Goal: Task Accomplishment & Management: Use online tool/utility

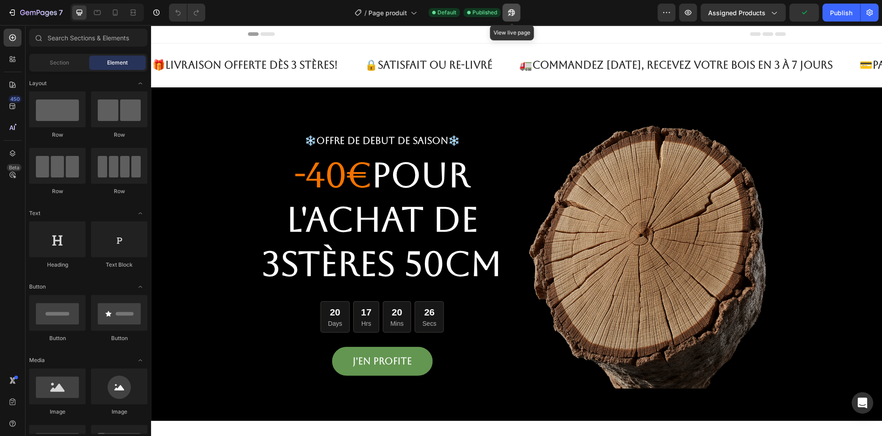
click at [514, 13] on icon "button" at bounding box center [511, 12] width 7 height 7
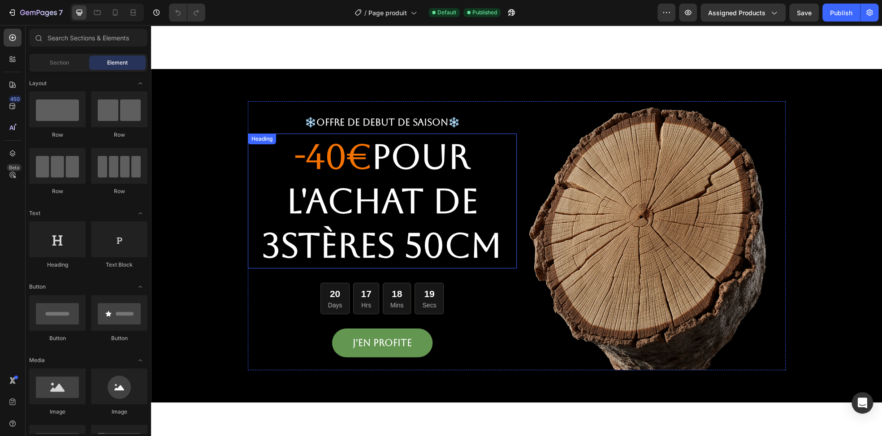
scroll to position [13, 0]
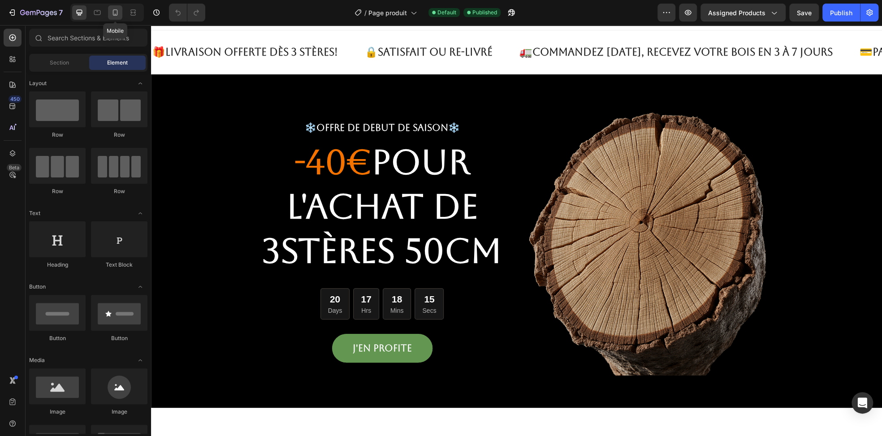
click at [113, 13] on icon at bounding box center [115, 12] width 5 height 6
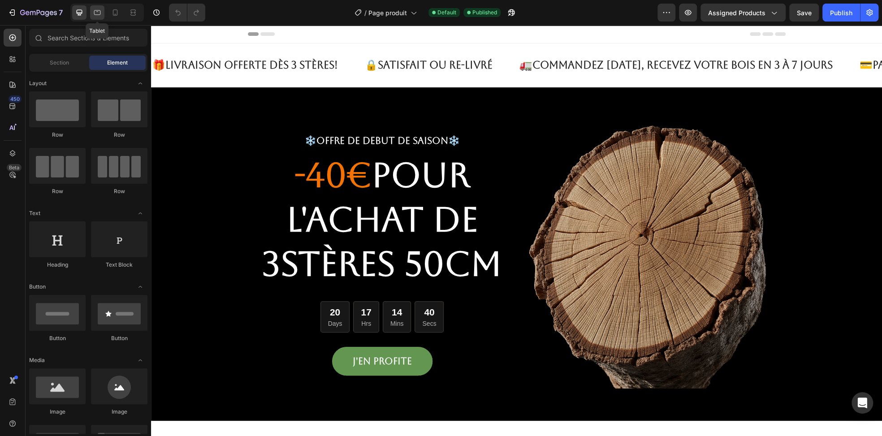
click at [101, 16] on icon at bounding box center [97, 12] width 9 height 9
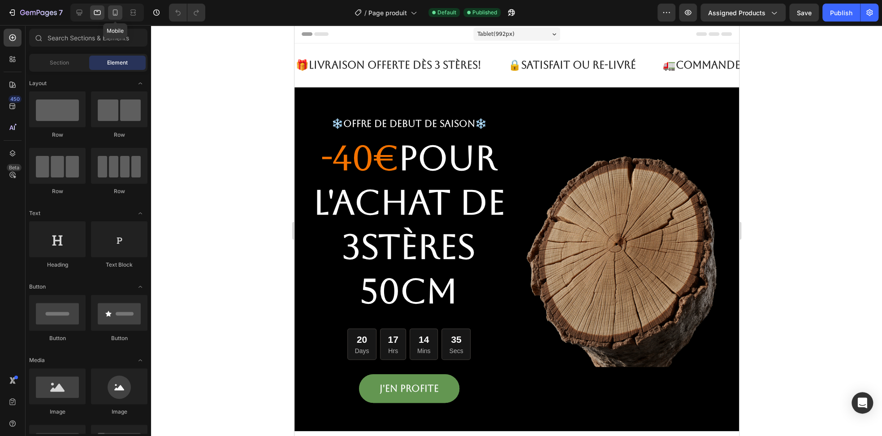
click at [117, 13] on icon at bounding box center [115, 12] width 5 height 6
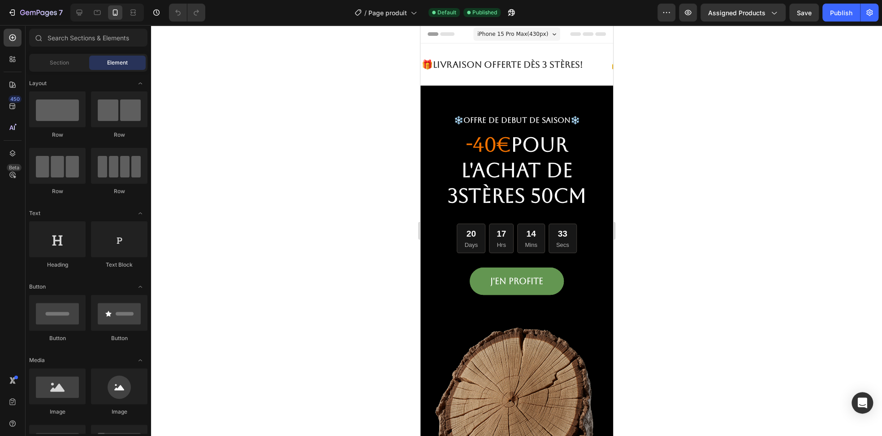
click at [534, 35] on span "iPhone 15 Pro Max ( 430 px)" at bounding box center [512, 34] width 71 height 9
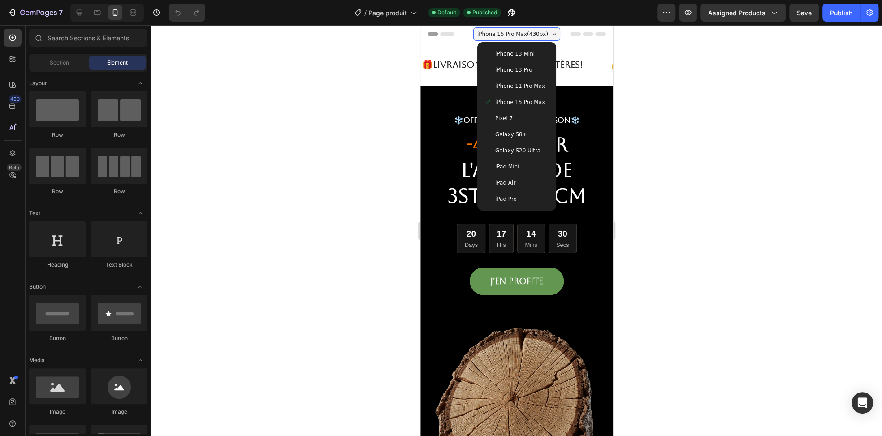
click at [517, 57] on span "iPhone 13 Mini" at bounding box center [514, 53] width 39 height 9
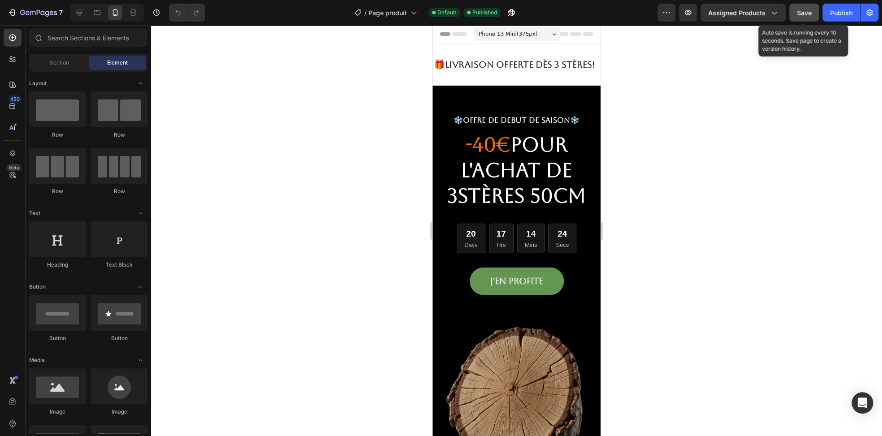
click at [803, 13] on span "Save" at bounding box center [804, 13] width 15 height 8
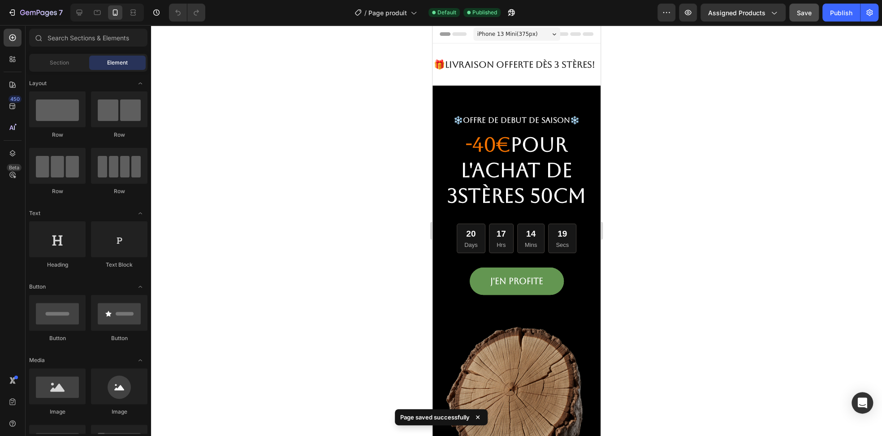
click at [529, 33] on span "iPhone 13 Mini ( 375 px)" at bounding box center [508, 34] width 61 height 9
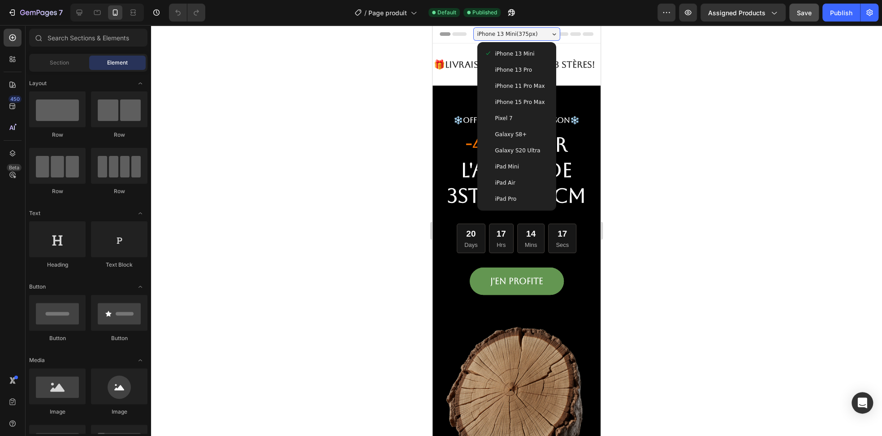
click at [530, 74] on div "iPhone 13 Pro" at bounding box center [517, 69] width 65 height 9
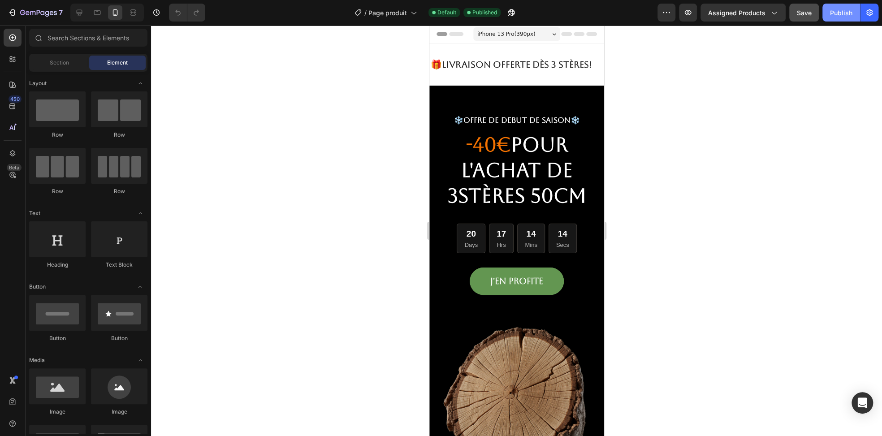
click at [835, 15] on div "Publish" at bounding box center [841, 12] width 22 height 9
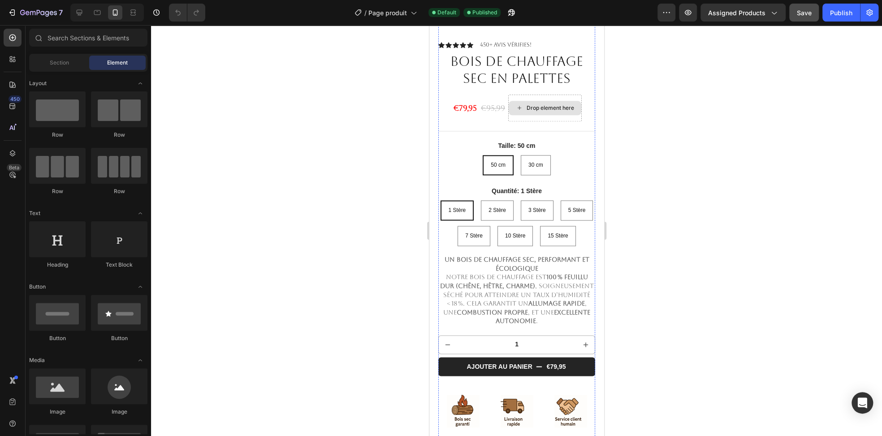
scroll to position [672, 0]
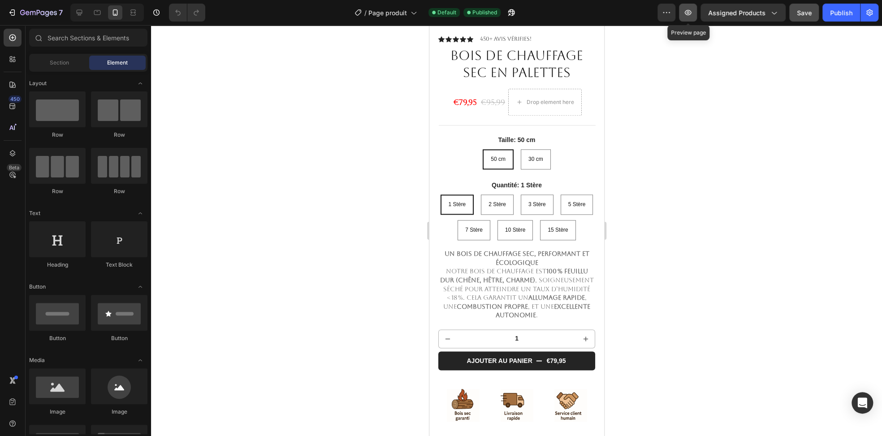
click at [686, 17] on icon "button" at bounding box center [688, 12] width 9 height 9
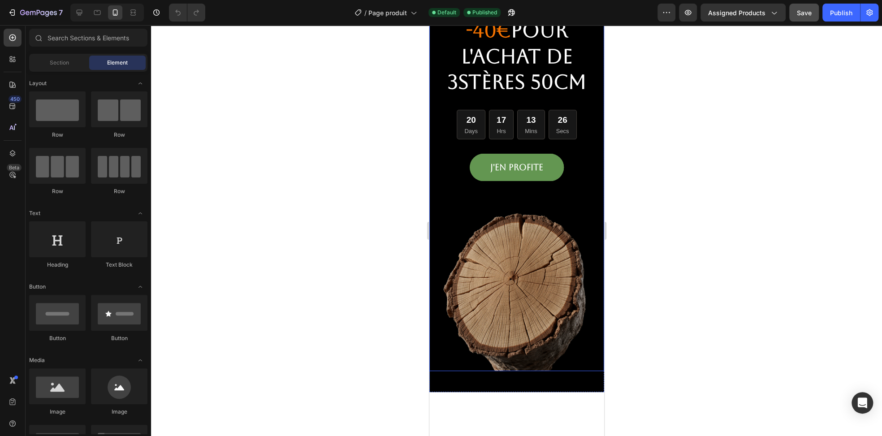
scroll to position [0, 0]
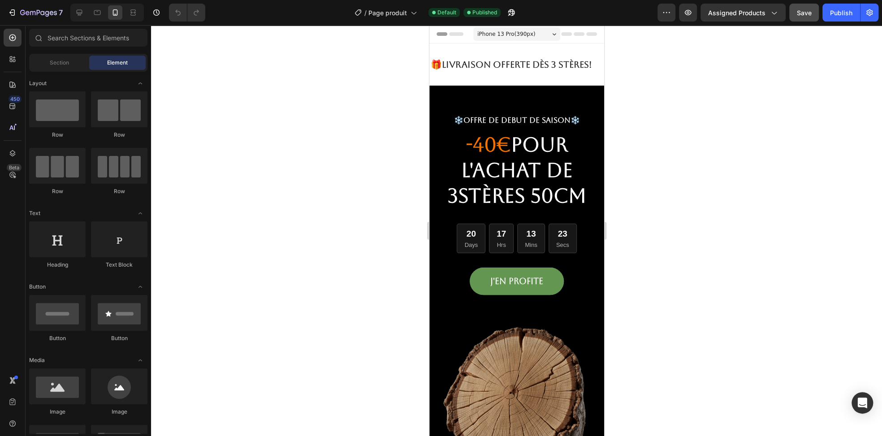
click at [573, 35] on icon at bounding box center [578, 34] width 11 height 4
click at [452, 34] on span "Header" at bounding box center [456, 34] width 20 height 9
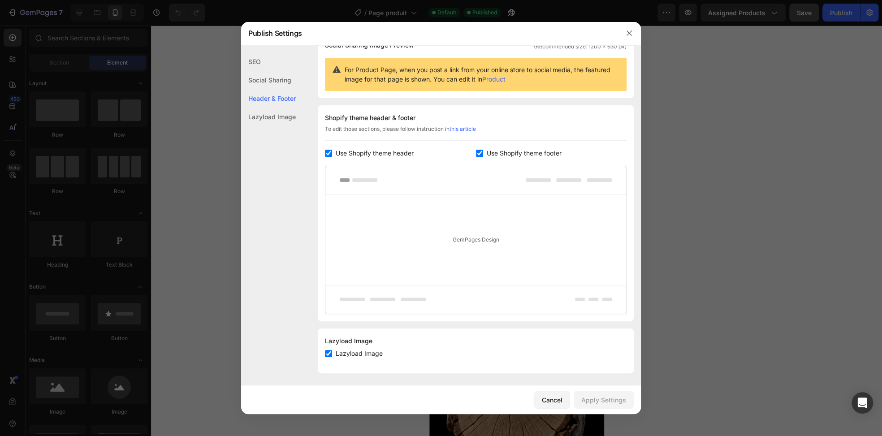
scroll to position [81, 0]
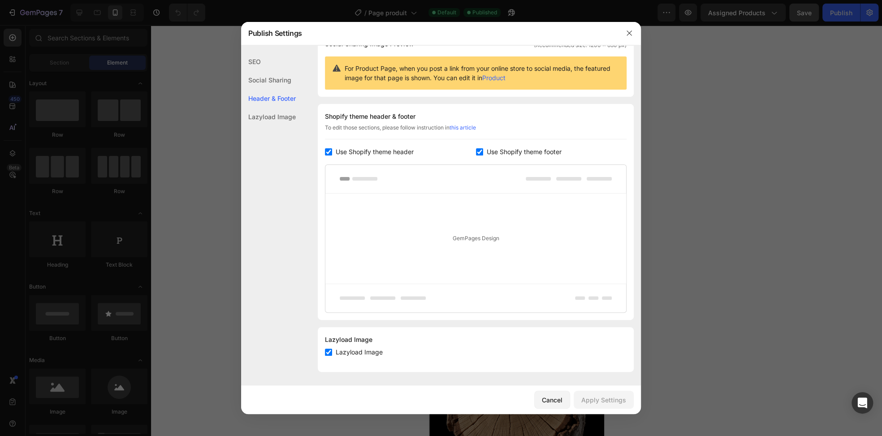
click at [491, 151] on span "Use Shopify theme footer" at bounding box center [524, 152] width 75 height 11
checkbox input "false"
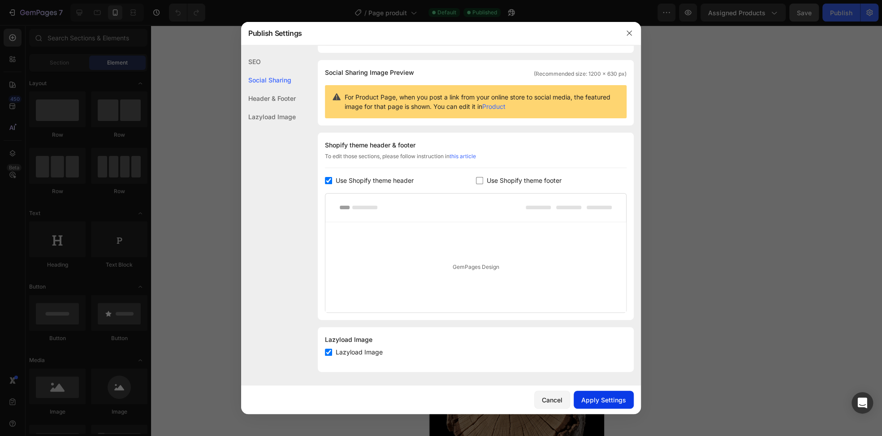
click at [599, 398] on div "Apply Settings" at bounding box center [604, 399] width 45 height 9
click at [631, 34] on icon "button" at bounding box center [629, 33] width 7 height 7
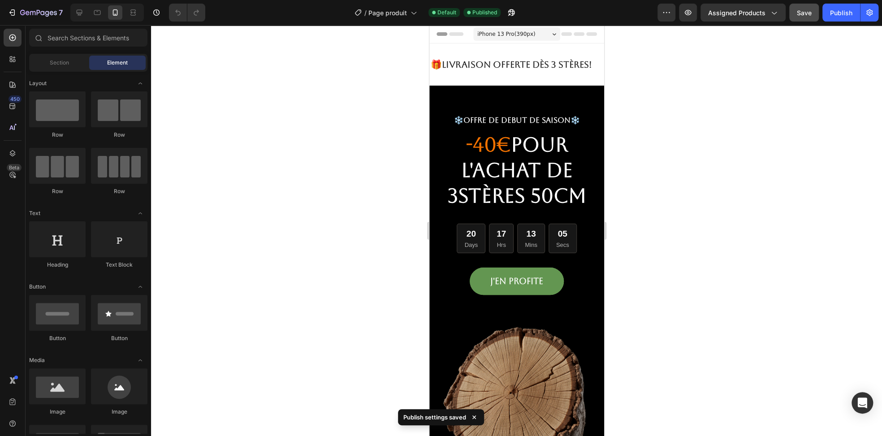
click at [513, 37] on span "iPhone 13 Pro ( 390 px)" at bounding box center [506, 34] width 58 height 9
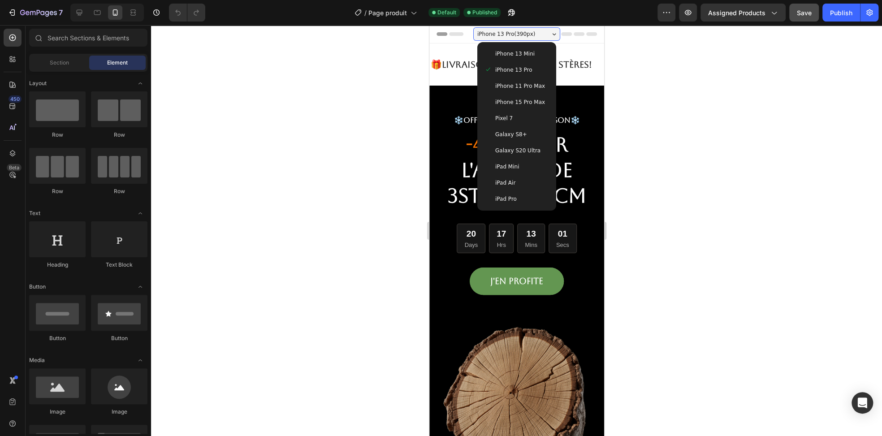
click at [519, 87] on span "iPhone 11 Pro Max" at bounding box center [520, 86] width 50 height 9
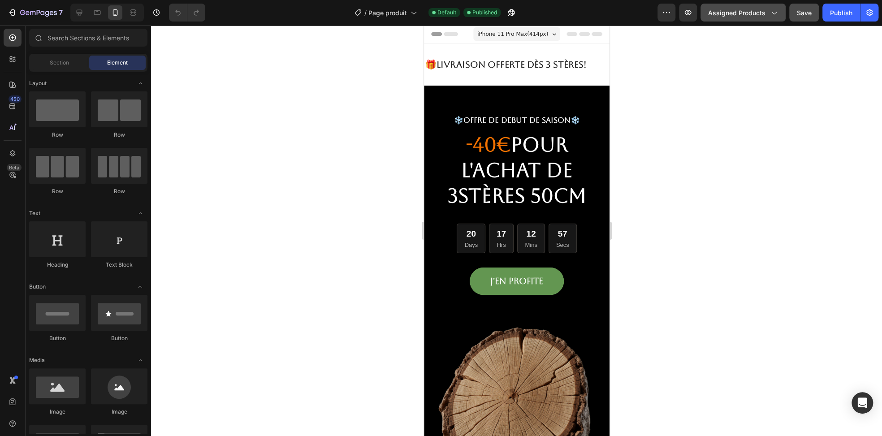
click at [759, 10] on span "Assigned Products" at bounding box center [736, 12] width 57 height 9
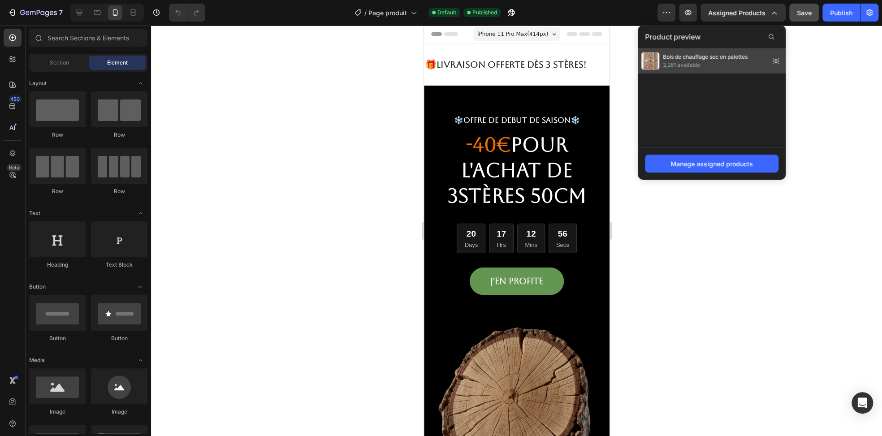
click at [699, 61] on span "2,281 available" at bounding box center [705, 65] width 85 height 8
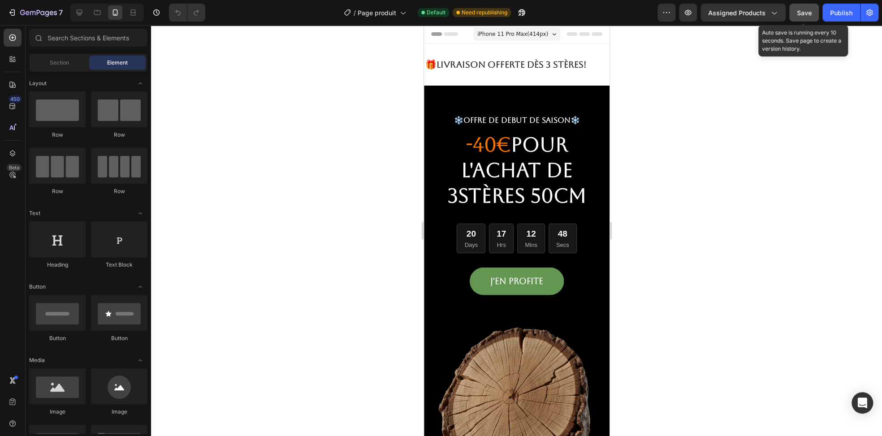
click at [800, 14] on span "Save" at bounding box center [804, 13] width 15 height 8
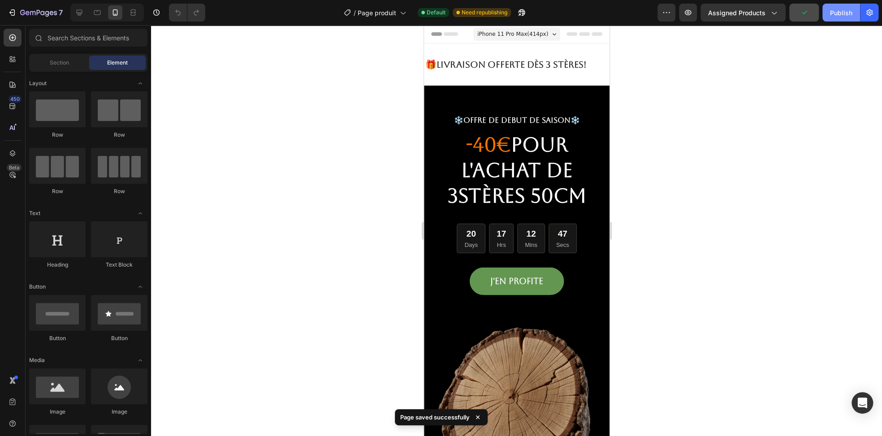
click at [835, 12] on div "Publish" at bounding box center [841, 12] width 22 height 9
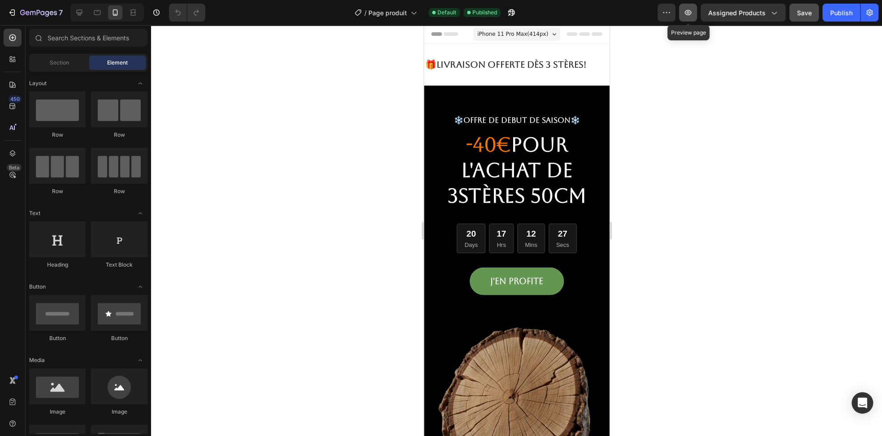
click at [686, 13] on icon "button" at bounding box center [688, 12] width 9 height 9
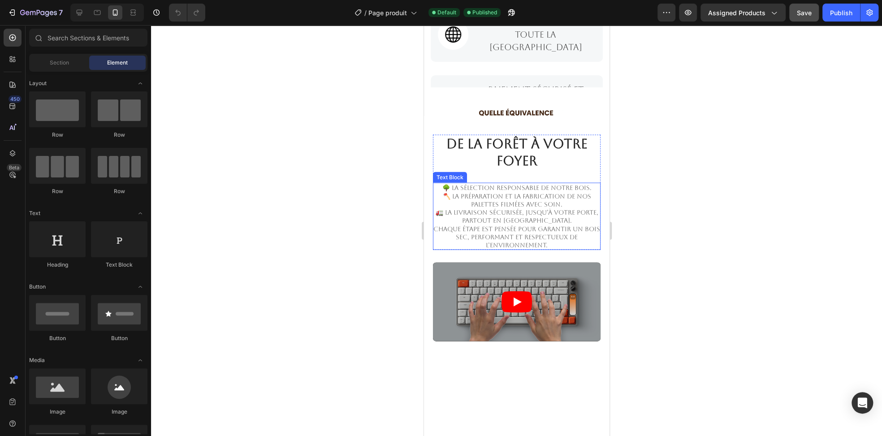
scroll to position [1300, 0]
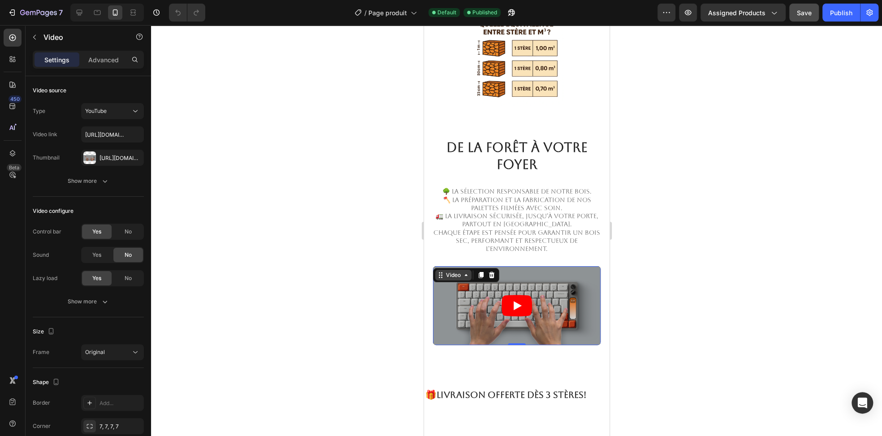
click at [446, 271] on div "Video" at bounding box center [453, 275] width 18 height 8
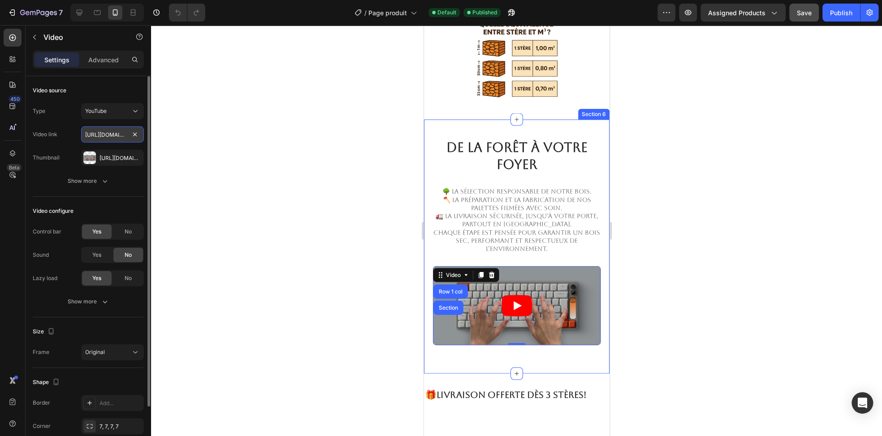
click at [103, 136] on input "https://www.youtube.com/watch?v=cyzh48XRS4M" at bounding box center [112, 134] width 63 height 16
paste input "q_61pz7FRu"
type input "https://www.youtube.com/watch?v=q_61pz7FRuM"
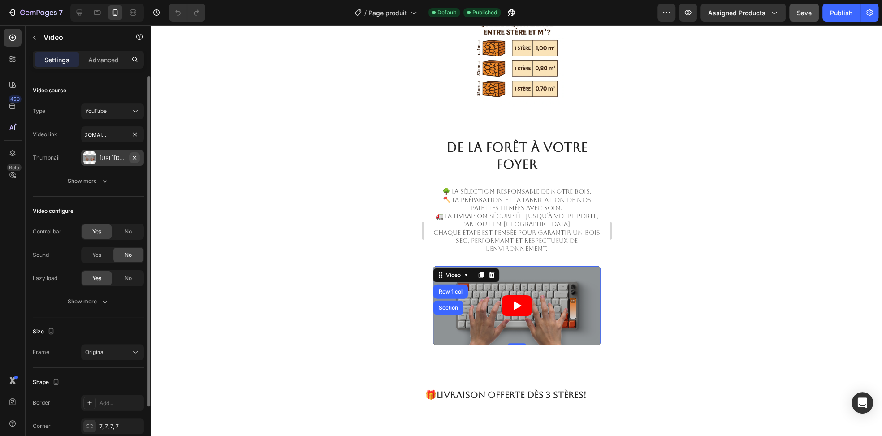
click at [139, 159] on button "button" at bounding box center [134, 157] width 11 height 11
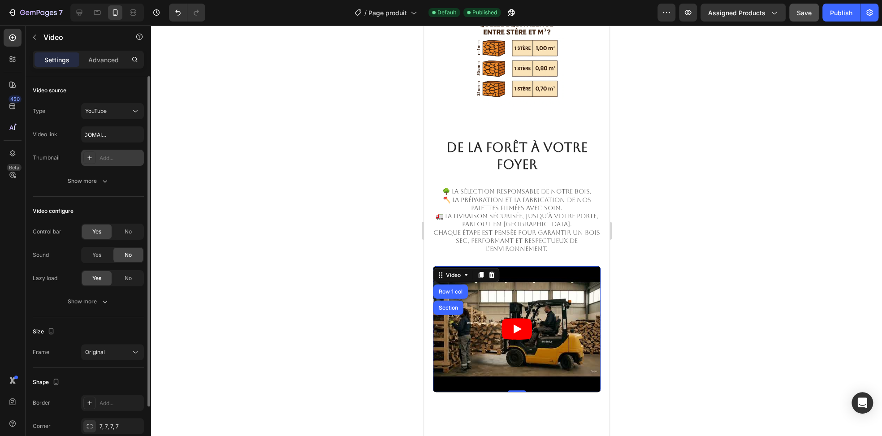
scroll to position [0, 0]
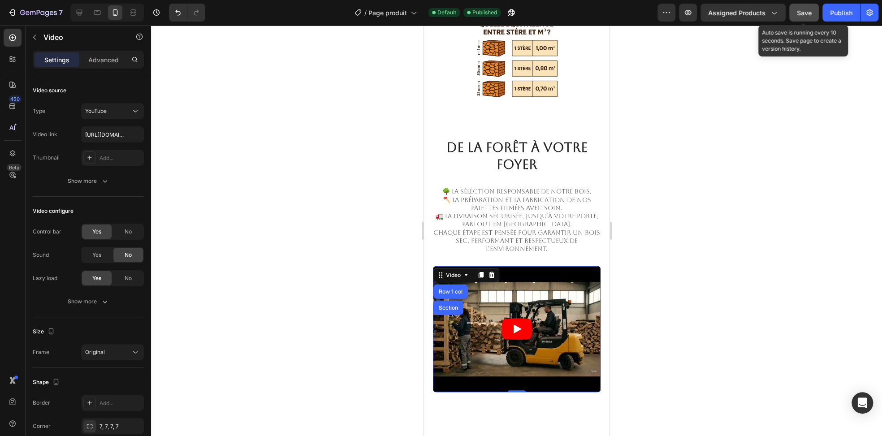
click at [814, 13] on button "Save" at bounding box center [805, 13] width 30 height 18
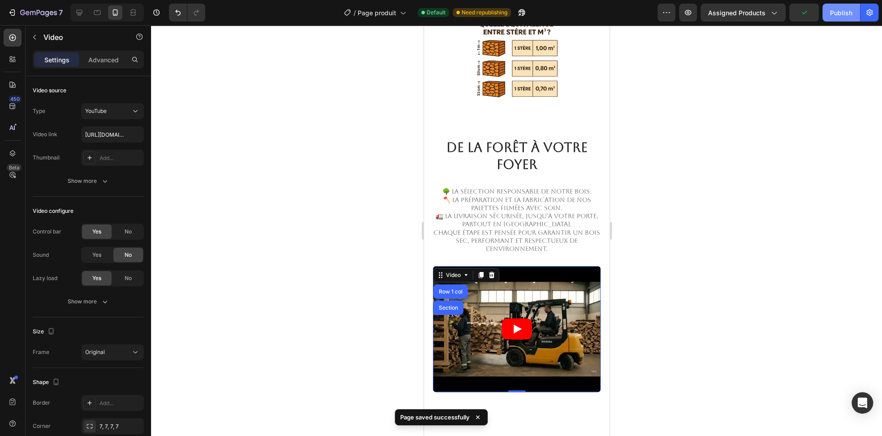
click at [838, 19] on button "Publish" at bounding box center [842, 13] width 38 height 18
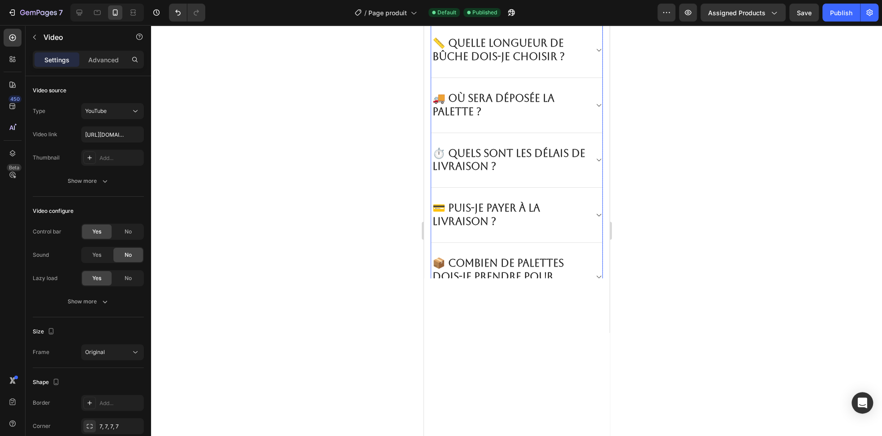
scroll to position [2556, 0]
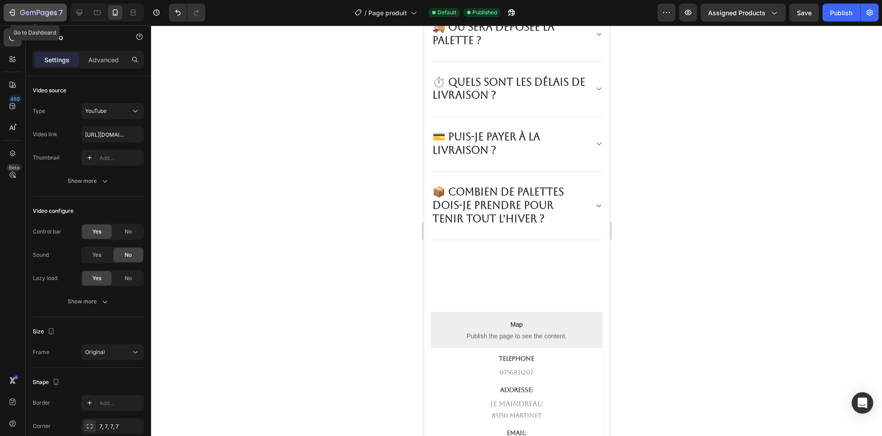
click at [13, 13] on icon "button" at bounding box center [12, 12] width 9 height 9
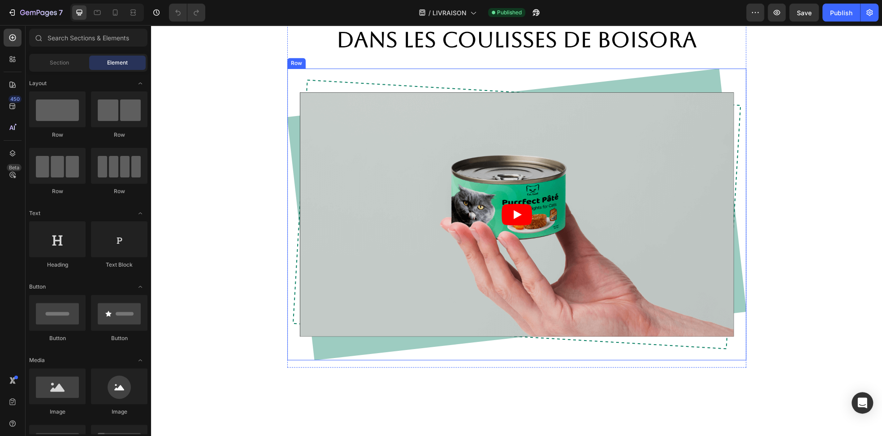
scroll to position [1031, 0]
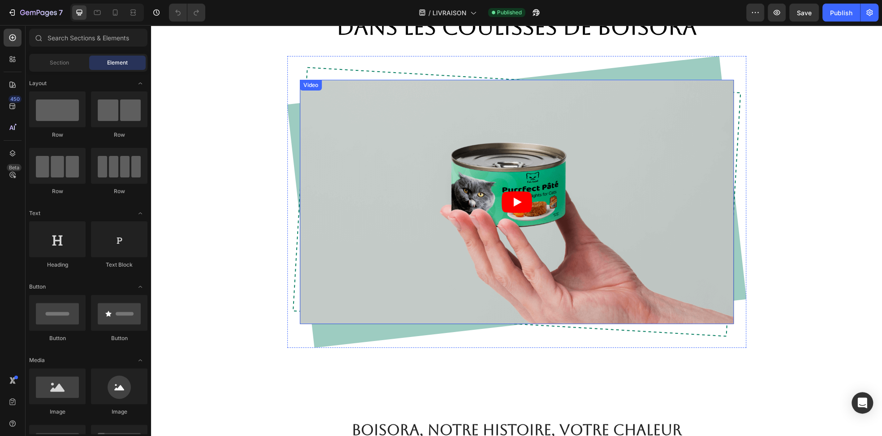
click at [306, 87] on div "Video" at bounding box center [311, 85] width 18 height 8
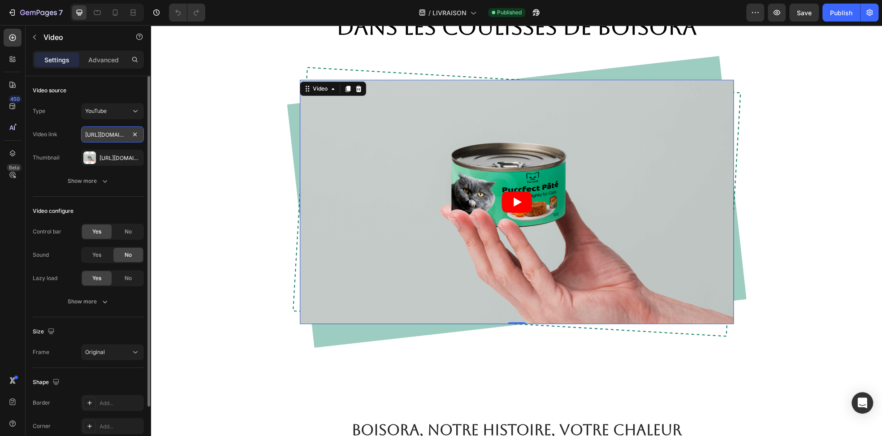
click at [111, 134] on input "[URL][DOMAIN_NAME]" at bounding box center [112, 134] width 63 height 16
paste input "q_61pz7FRu"
type input "https://www.youtube.com/watch?v=q_61pz7FRuM"
click at [137, 157] on icon "button" at bounding box center [134, 157] width 7 height 7
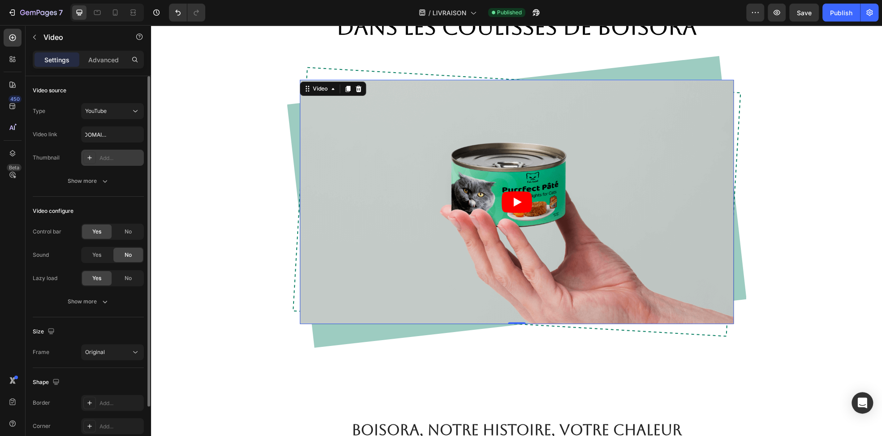
scroll to position [0, 0]
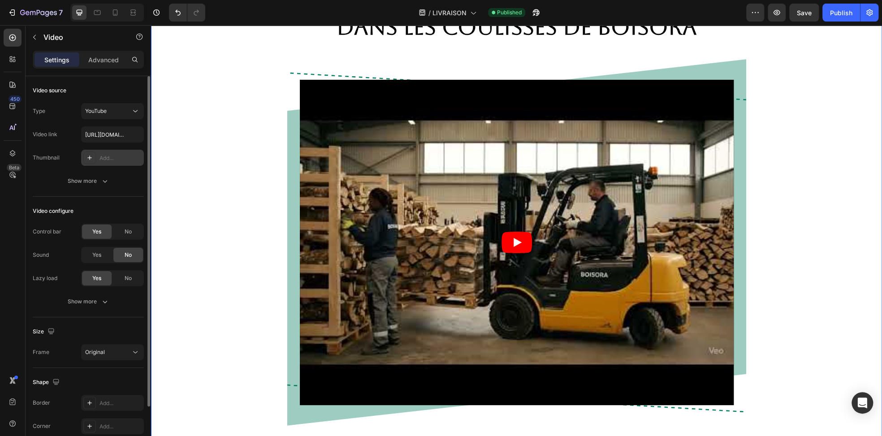
click at [186, 70] on div "Dans les coulisses de BOISORA Heading Video Row Row" at bounding box center [517, 227] width 718 height 431
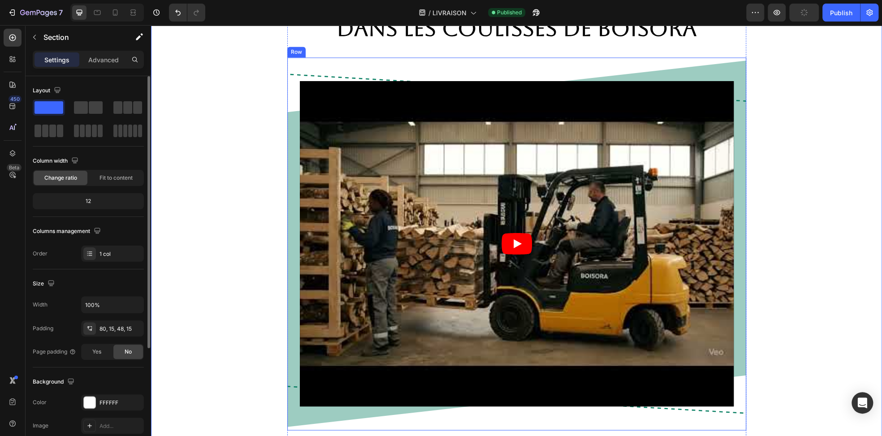
scroll to position [1031, 0]
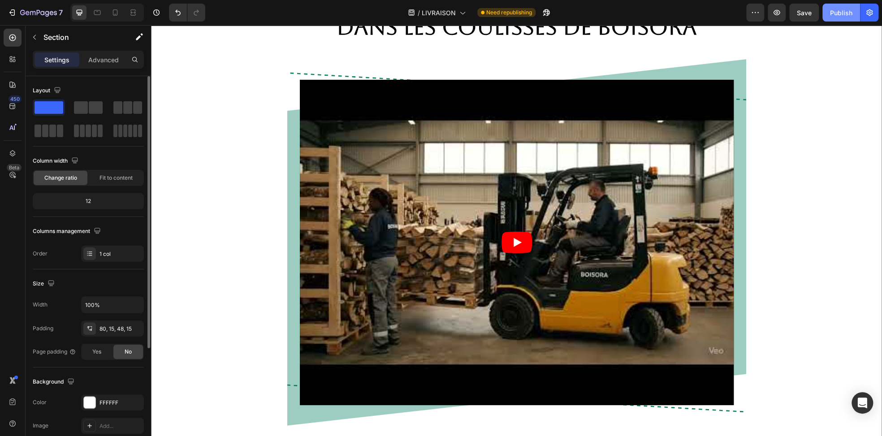
click at [842, 17] on div "Publish" at bounding box center [841, 12] width 22 height 9
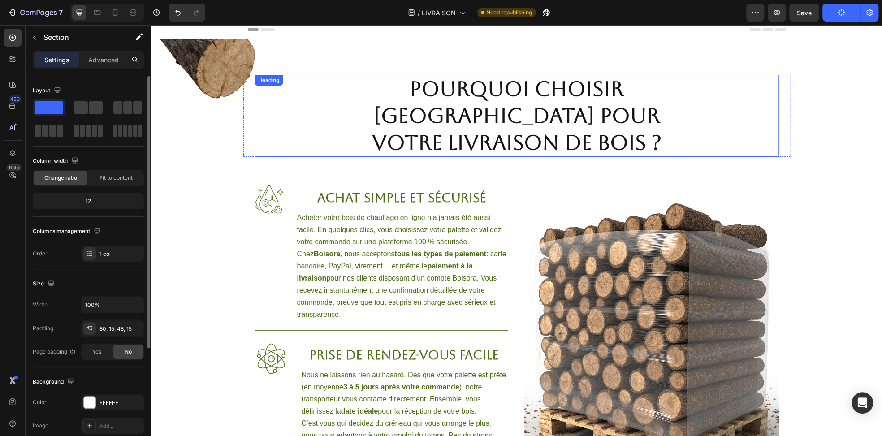
scroll to position [0, 0]
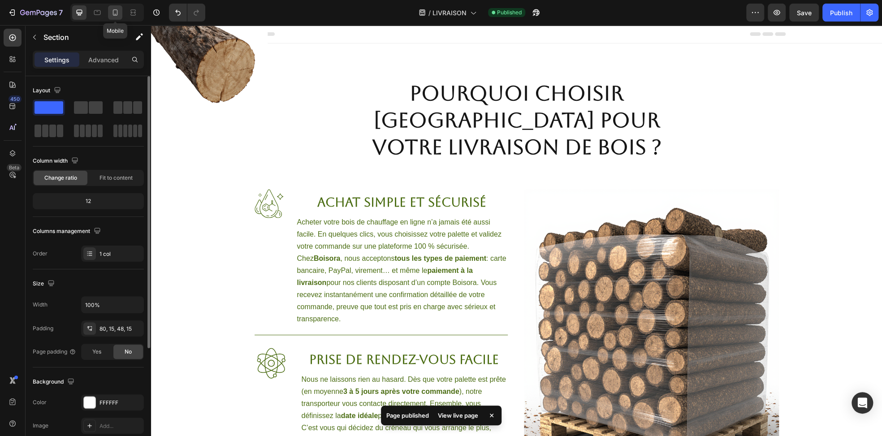
click at [116, 12] on icon at bounding box center [115, 12] width 9 height 9
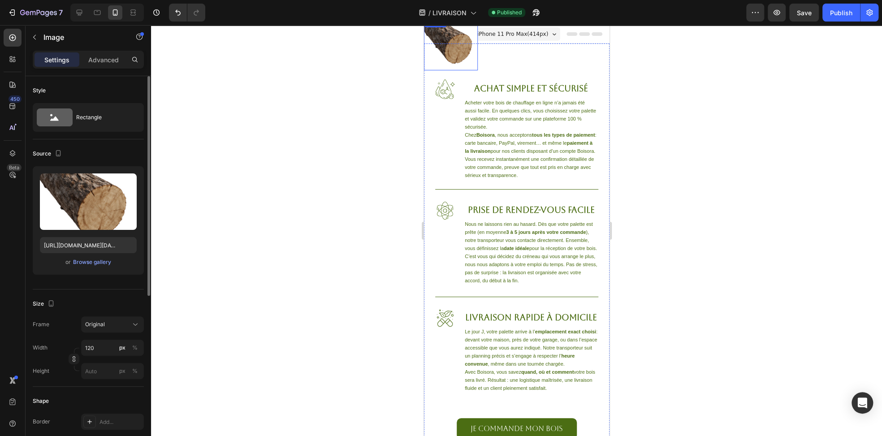
click at [456, 39] on img at bounding box center [451, 44] width 54 height 54
click at [486, 27] on icon at bounding box center [483, 25] width 7 height 7
click at [465, 36] on img at bounding box center [451, 44] width 54 height 54
click at [484, 27] on icon at bounding box center [483, 25] width 7 height 7
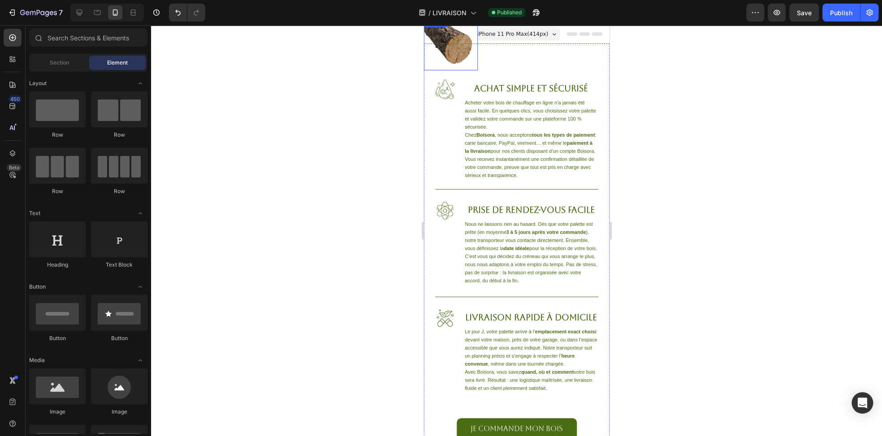
click at [461, 36] on img at bounding box center [451, 44] width 54 height 54
click at [73, 14] on div at bounding box center [79, 12] width 14 height 14
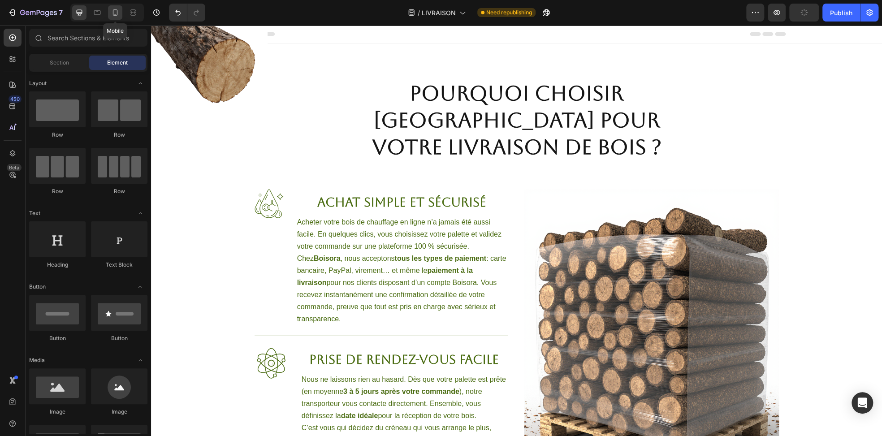
click at [119, 14] on icon at bounding box center [115, 12] width 9 height 9
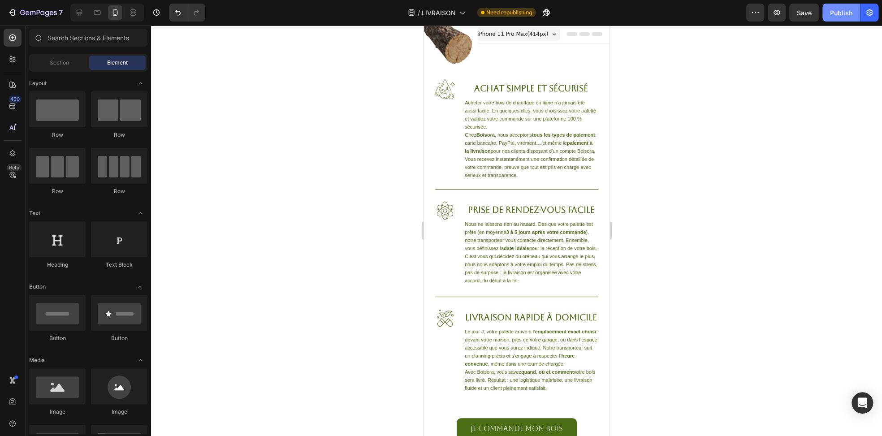
click at [835, 10] on div "Publish" at bounding box center [841, 12] width 22 height 9
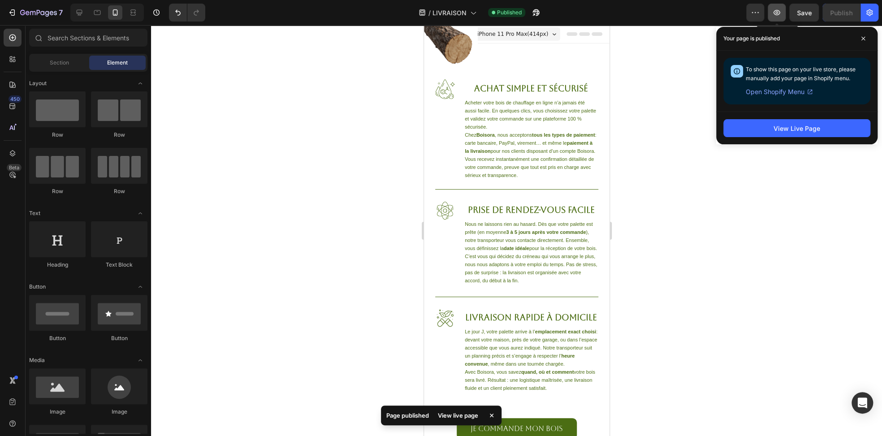
click at [783, 15] on button "button" at bounding box center [777, 13] width 18 height 18
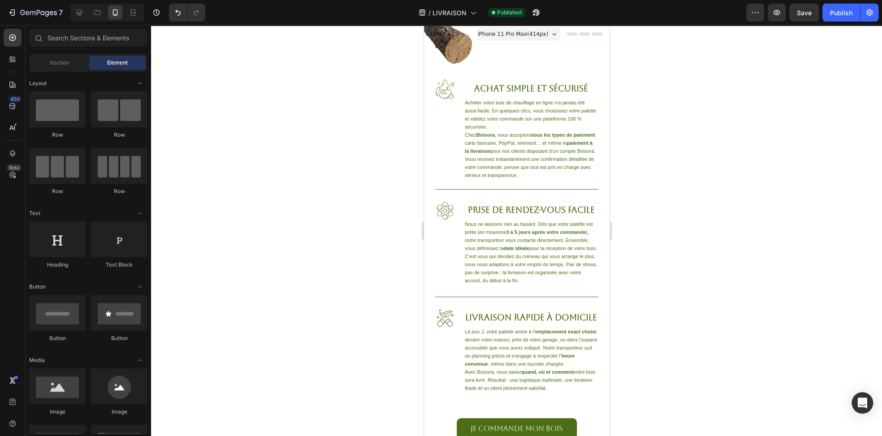
click at [514, 36] on span "iPhone 11 Pro Max ( 414 px)" at bounding box center [512, 34] width 71 height 9
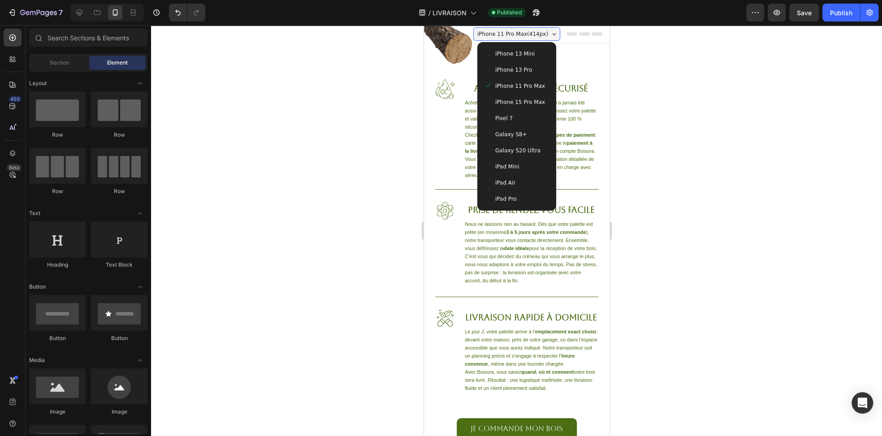
click at [514, 58] on span "iPhone 13 Mini" at bounding box center [514, 53] width 39 height 9
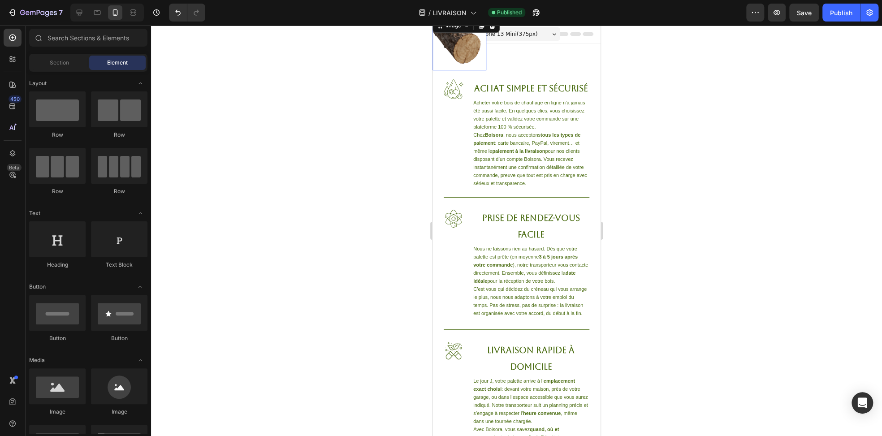
click at [457, 34] on img at bounding box center [460, 44] width 54 height 54
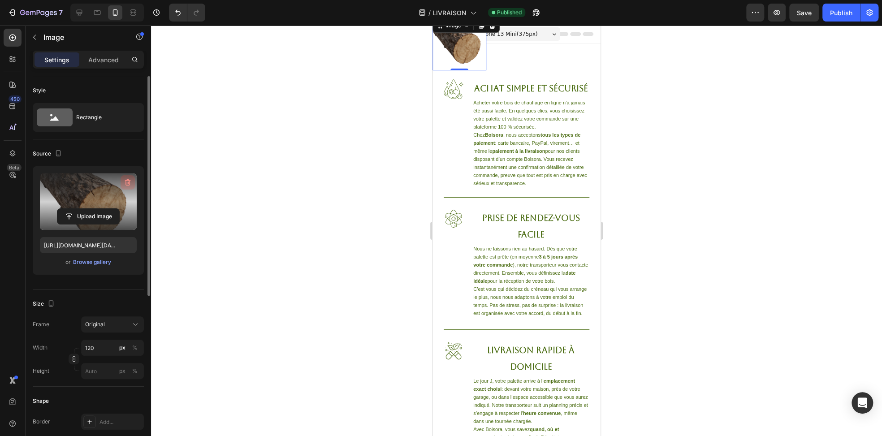
click at [126, 183] on icon "button" at bounding box center [128, 182] width 6 height 7
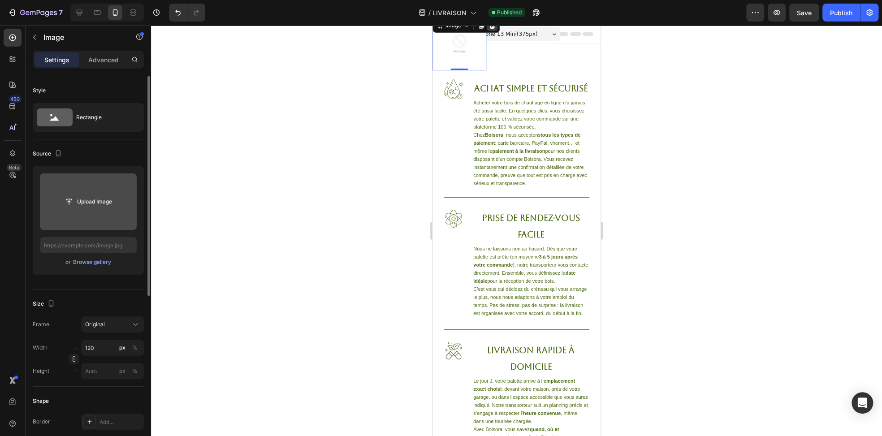
click at [493, 27] on icon at bounding box center [493, 25] width 6 height 6
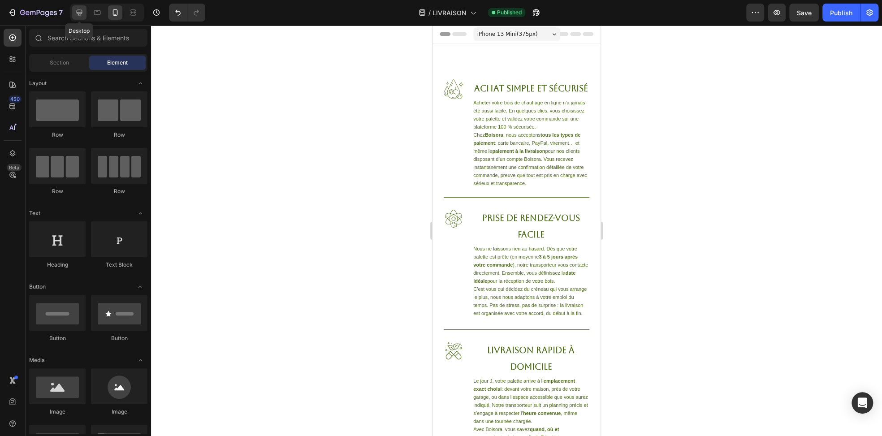
click at [79, 13] on icon at bounding box center [80, 13] width 6 height 6
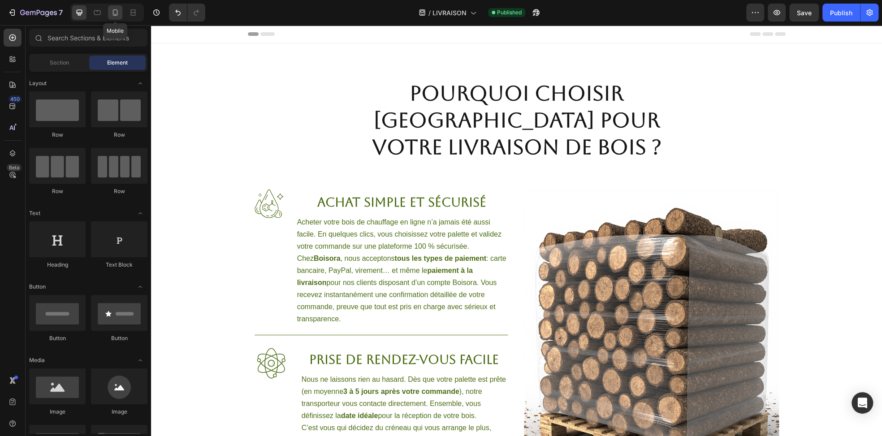
click at [114, 11] on icon at bounding box center [115, 12] width 9 height 9
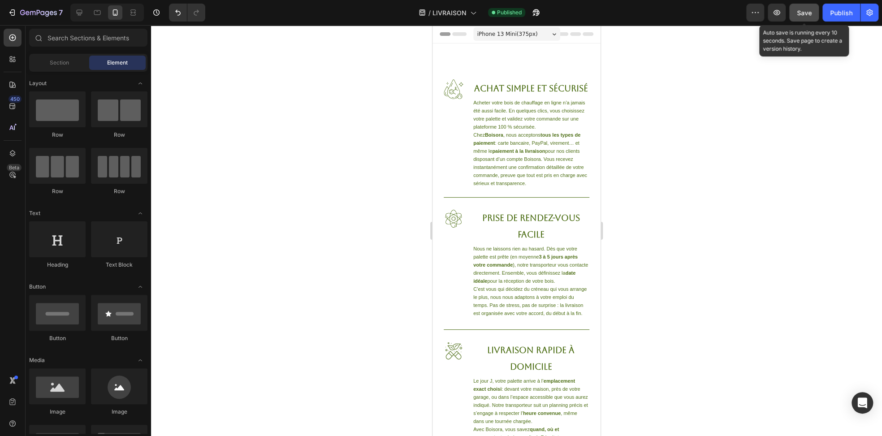
click at [815, 13] on button "Save" at bounding box center [805, 13] width 30 height 18
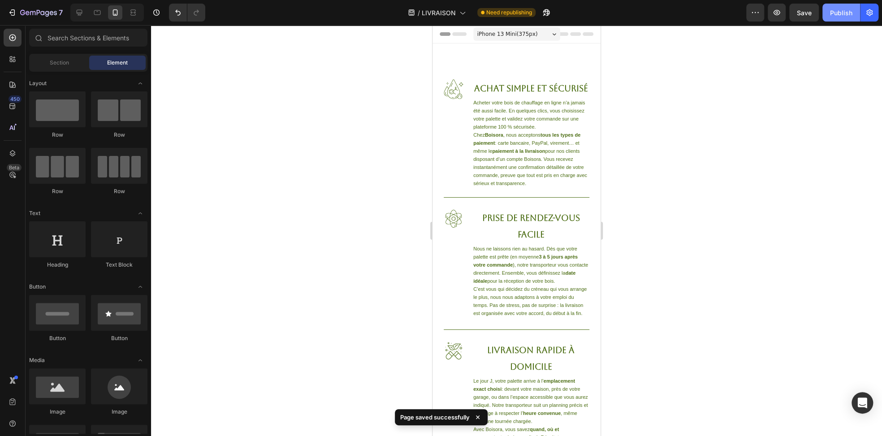
click at [836, 17] on div "Publish" at bounding box center [841, 12] width 22 height 9
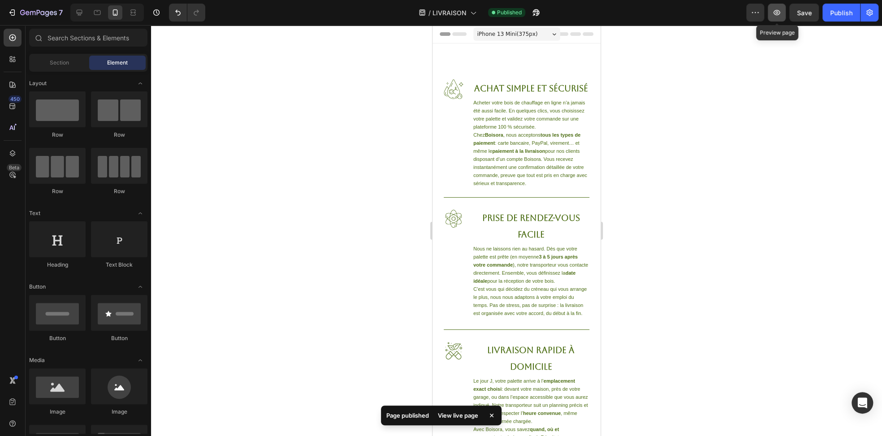
click at [776, 12] on icon "button" at bounding box center [777, 12] width 9 height 9
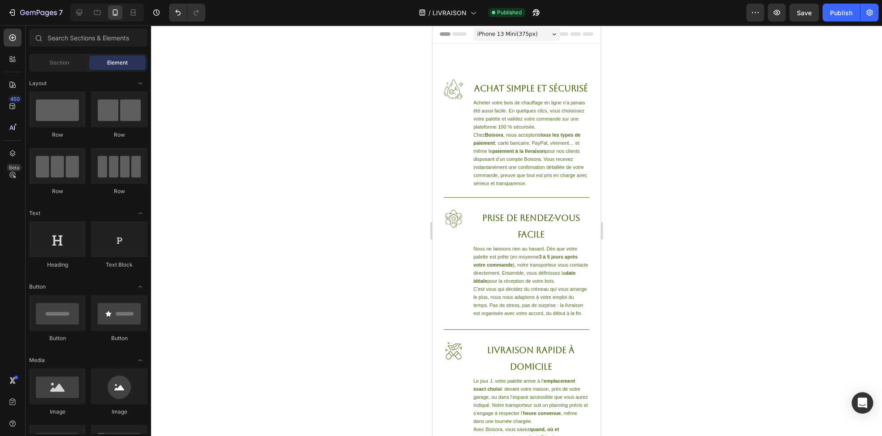
click at [457, 37] on span "Header" at bounding box center [460, 34] width 20 height 9
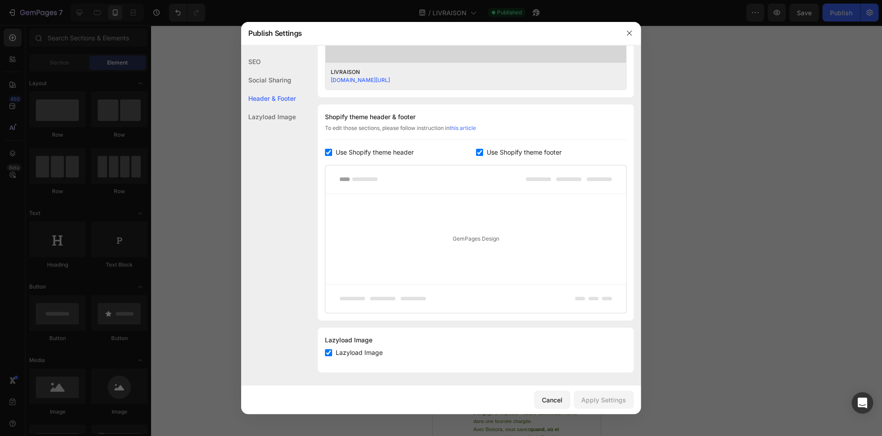
click at [487, 150] on span "Use Shopify theme footer" at bounding box center [524, 152] width 75 height 11
checkbox input "false"
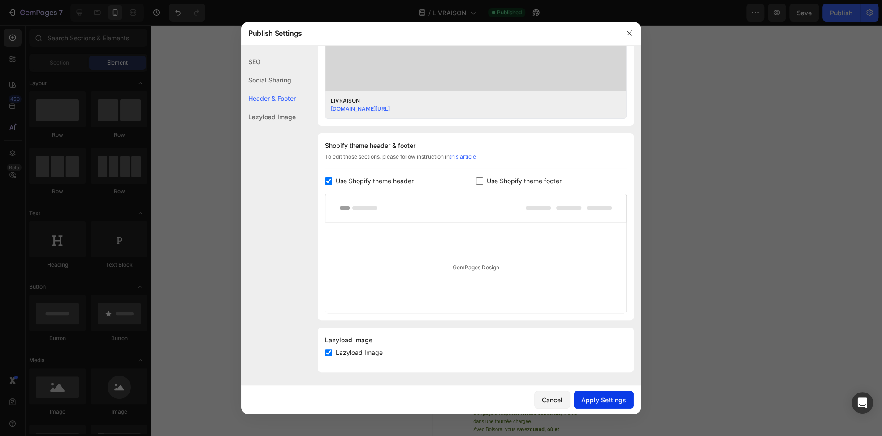
click at [603, 405] on button "Apply Settings" at bounding box center [604, 400] width 60 height 18
click at [627, 35] on icon "button" at bounding box center [629, 32] width 5 height 5
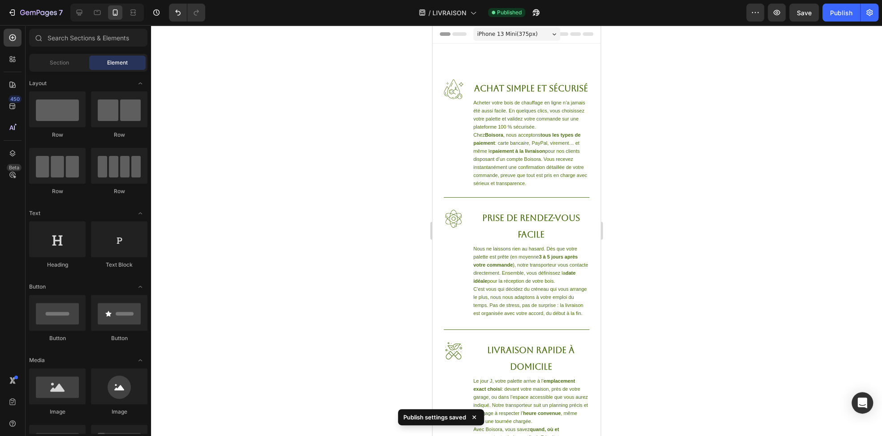
click at [533, 36] on div "iPhone 13 Mini ( 375 px)" at bounding box center [516, 33] width 87 height 13
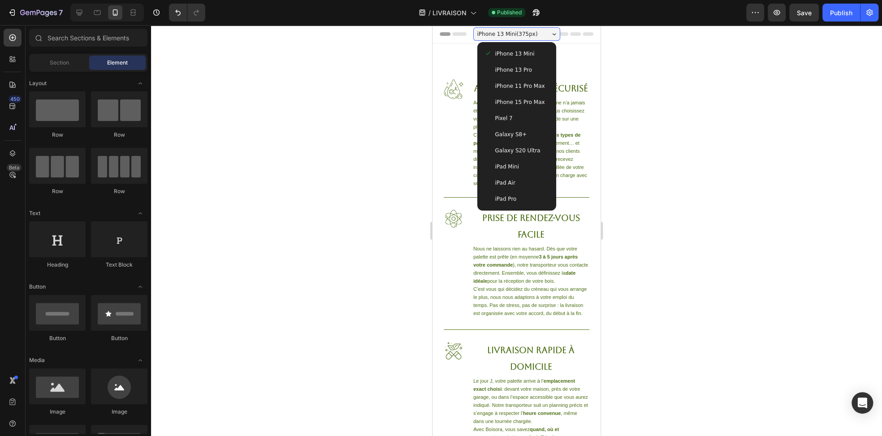
click at [528, 70] on div "iPhone 13 Pro" at bounding box center [517, 69] width 65 height 9
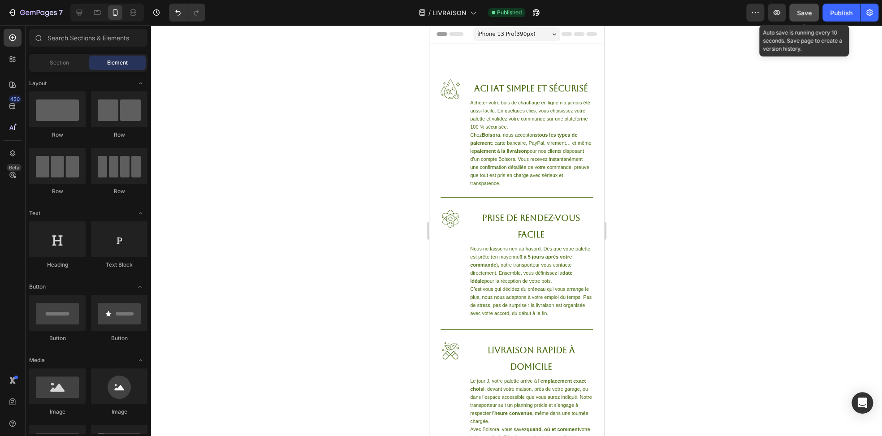
click at [801, 16] on div "Save" at bounding box center [804, 12] width 15 height 9
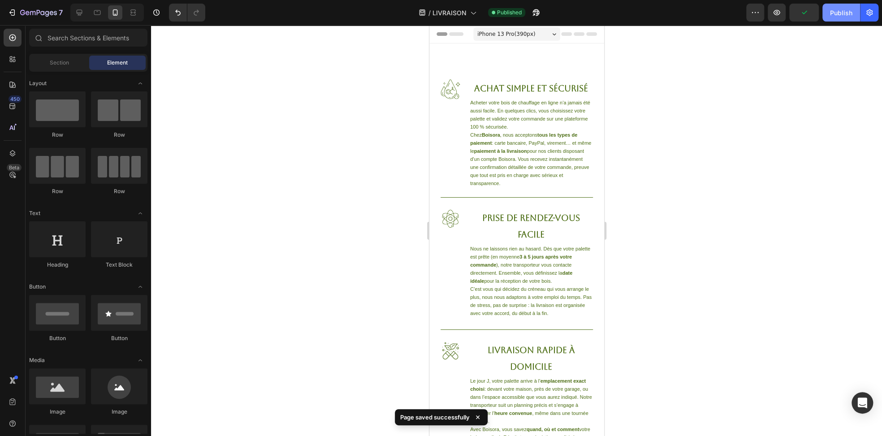
click at [828, 15] on button "Publish" at bounding box center [842, 13] width 38 height 18
click at [671, 55] on div at bounding box center [516, 230] width 731 height 411
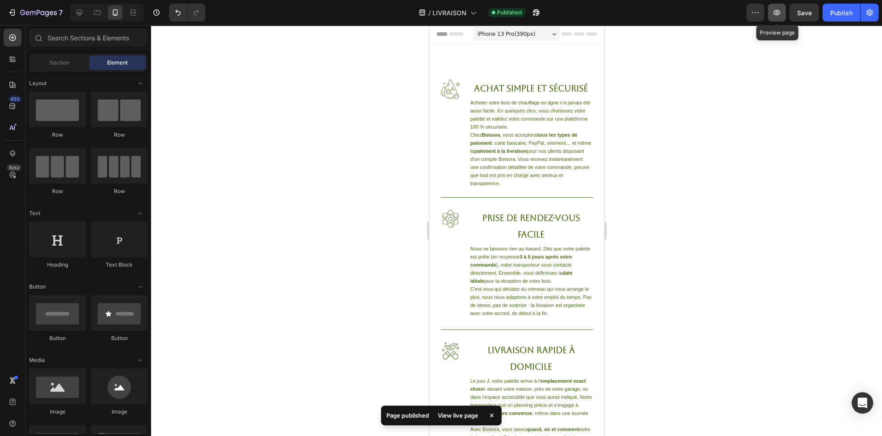
click at [773, 16] on icon "button" at bounding box center [777, 12] width 9 height 9
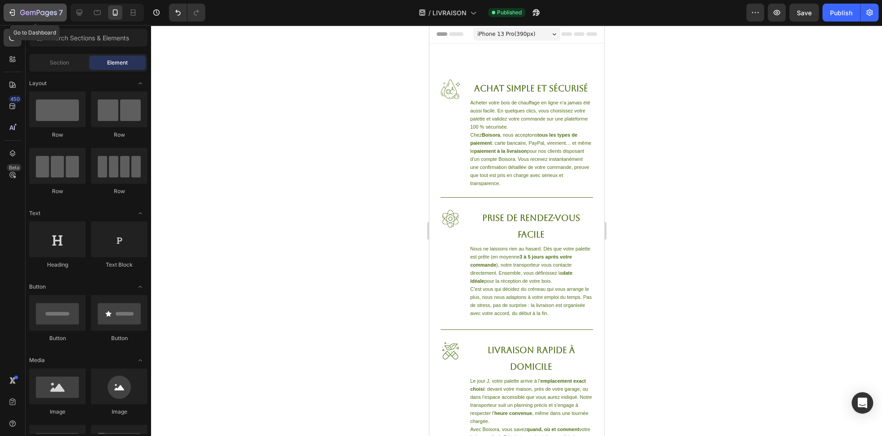
click at [11, 11] on icon "button" at bounding box center [12, 12] width 9 height 9
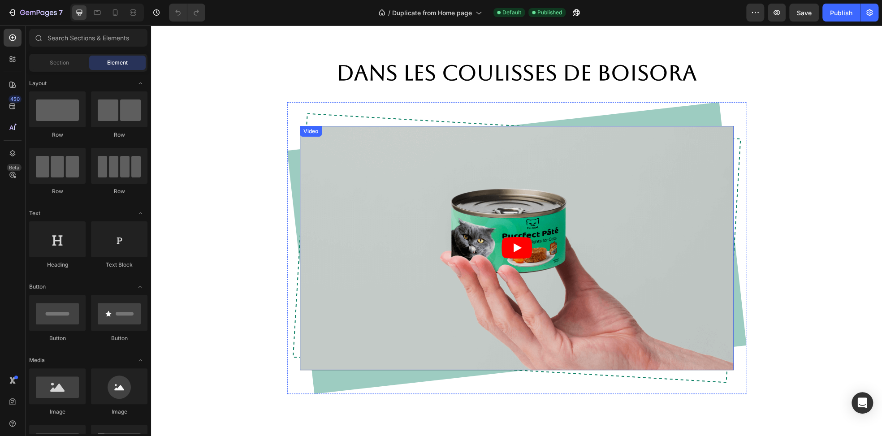
scroll to position [1031, 0]
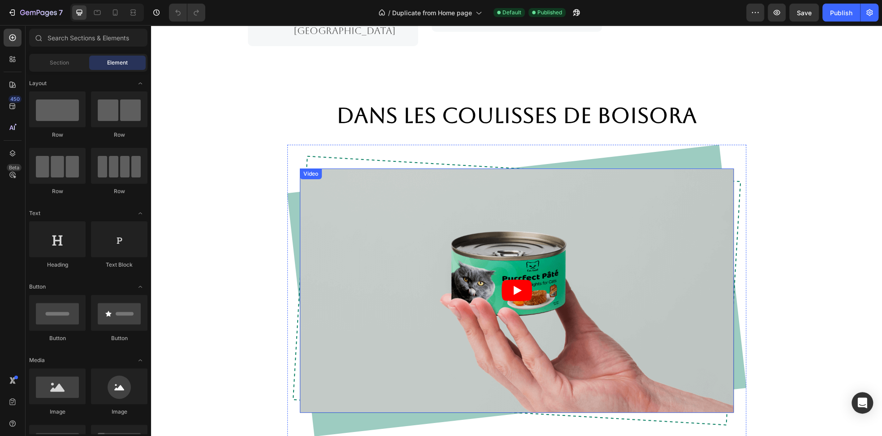
click at [309, 176] on div "Video" at bounding box center [311, 174] width 18 height 8
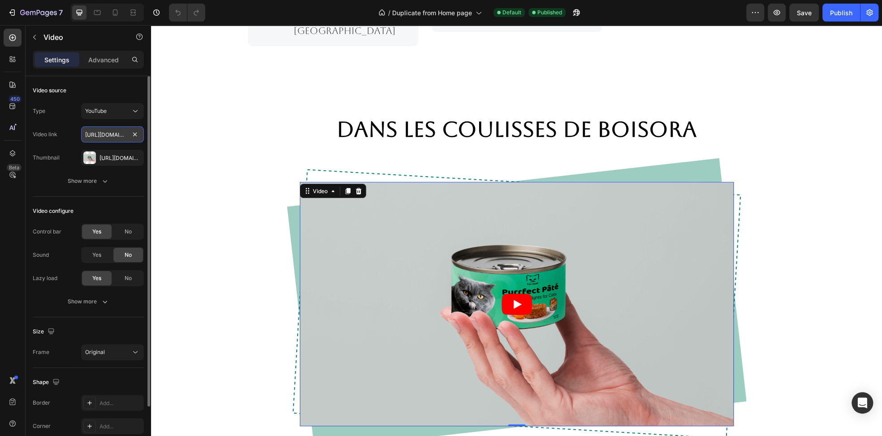
click at [113, 133] on input "[URL][DOMAIN_NAME]" at bounding box center [112, 134] width 63 height 16
paste input "q_61pz7FRu"
type input "[URL][DOMAIN_NAME]"
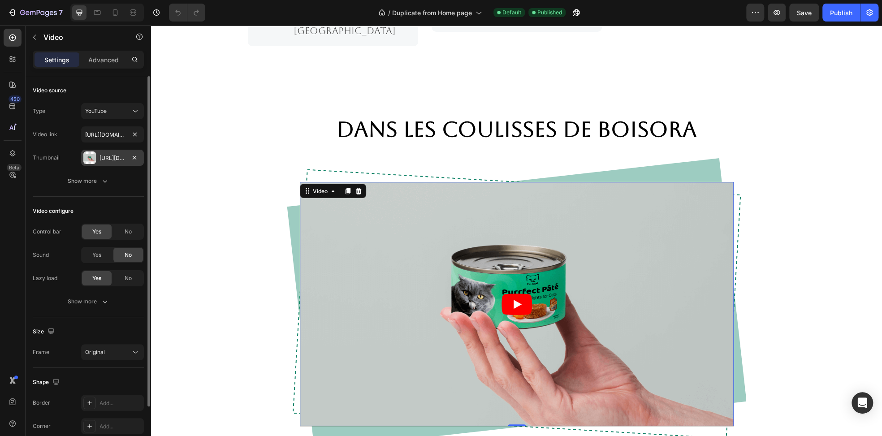
click at [90, 156] on div at bounding box center [89, 158] width 13 height 13
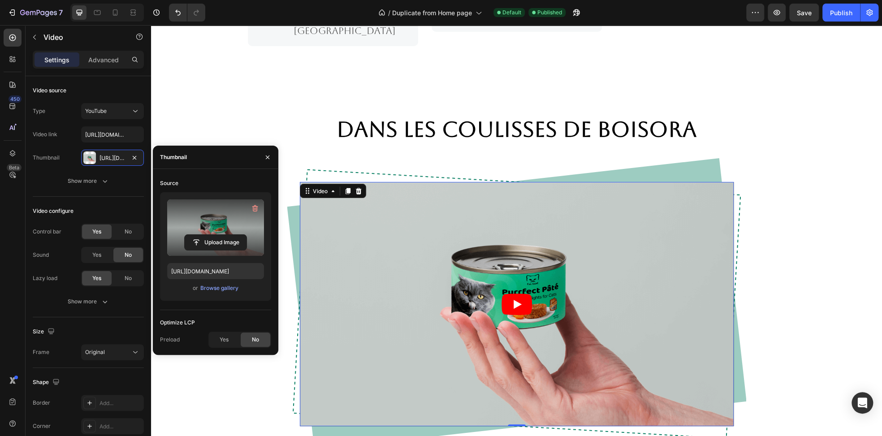
click at [197, 209] on label at bounding box center [215, 228] width 97 height 56
click at [197, 235] on input "file" at bounding box center [216, 242] width 62 height 15
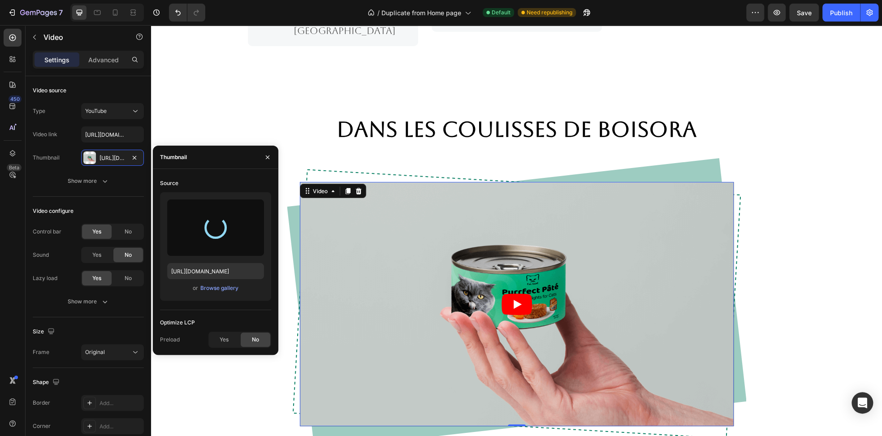
type input "https://cdn.shopify.com/s/files/1/0952/1512/4828/files/gempages_583849111023780…"
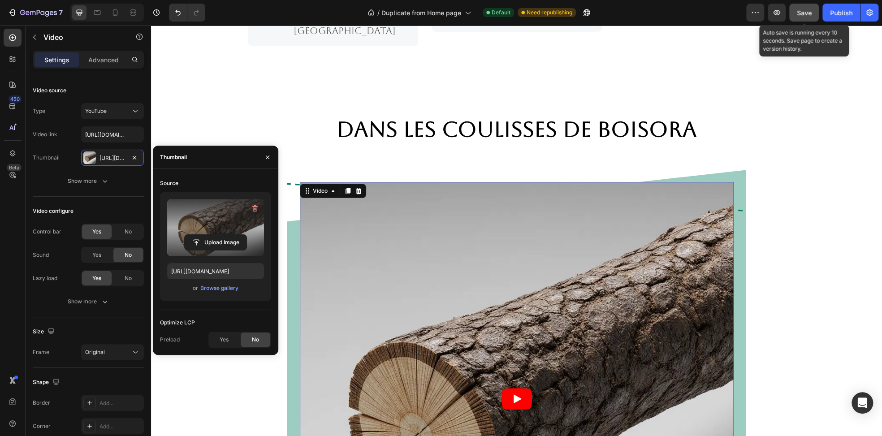
click at [803, 13] on span "Save" at bounding box center [804, 13] width 15 height 8
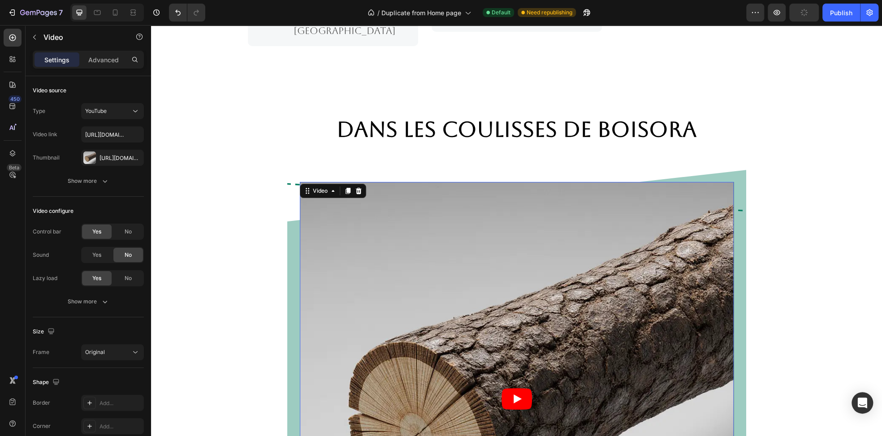
click at [838, 22] on div "7 Version history / Duplicate from Home page Default Need republishing Preview …" at bounding box center [441, 13] width 882 height 26
click at [846, 10] on div "Publish" at bounding box center [841, 12] width 22 height 9
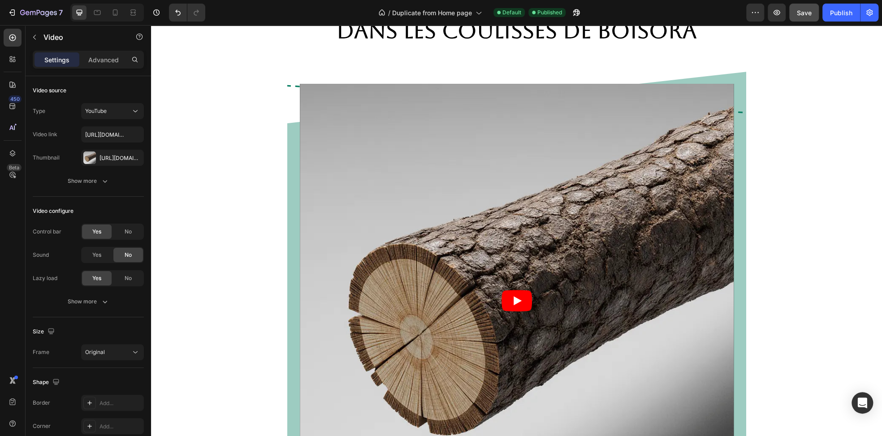
scroll to position [1121, 0]
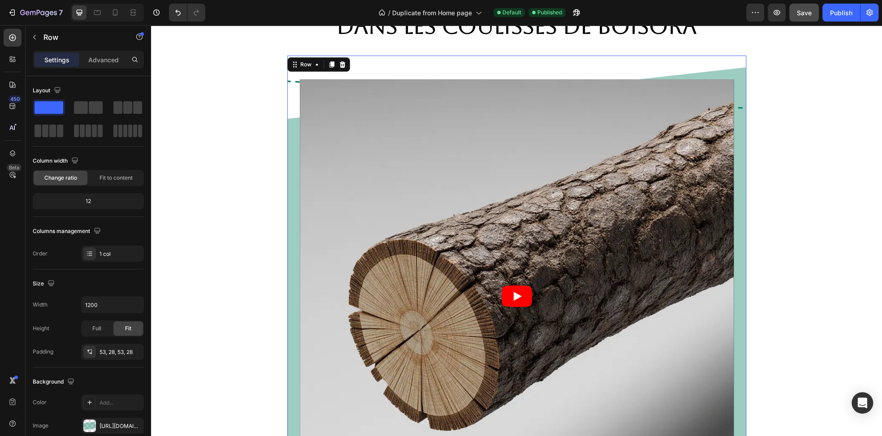
click at [288, 127] on div "Video Row 16" at bounding box center [516, 297] width 459 height 482
click at [808, 129] on div "Dans les coulisses de BOISORA Heading Video Row 16 Row" at bounding box center [517, 281] width 718 height 540
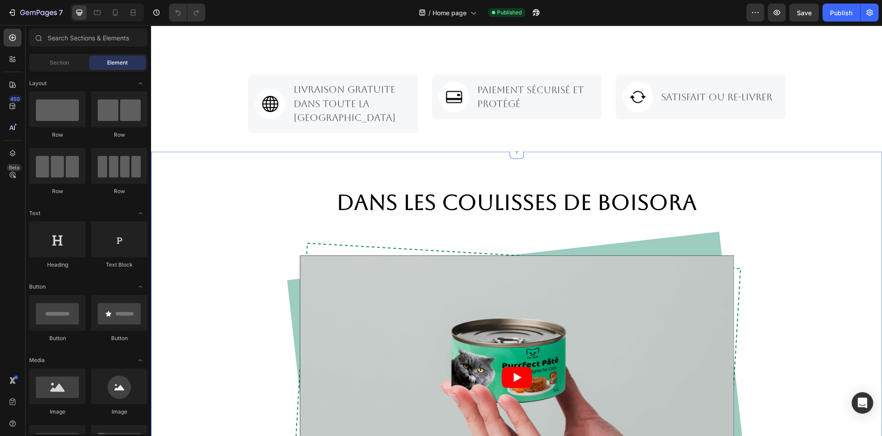
scroll to position [1076, 0]
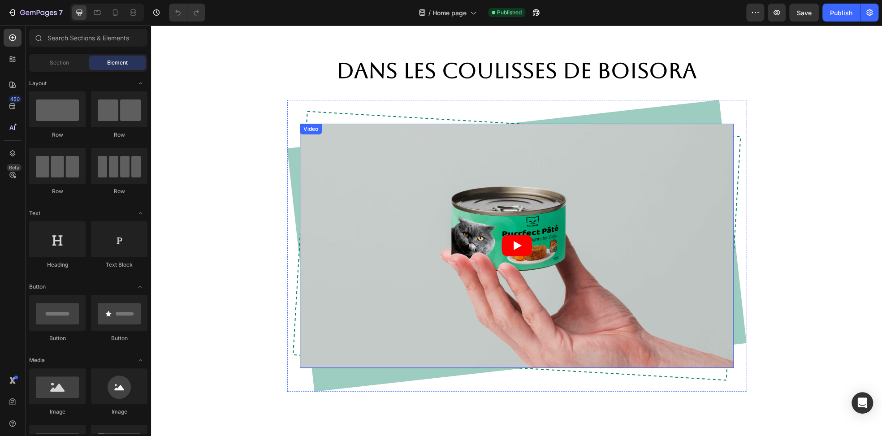
click at [309, 130] on div "Video" at bounding box center [311, 129] width 18 height 8
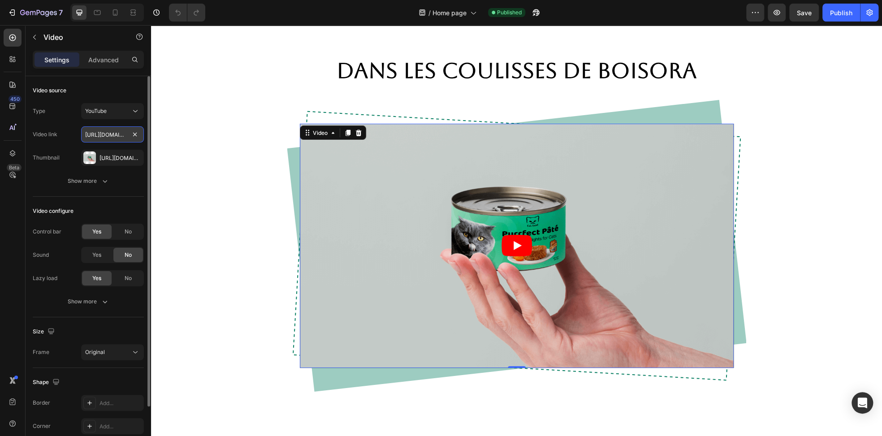
click at [112, 133] on input "https://www.youtube.com/watch?v=cyzh48XRS4M" at bounding box center [112, 134] width 63 height 16
paste input "q_61pz7FRu"
type input "https://www.youtube.com/watch?v=q_61pz7FRuM"
click at [105, 159] on div "Https://cdn.Shopify.Com/s/files/1/0952/1512/4828/files/gempages_583849111023780…" at bounding box center [113, 158] width 26 height 8
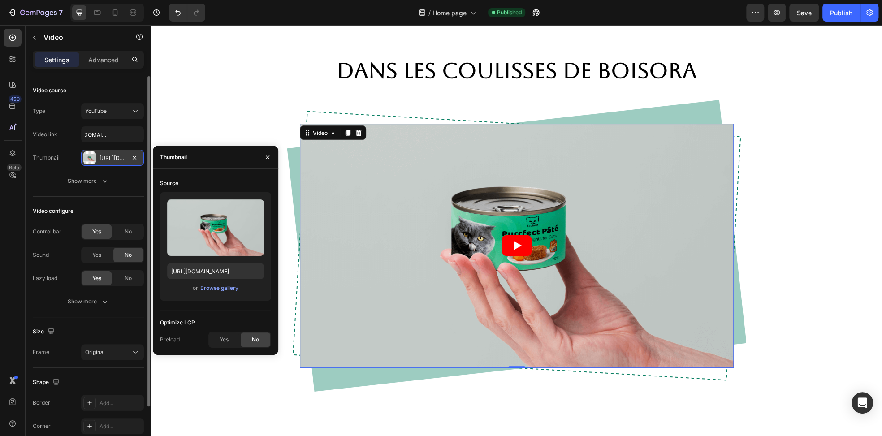
scroll to position [0, 0]
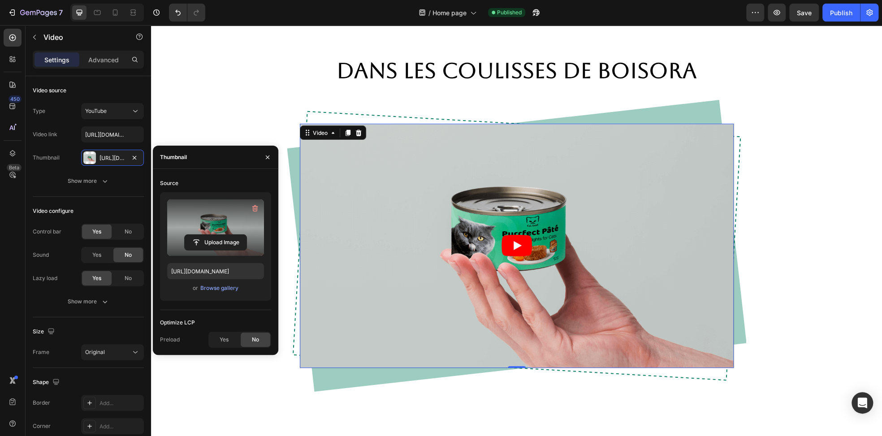
click at [204, 222] on label at bounding box center [215, 228] width 97 height 56
click at [204, 235] on input "file" at bounding box center [216, 242] width 62 height 15
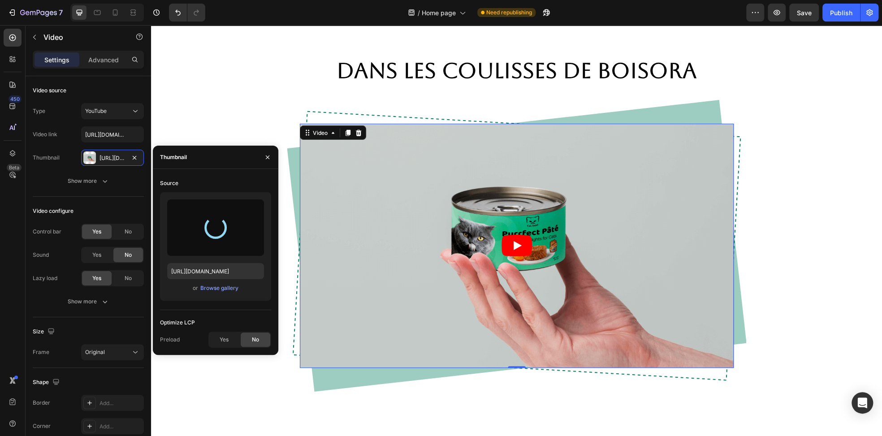
type input "https://cdn.shopify.com/s/files/1/0952/1512/4828/files/gempages_583849111023780…"
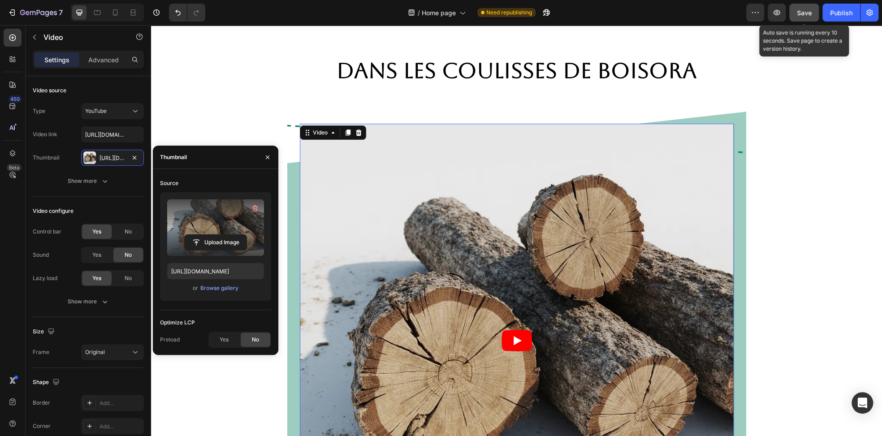
click at [815, 17] on button "Save" at bounding box center [805, 13] width 30 height 18
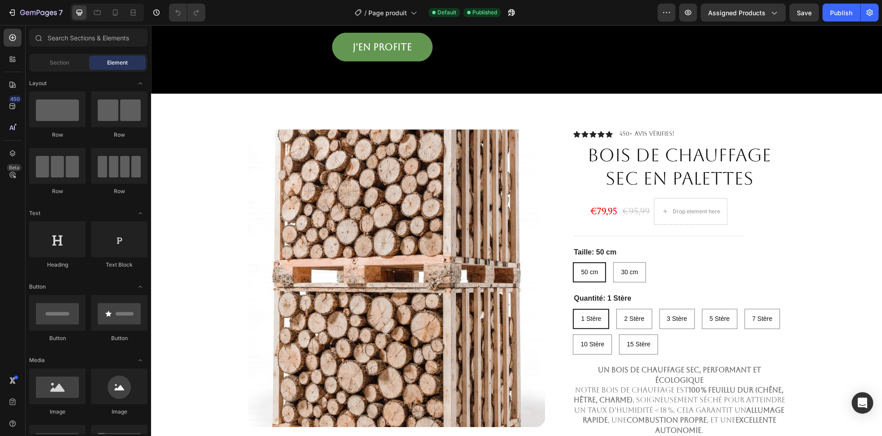
scroll to position [359, 0]
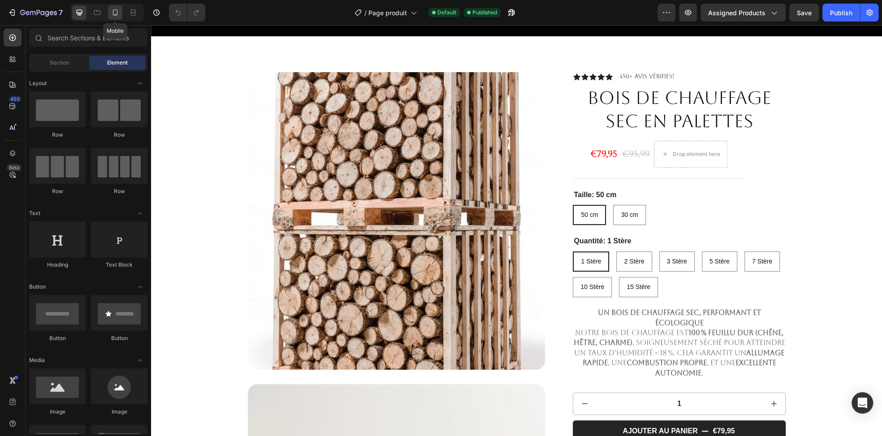
click at [119, 14] on icon at bounding box center [115, 12] width 9 height 9
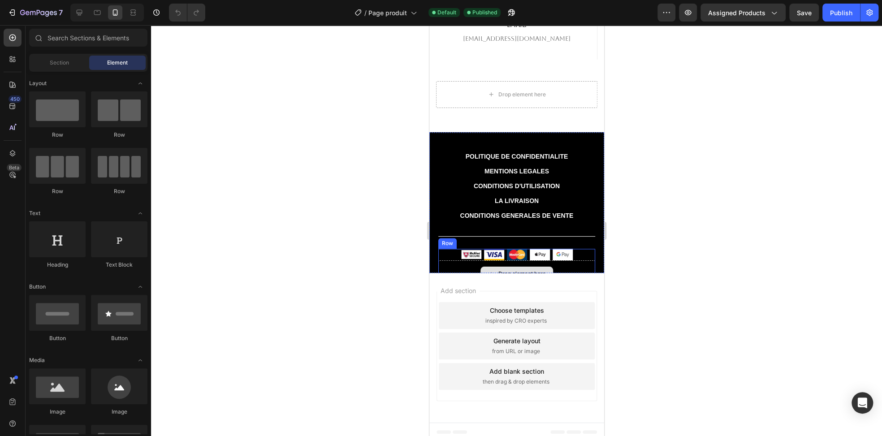
scroll to position [3084, 0]
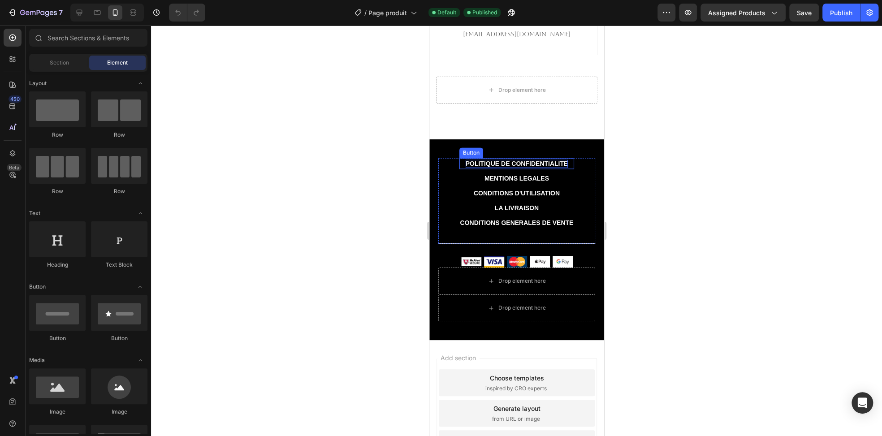
click at [500, 165] on p "POLITIQUE DE CONFIDENTIALITE" at bounding box center [516, 164] width 103 height 8
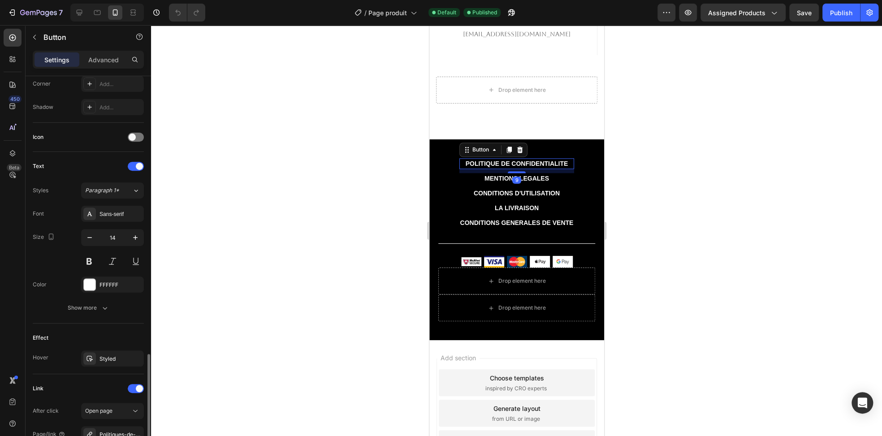
scroll to position [326, 0]
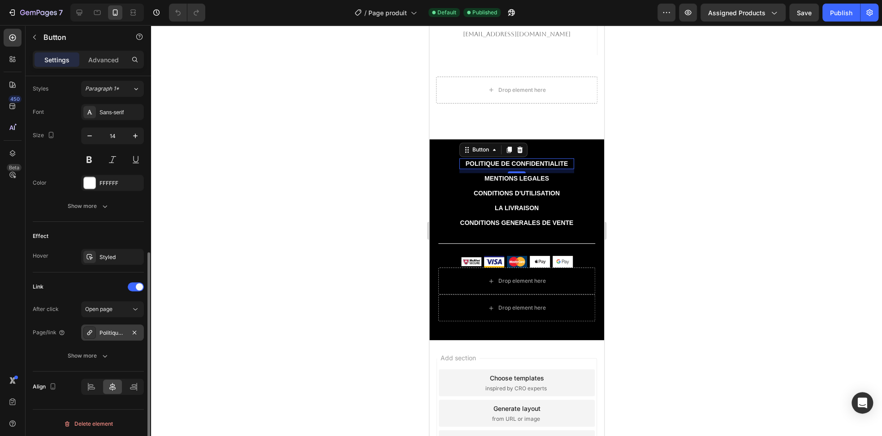
click at [117, 332] on div "Politiques-de-confidentialites" at bounding box center [113, 333] width 26 height 8
click at [325, 149] on div at bounding box center [516, 230] width 731 height 411
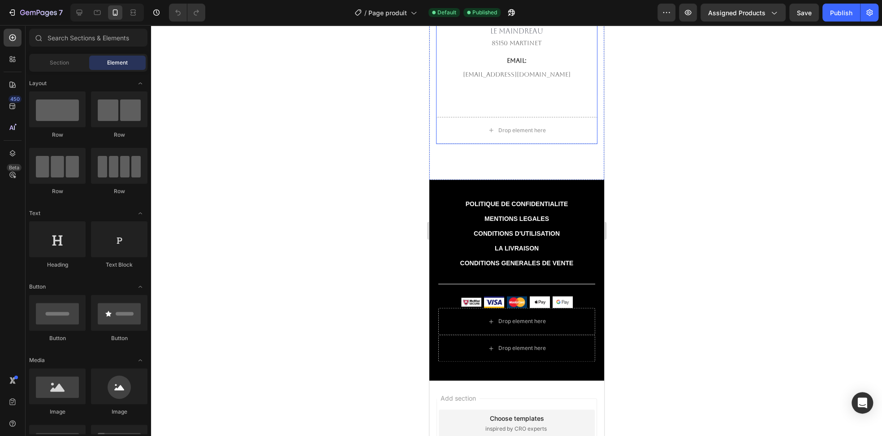
scroll to position [2949, 0]
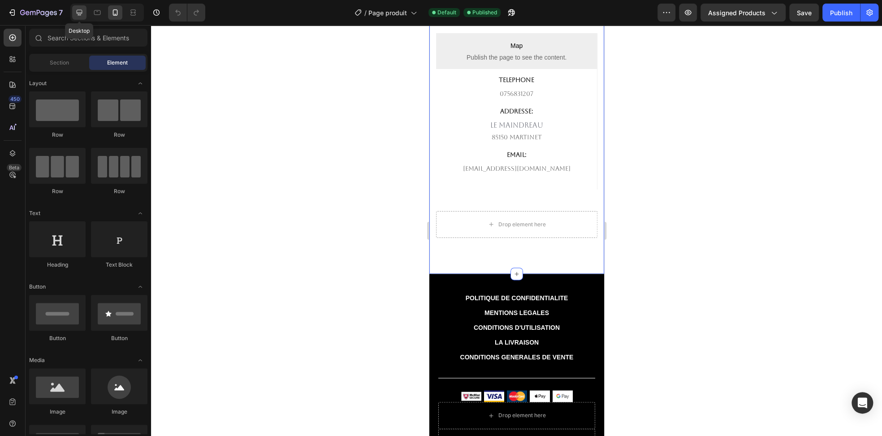
click at [81, 10] on icon at bounding box center [80, 13] width 6 height 6
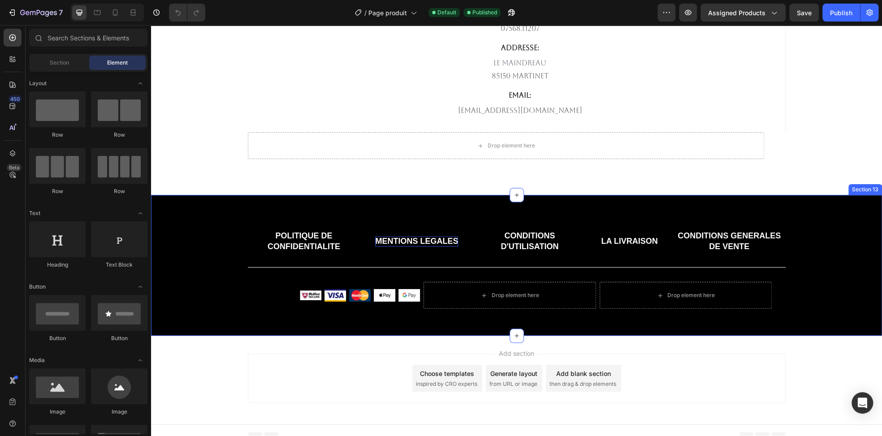
scroll to position [3023, 0]
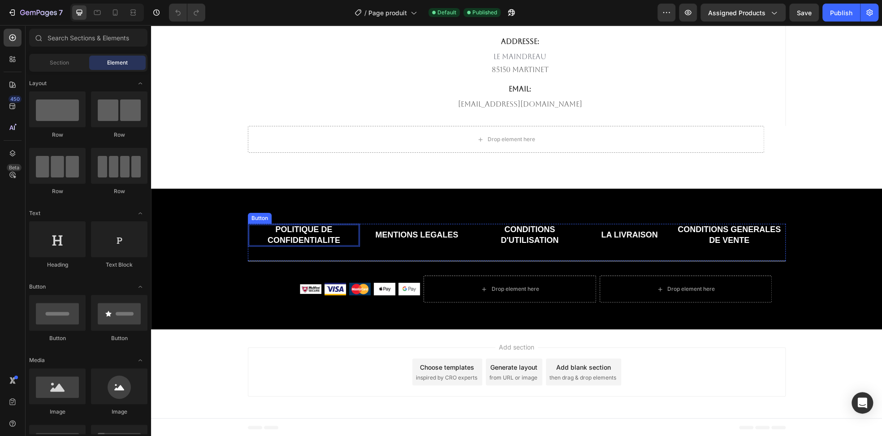
click at [285, 233] on p "POLITIQUE DE CONFIDENTIALITE" at bounding box center [304, 235] width 111 height 21
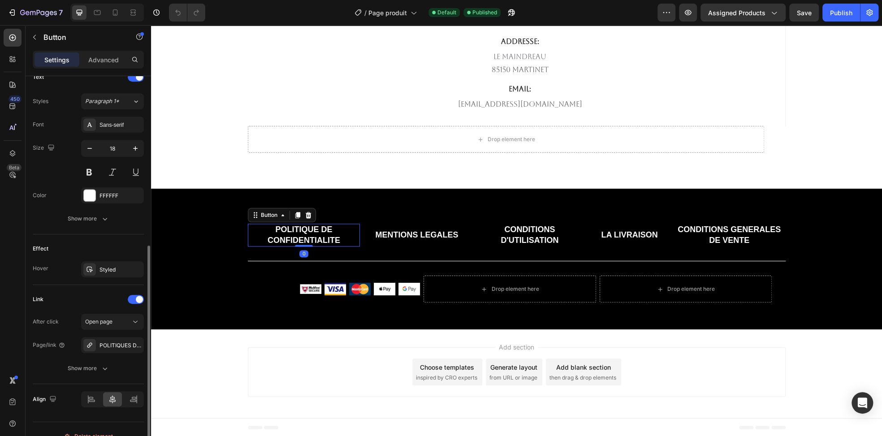
scroll to position [326, 0]
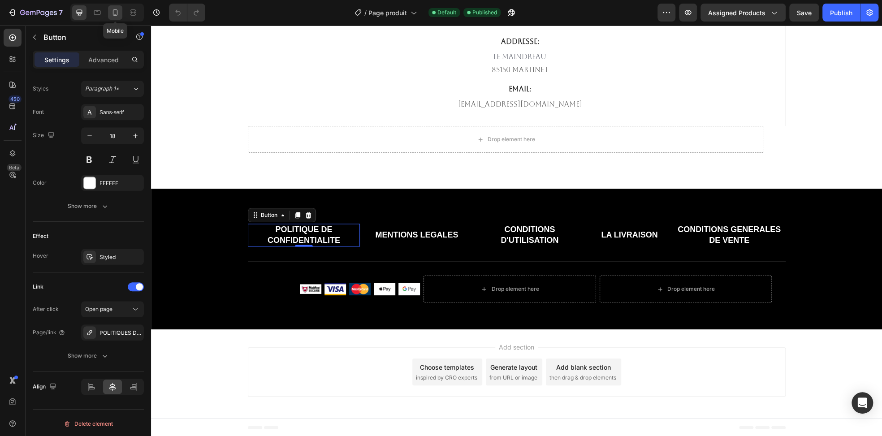
click at [112, 17] on div at bounding box center [115, 12] width 14 height 14
type input "14"
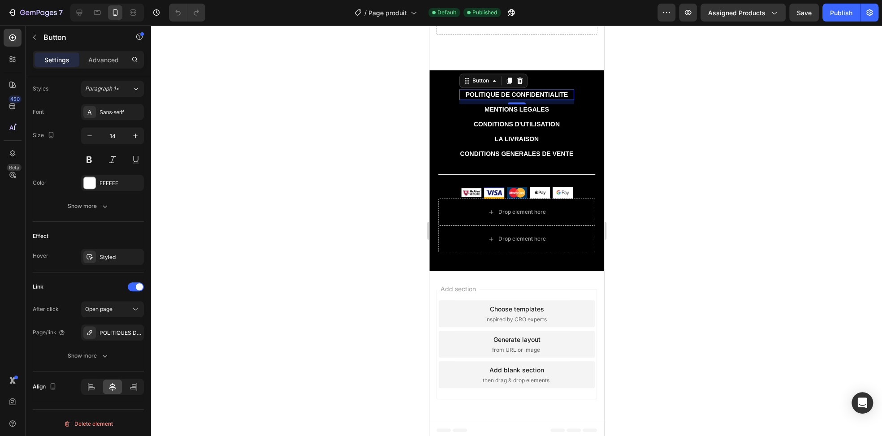
scroll to position [3157, 0]
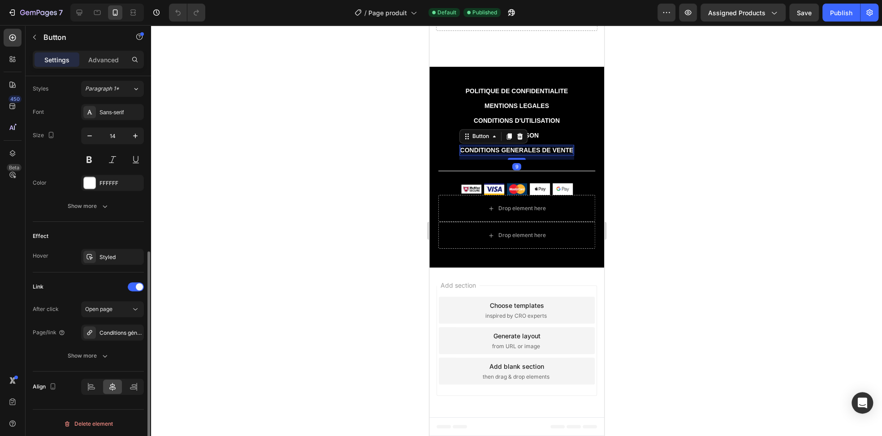
click at [489, 148] on p "CONDITIONS GENERALES DE VENTE" at bounding box center [516, 150] width 113 height 8
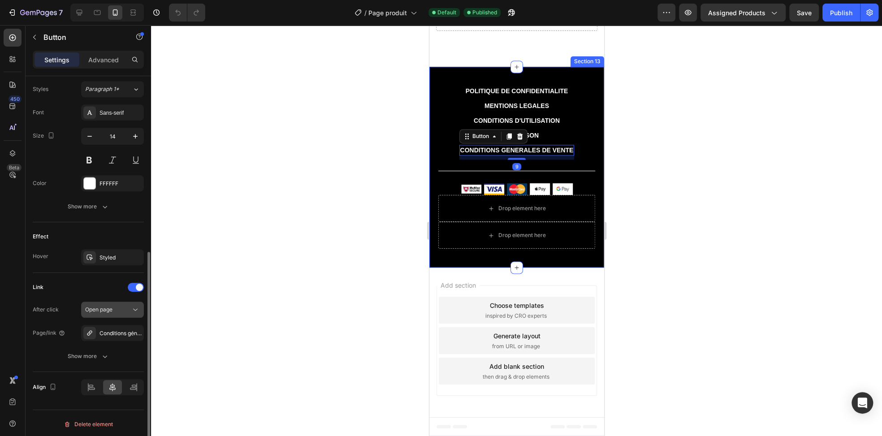
click at [120, 312] on div "Open page" at bounding box center [112, 309] width 55 height 9
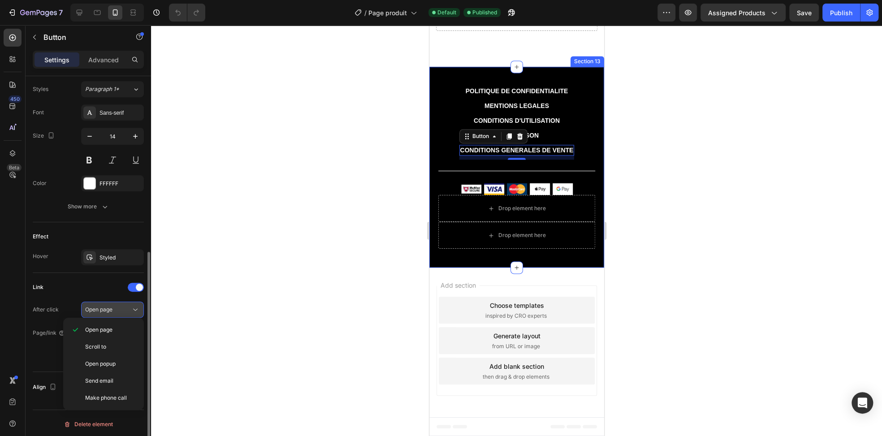
click at [116, 330] on p "Open page" at bounding box center [110, 330] width 51 height 8
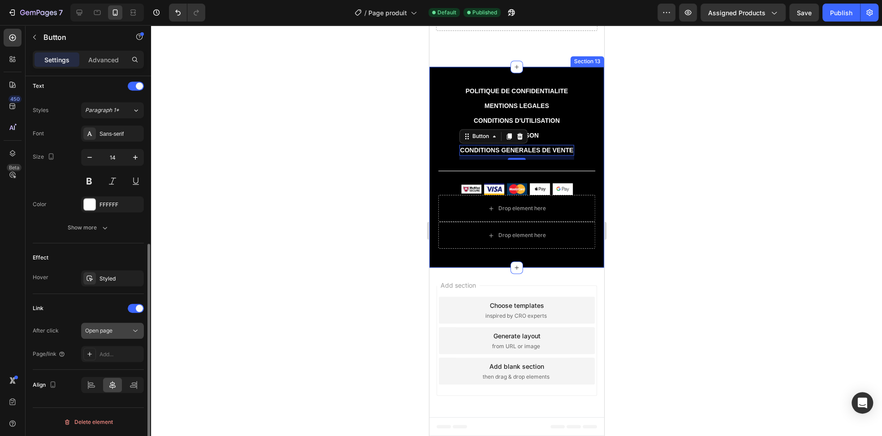
scroll to position [302, 0]
click at [107, 357] on div "Add..." at bounding box center [121, 356] width 42 height 8
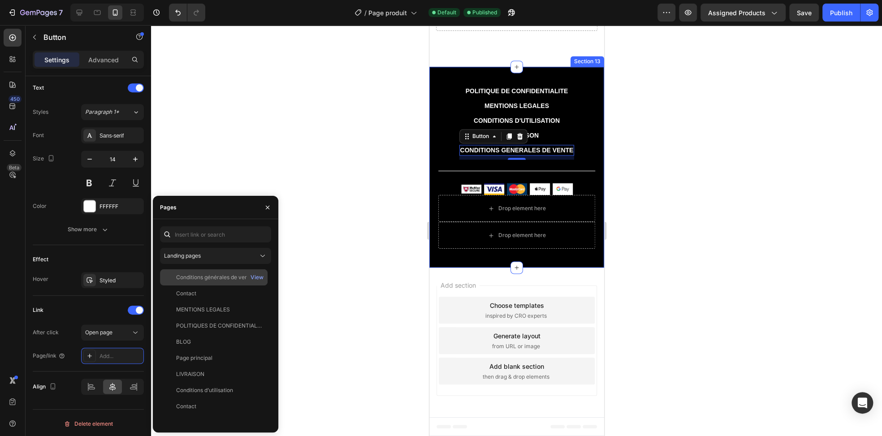
click at [215, 282] on div "Conditions générales de vente" at bounding box center [214, 278] width 77 height 8
click at [193, 281] on div "Conditions générales de vente" at bounding box center [214, 277] width 77 height 8
click at [256, 277] on div "View" at bounding box center [257, 278] width 13 height 8
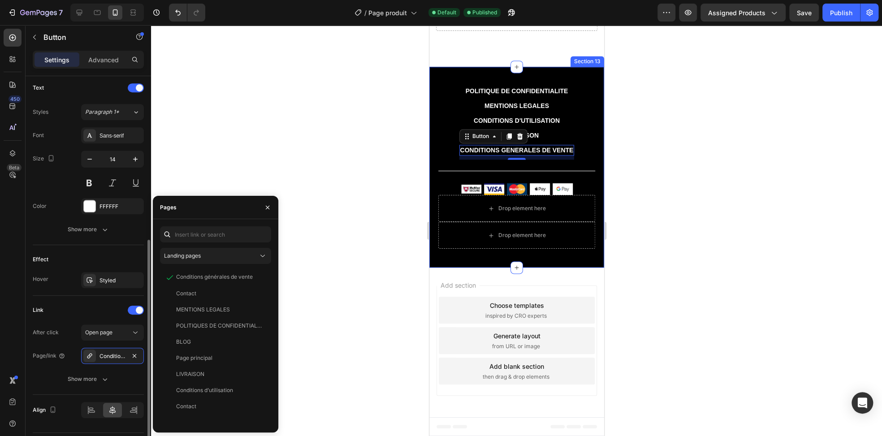
click at [59, 289] on div "Effect Hover Styled" at bounding box center [88, 270] width 111 height 51
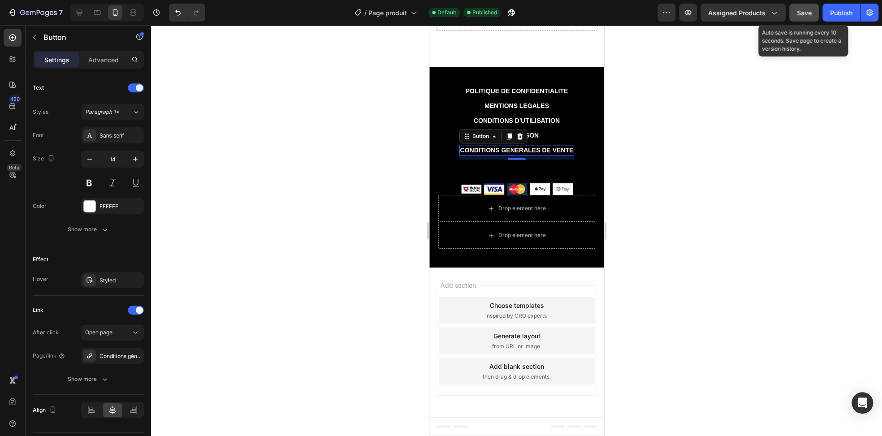
click at [809, 15] on span "Save" at bounding box center [804, 13] width 15 height 8
click at [824, 12] on button "Publish" at bounding box center [842, 13] width 38 height 18
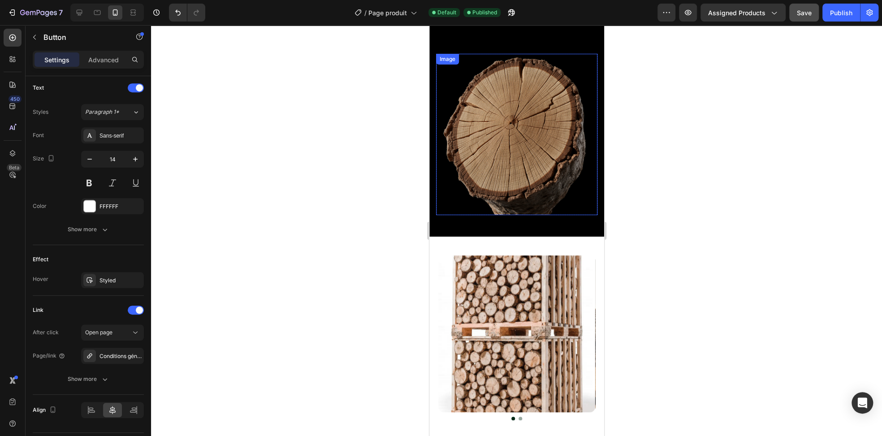
scroll to position [41, 0]
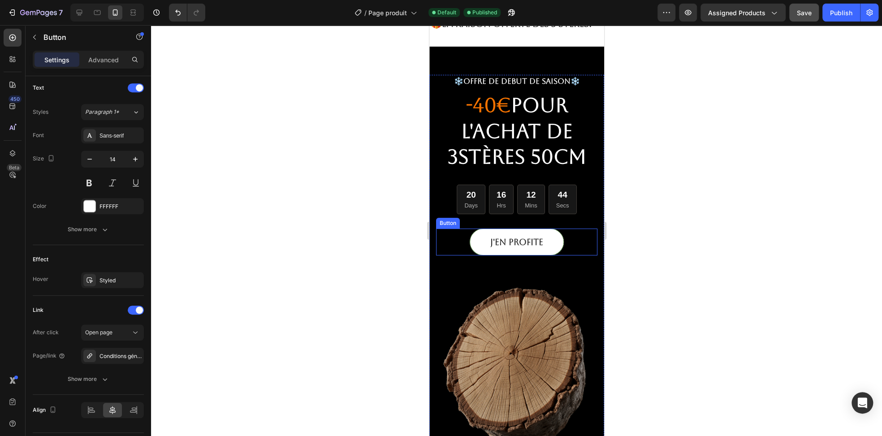
click at [547, 241] on button "J'EN PROFITE" at bounding box center [516, 242] width 94 height 27
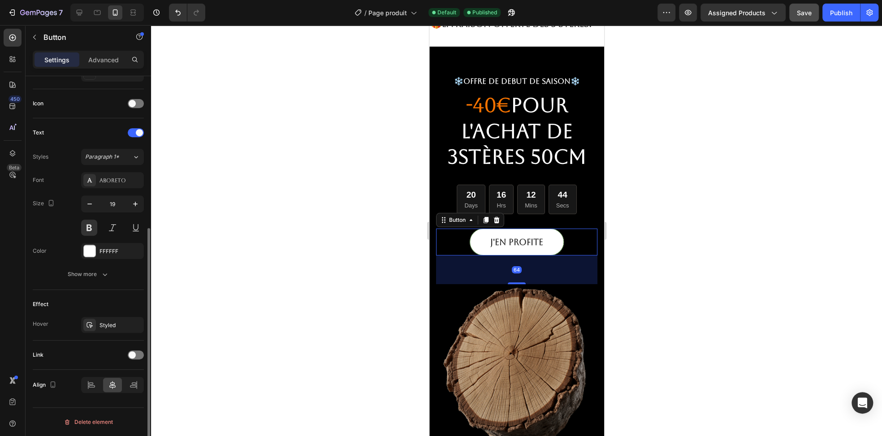
scroll to position [256, 0]
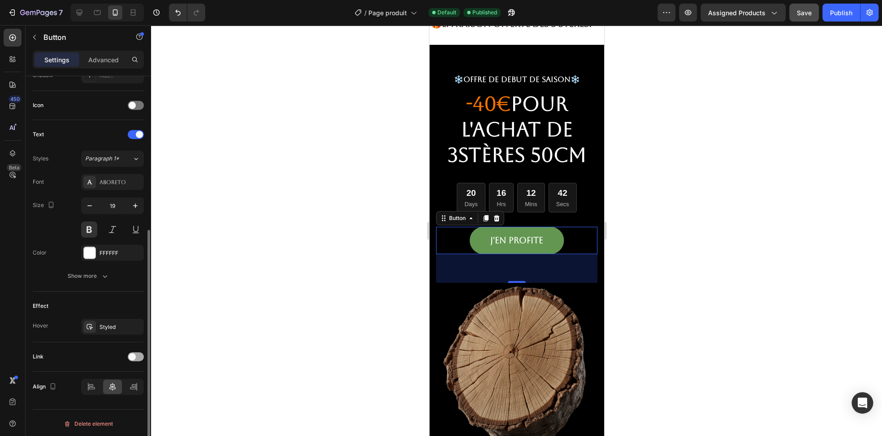
click at [134, 356] on span at bounding box center [132, 356] width 7 height 7
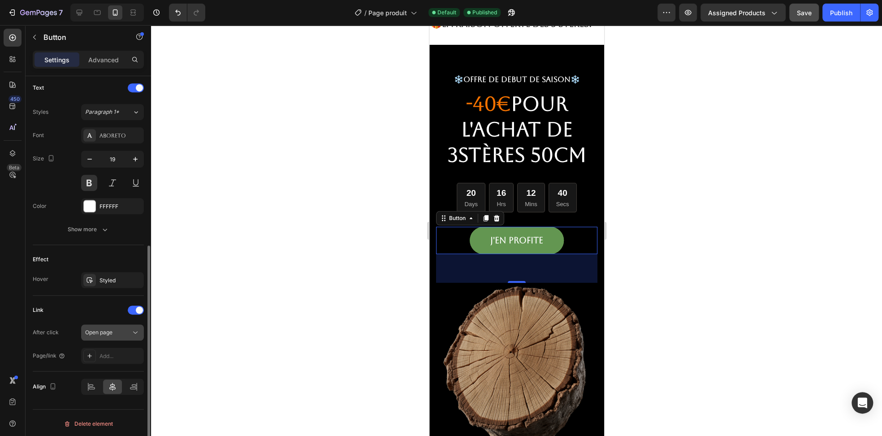
click at [113, 331] on span "Open page" at bounding box center [98, 332] width 27 height 7
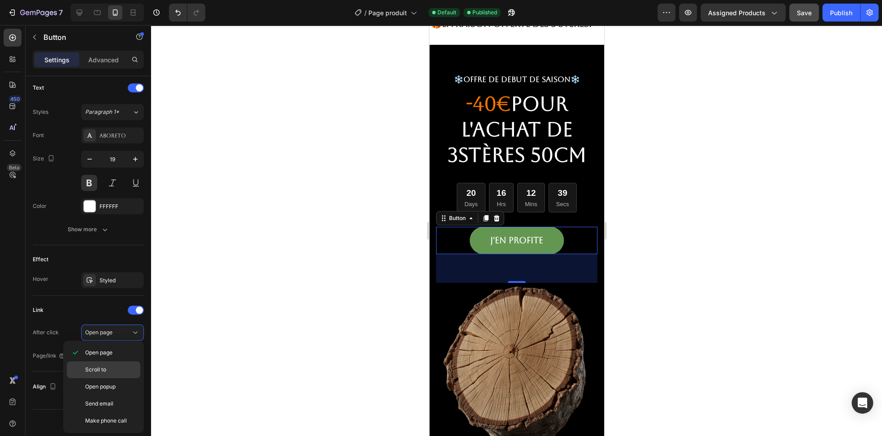
click at [113, 365] on div "Scroll to" at bounding box center [104, 369] width 74 height 17
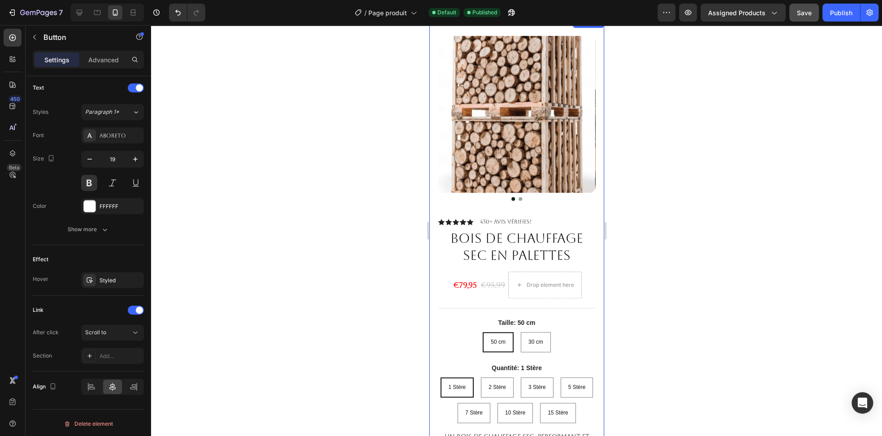
scroll to position [400, 0]
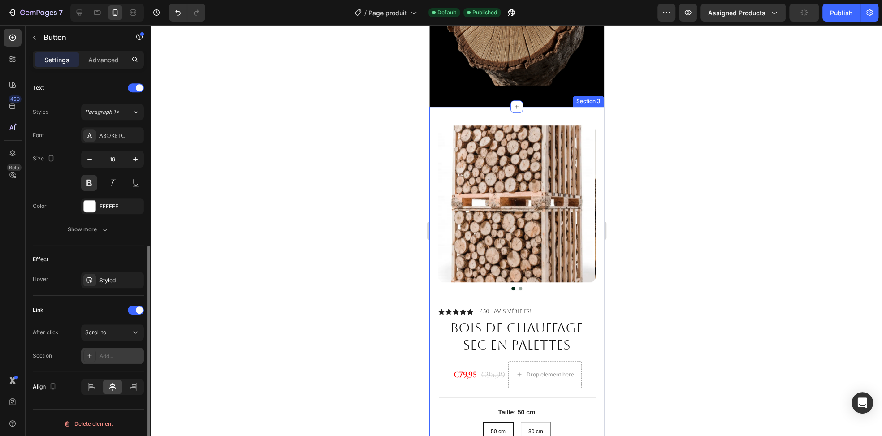
click at [99, 354] on div "Add..." at bounding box center [112, 356] width 63 height 16
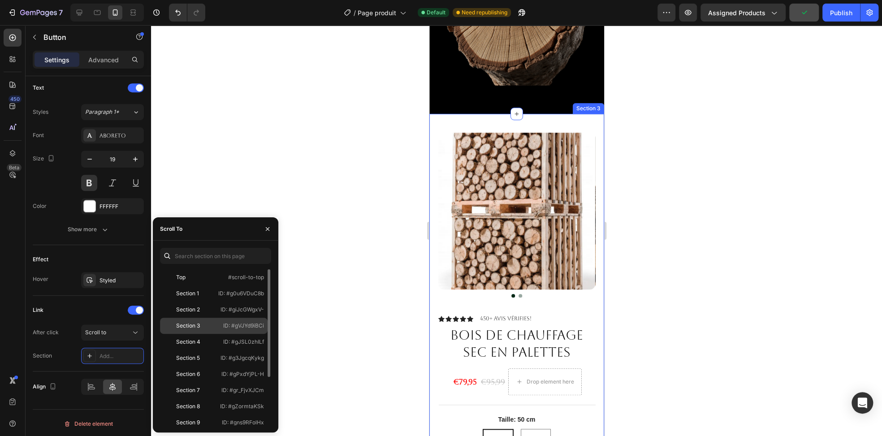
click at [213, 322] on div "Section 3" at bounding box center [190, 326] width 52 height 8
click at [235, 153] on div at bounding box center [516, 230] width 731 height 411
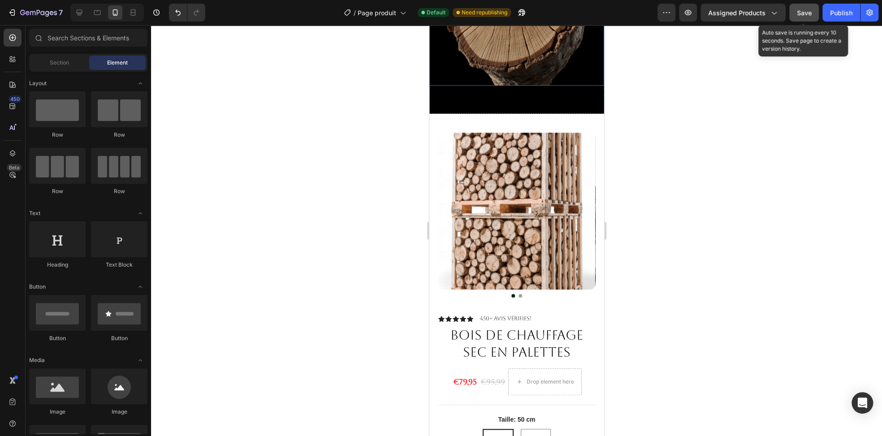
click at [806, 9] on span "Save" at bounding box center [804, 13] width 15 height 8
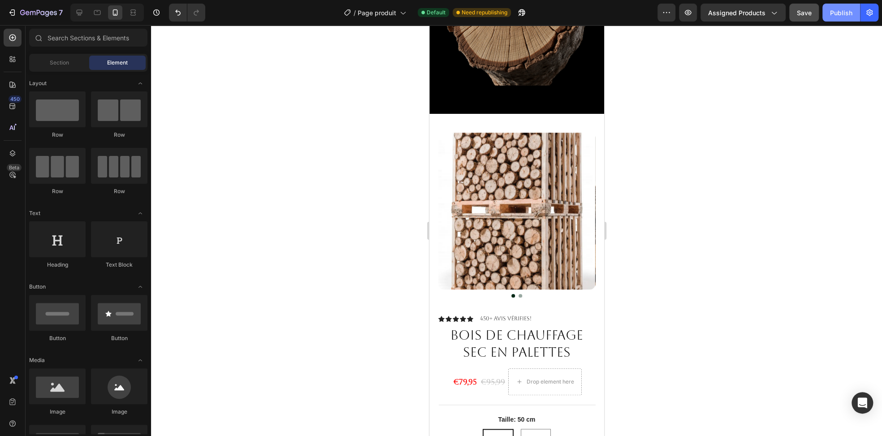
click at [836, 11] on div "Publish" at bounding box center [841, 12] width 22 height 9
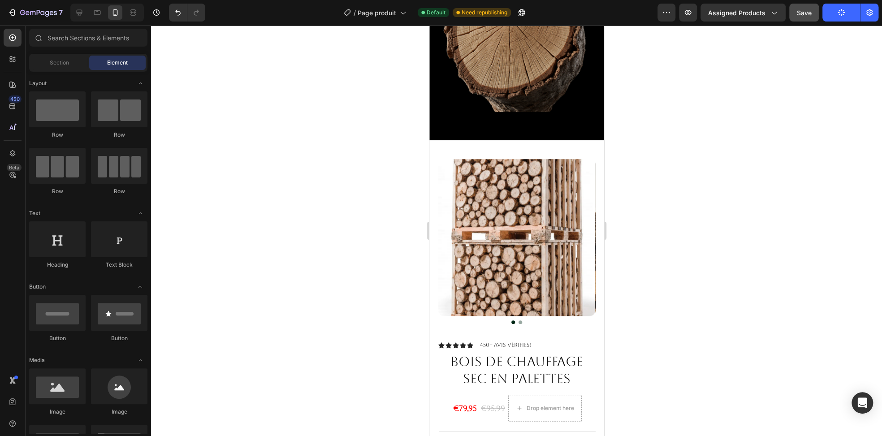
scroll to position [355, 0]
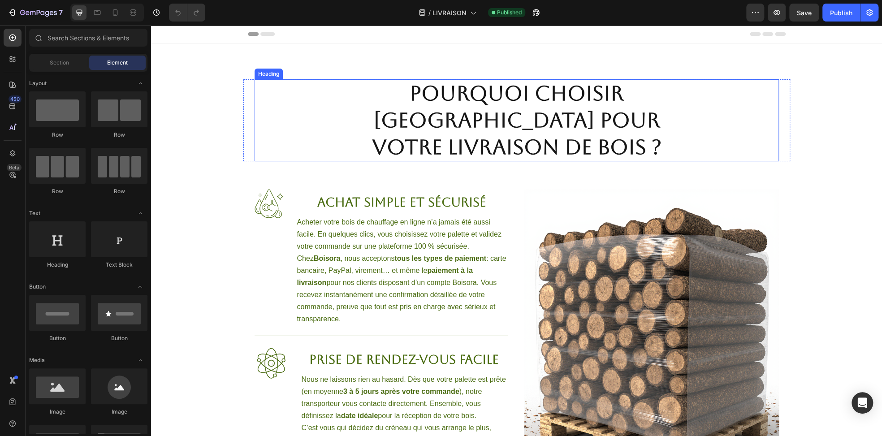
drag, startPoint x: 473, startPoint y: 117, endPoint x: 441, endPoint y: 118, distance: 31.4
click at [473, 117] on strong "Pourquoi choisir [GEOGRAPHIC_DATA] pour votre livraison de bois ?" at bounding box center [517, 120] width 290 height 78
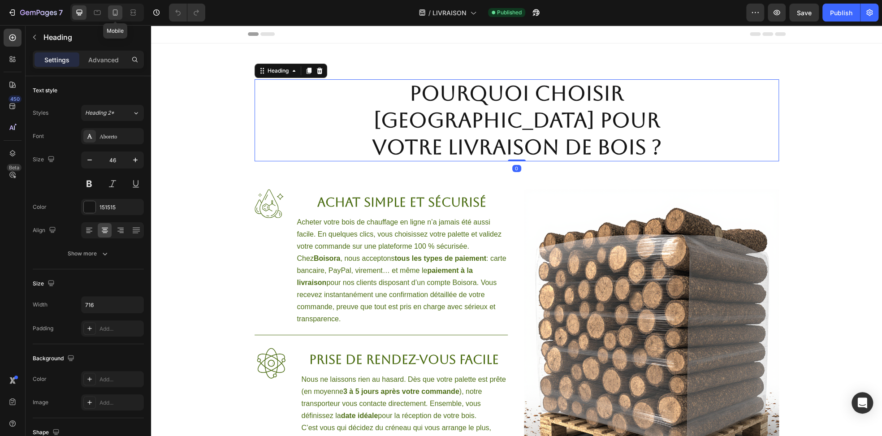
click at [112, 14] on icon at bounding box center [115, 12] width 9 height 9
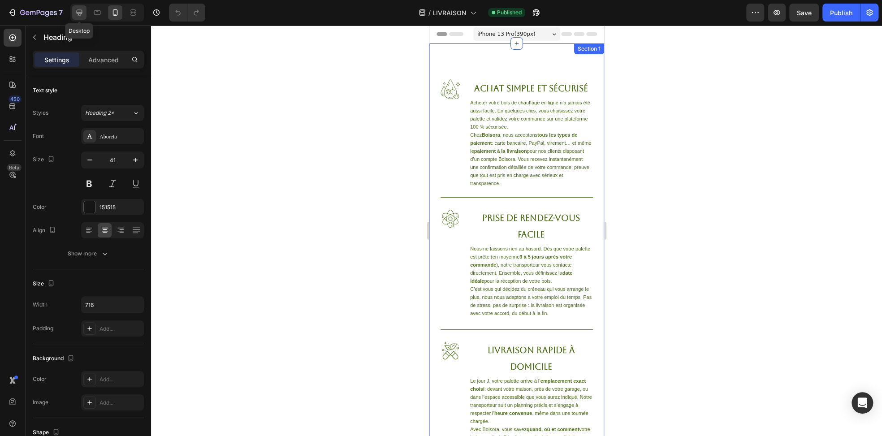
click at [82, 10] on icon at bounding box center [79, 12] width 9 height 9
type input "46"
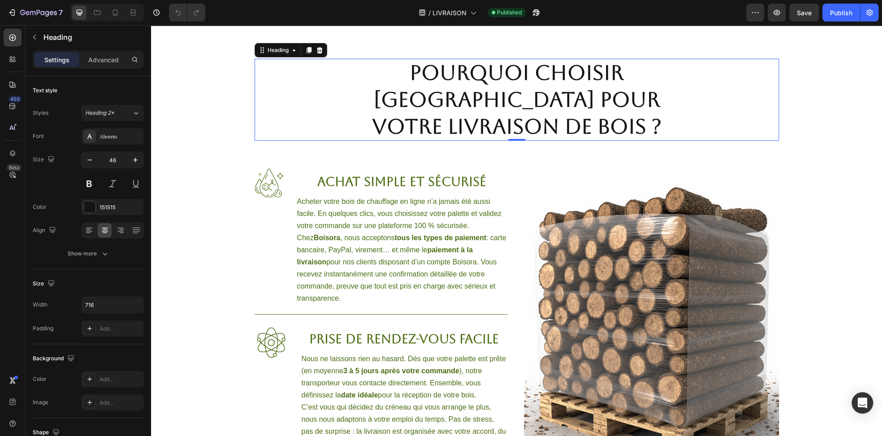
scroll to position [22, 0]
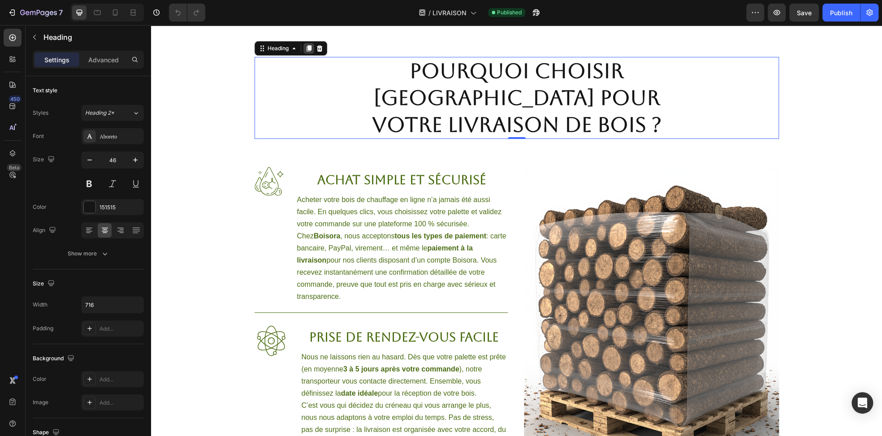
click at [306, 49] on icon at bounding box center [308, 48] width 5 height 6
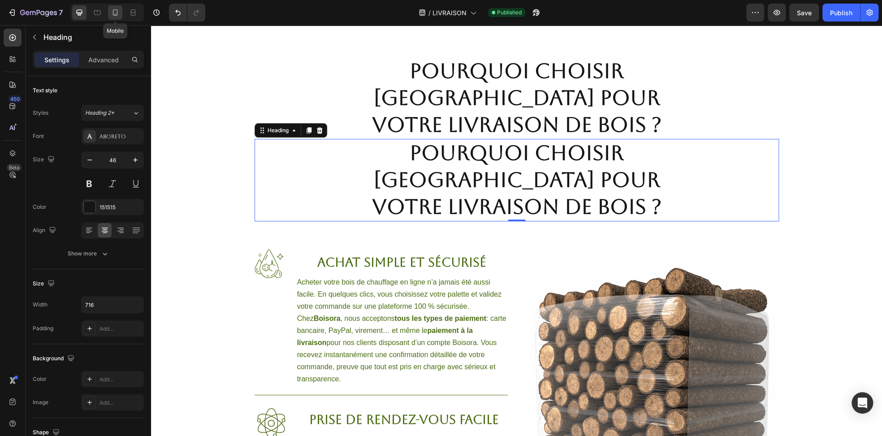
click at [117, 17] on icon at bounding box center [115, 12] width 9 height 9
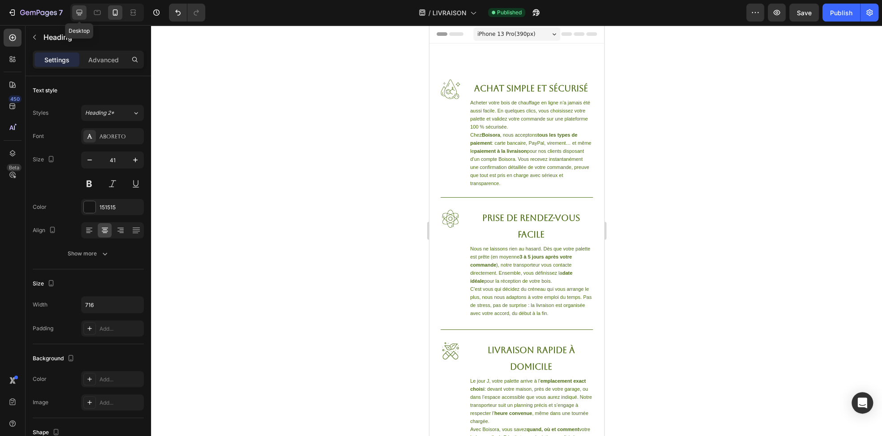
click at [82, 15] on icon at bounding box center [79, 12] width 9 height 9
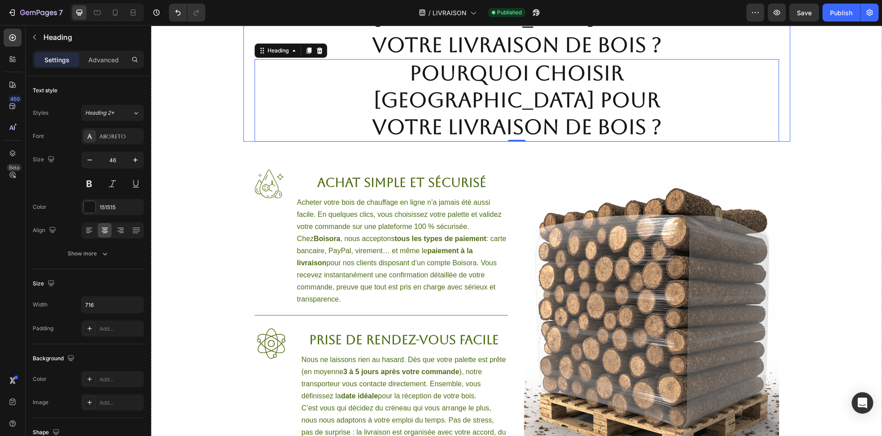
scroll to position [105, 0]
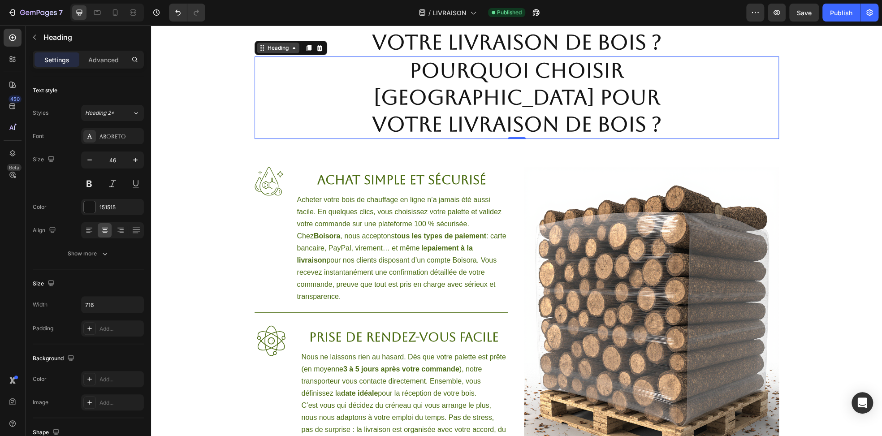
click at [269, 50] on div "Heading" at bounding box center [278, 48] width 25 height 8
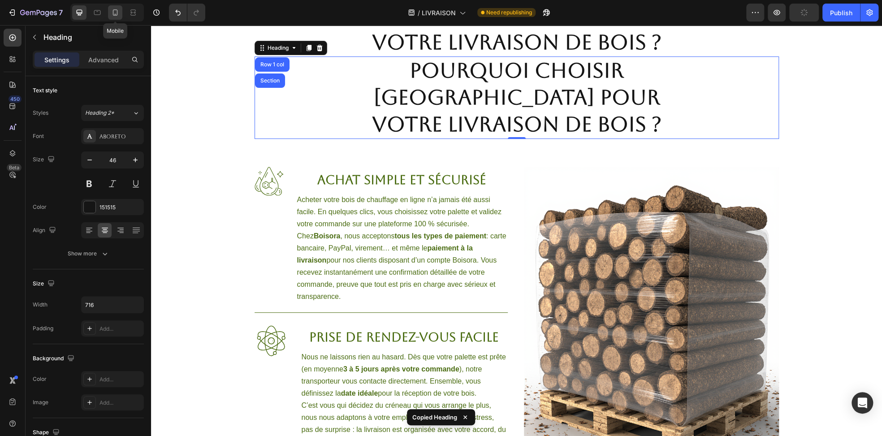
click at [117, 13] on icon at bounding box center [115, 12] width 9 height 9
type input "41"
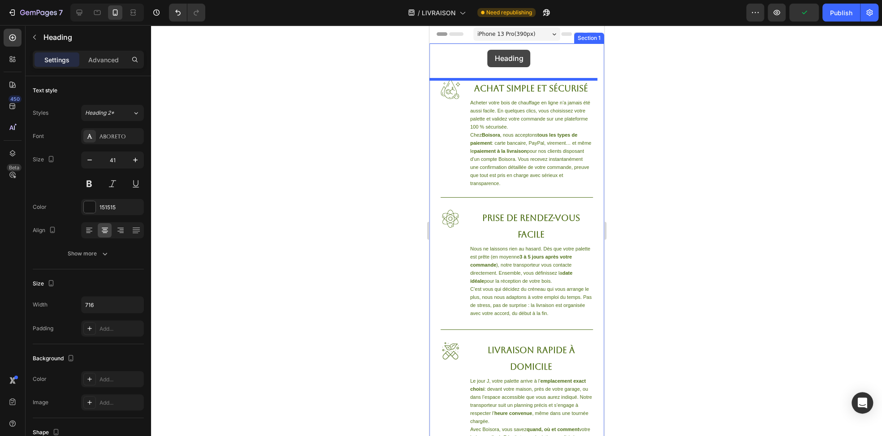
drag, startPoint x: 437, startPoint y: 49, endPoint x: 487, endPoint y: 50, distance: 50.2
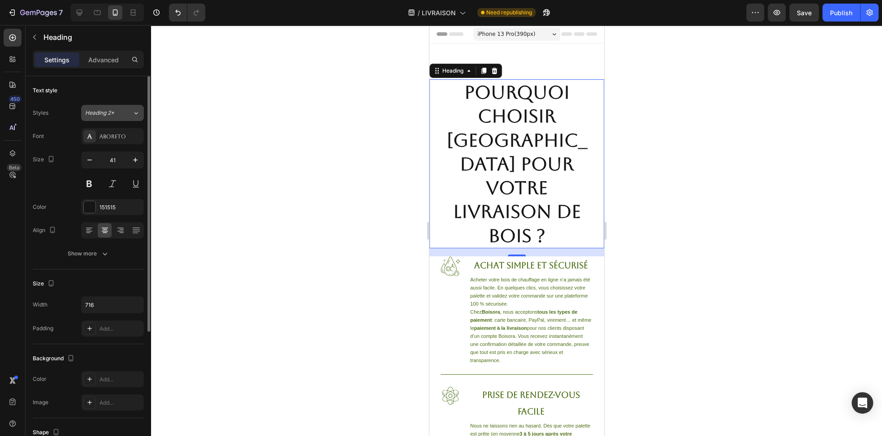
click at [119, 114] on div "Heading 2*" at bounding box center [103, 113] width 36 height 8
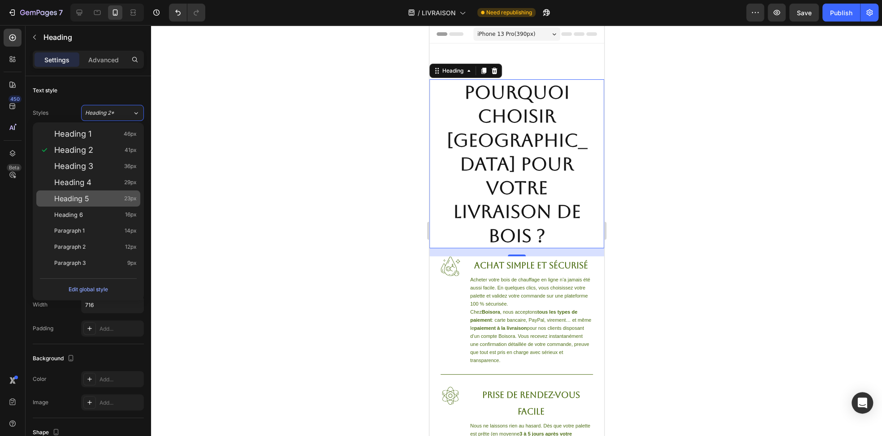
click at [87, 194] on span "Heading 5" at bounding box center [71, 198] width 35 height 9
type input "23"
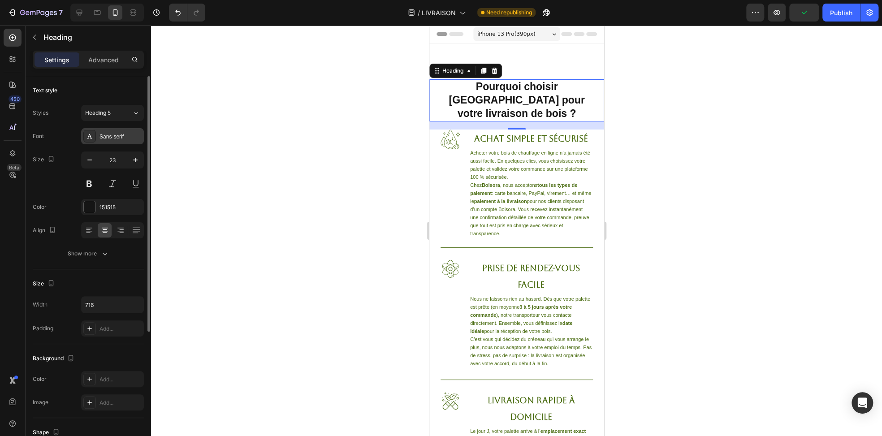
click at [94, 135] on div at bounding box center [89, 136] width 13 height 13
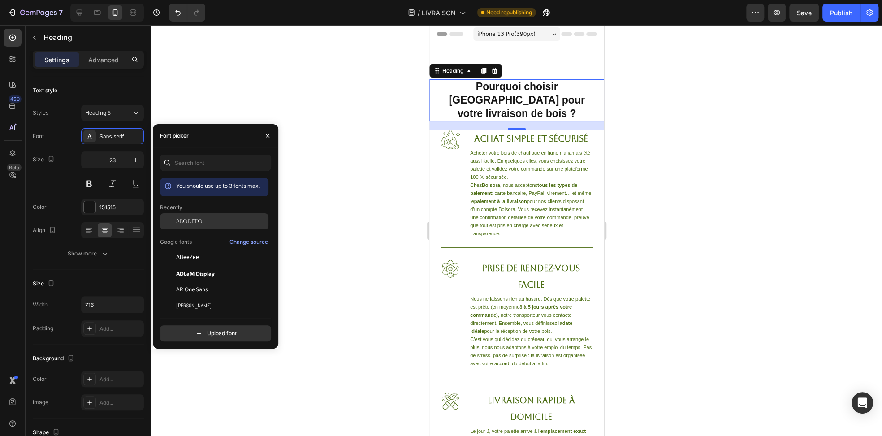
click at [197, 219] on span "Aboreto" at bounding box center [189, 221] width 26 height 8
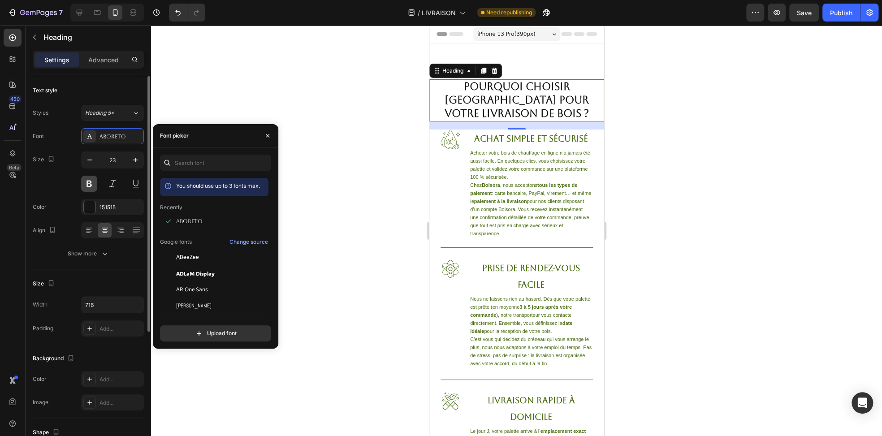
click at [93, 184] on button at bounding box center [89, 184] width 16 height 16
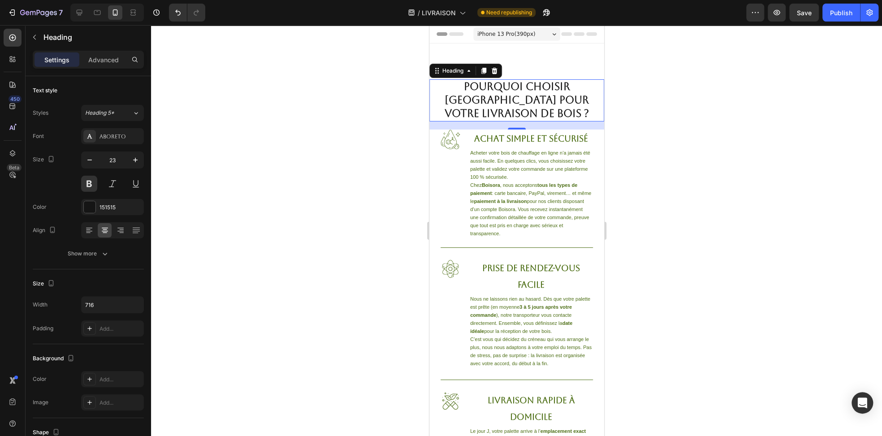
click at [631, 72] on div at bounding box center [516, 230] width 731 height 411
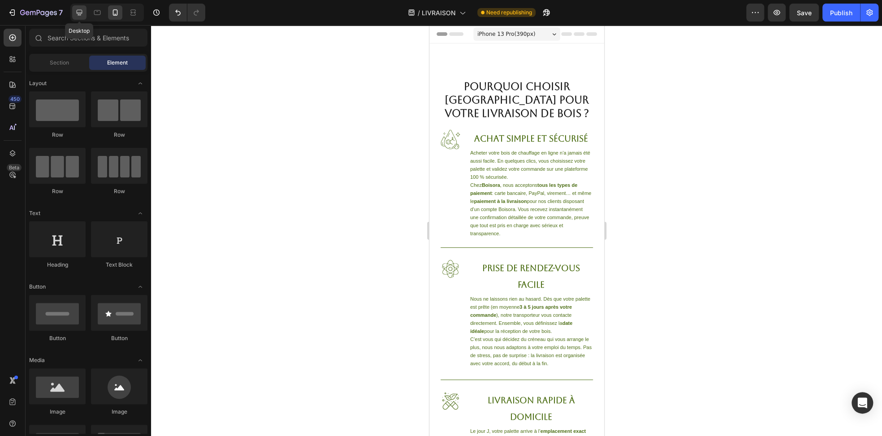
click at [78, 12] on icon at bounding box center [79, 12] width 9 height 9
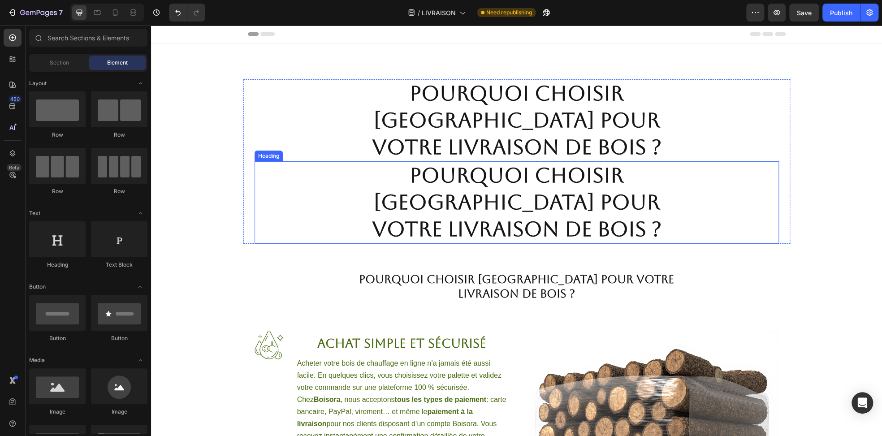
click at [510, 191] on strong "Pourquoi choisir Boisora pour votre livraison de bois ?" at bounding box center [517, 202] width 290 height 78
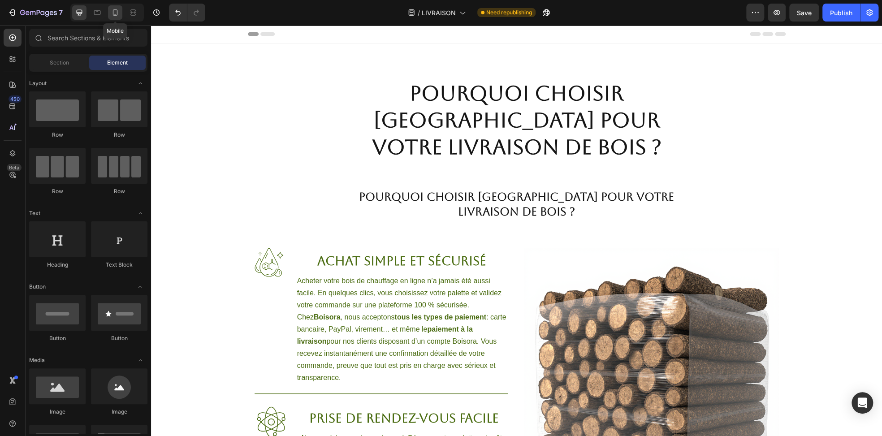
click at [118, 11] on icon at bounding box center [115, 12] width 9 height 9
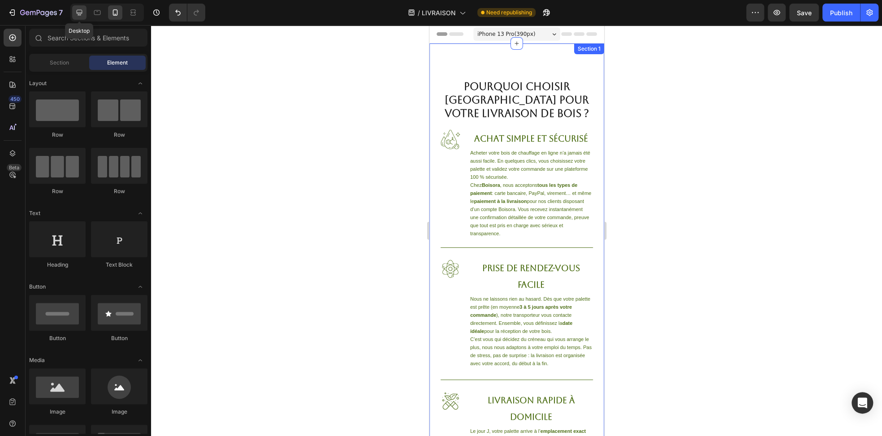
click at [79, 13] on icon at bounding box center [79, 12] width 9 height 9
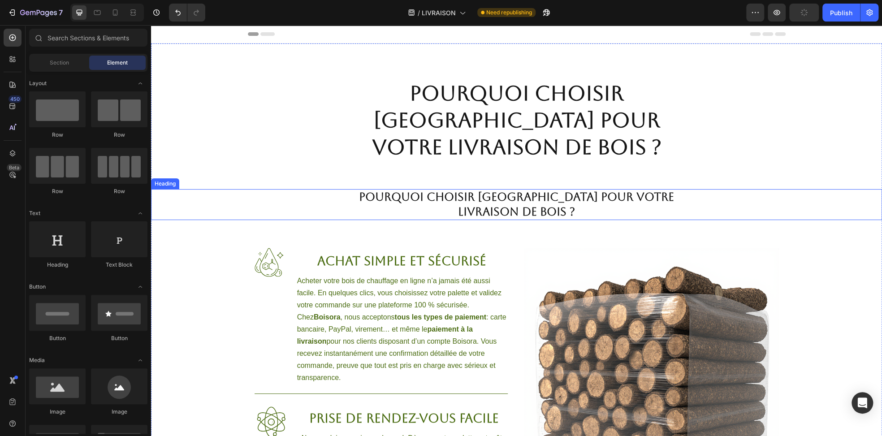
click at [516, 212] on strong "Pourquoi choisir Boisora pour votre livraison de bois ?" at bounding box center [516, 205] width 315 height 28
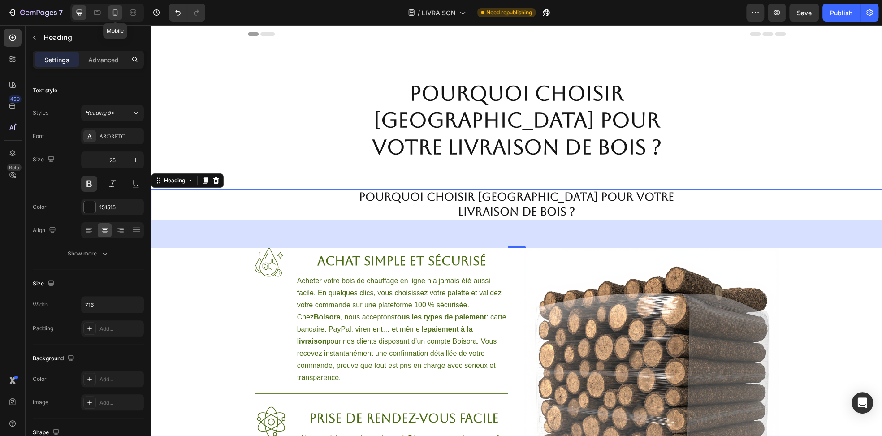
click at [116, 14] on icon at bounding box center [115, 12] width 9 height 9
type input "23"
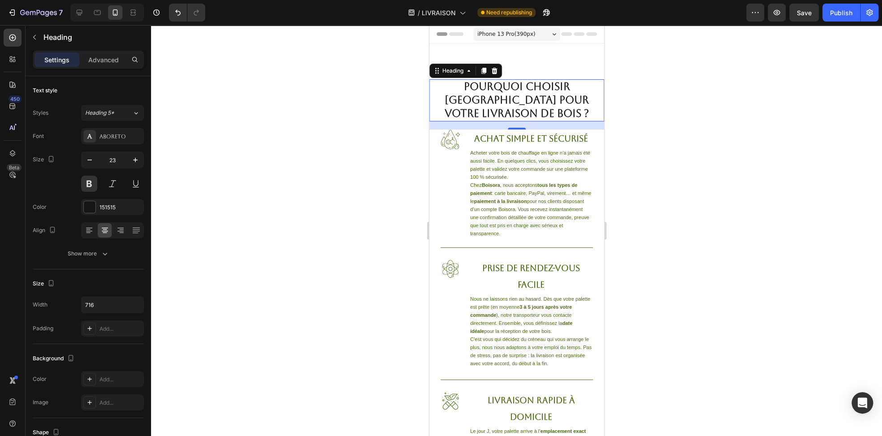
scroll to position [22, 0]
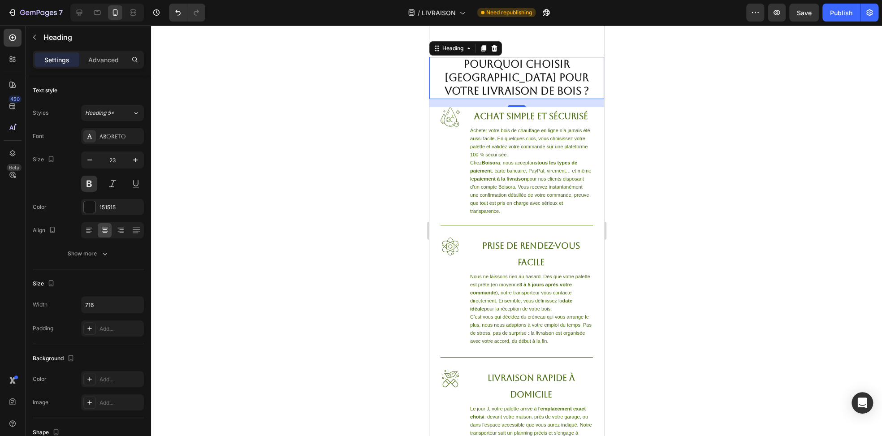
click at [700, 113] on div at bounding box center [516, 230] width 731 height 411
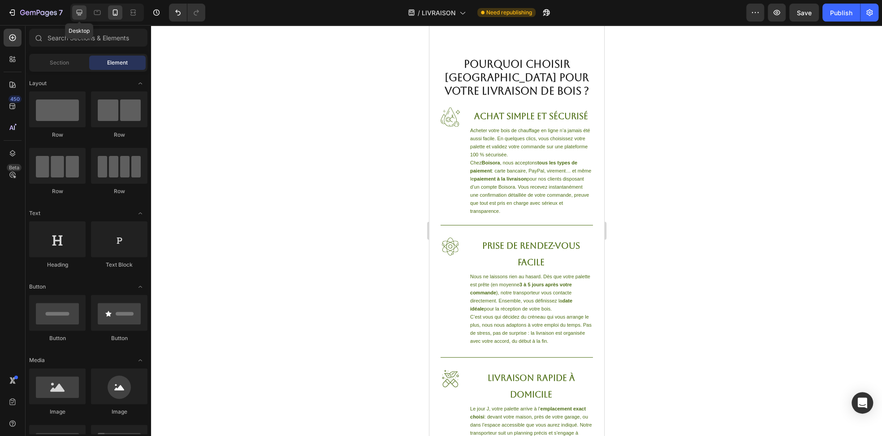
click at [78, 14] on icon at bounding box center [79, 12] width 9 height 9
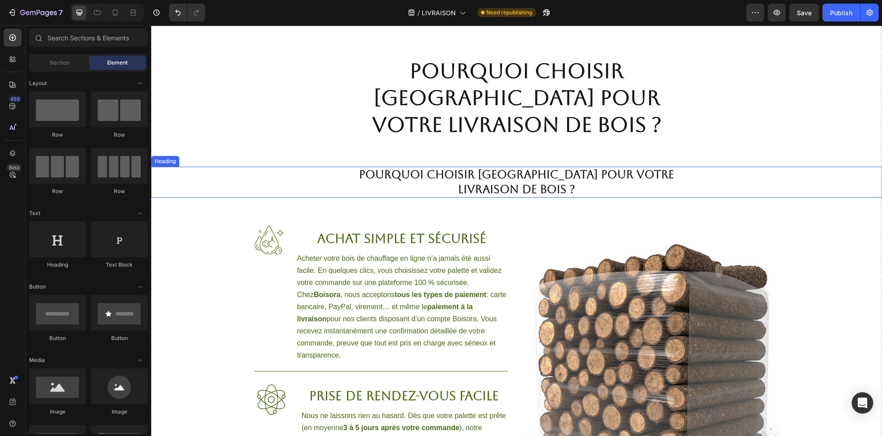
click at [522, 180] on strong "Pourquoi choisir Boisora pour votre livraison de bois ?" at bounding box center [516, 182] width 315 height 28
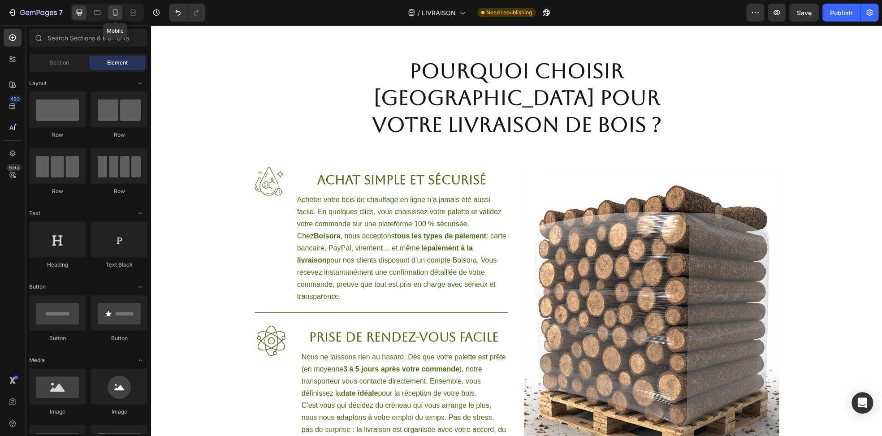
click at [117, 13] on icon at bounding box center [115, 12] width 5 height 6
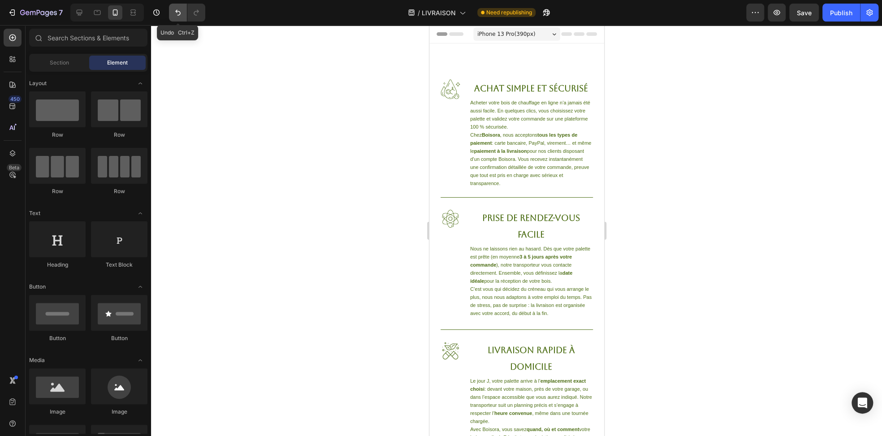
click at [171, 17] on button "Undo/Redo" at bounding box center [178, 13] width 18 height 18
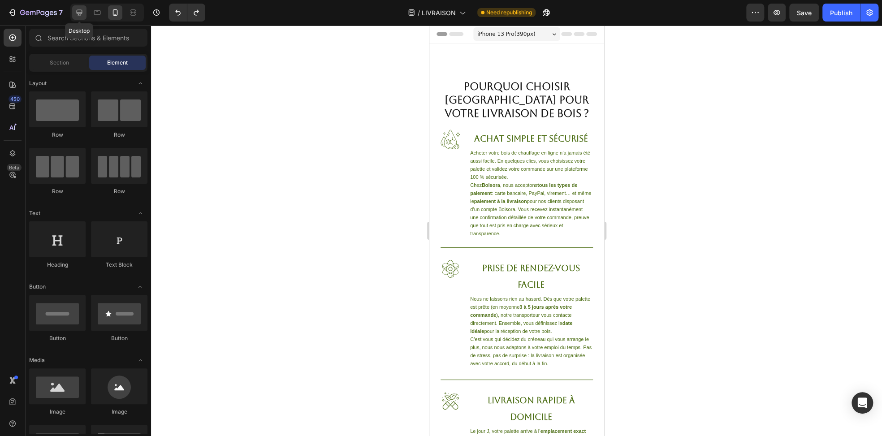
click at [74, 16] on div at bounding box center [79, 12] width 14 height 14
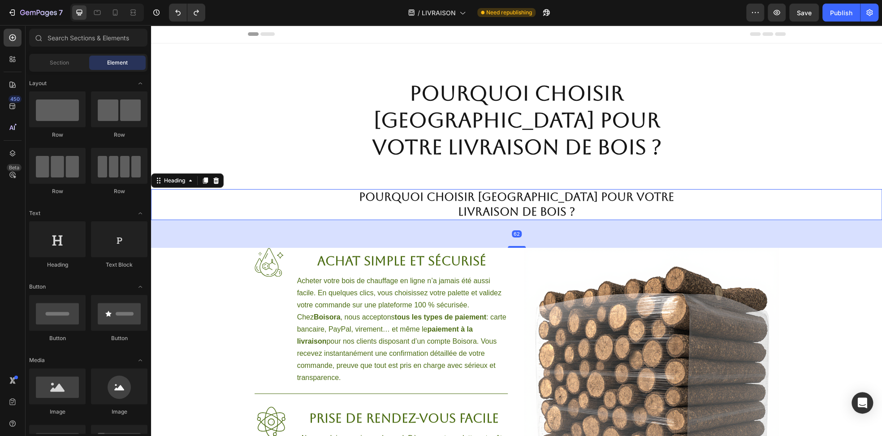
click at [491, 202] on strong "Pourquoi choisir Boisora pour votre livraison de bois ?" at bounding box center [516, 205] width 315 height 28
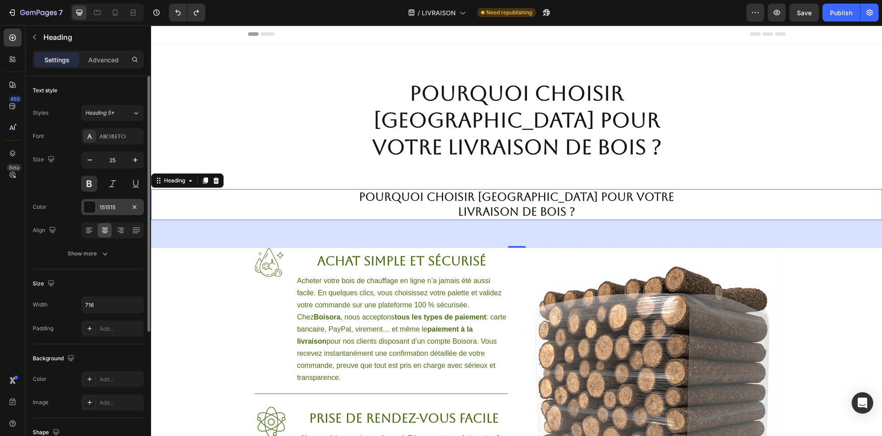
click at [86, 209] on div at bounding box center [90, 207] width 12 height 12
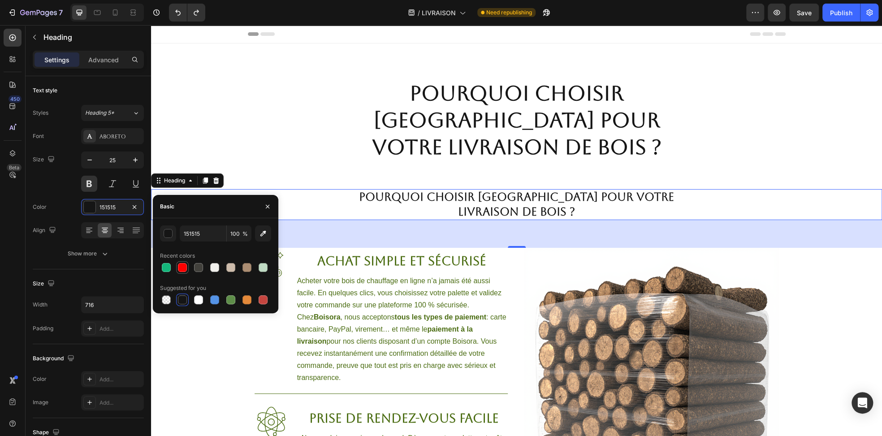
click at [187, 268] on div at bounding box center [182, 267] width 9 height 9
type input "FF0000"
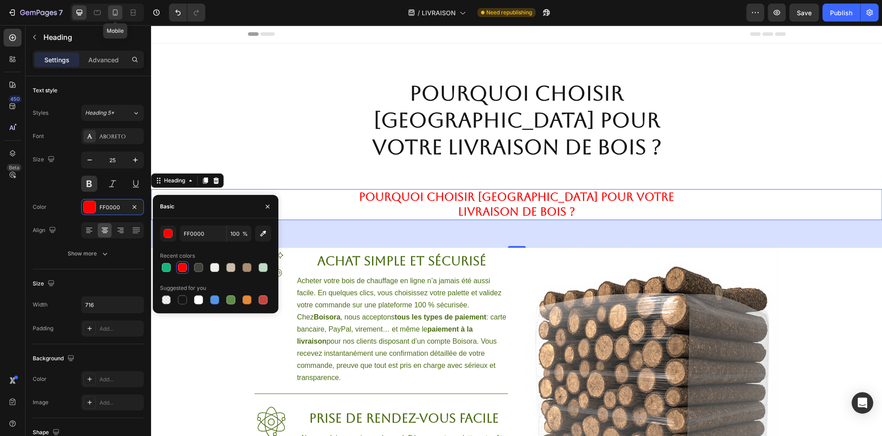
click at [112, 14] on icon at bounding box center [115, 12] width 9 height 9
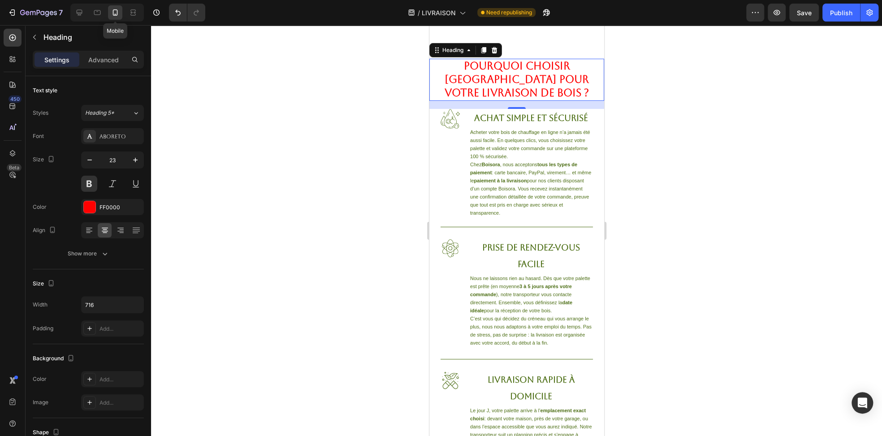
scroll to position [22, 0]
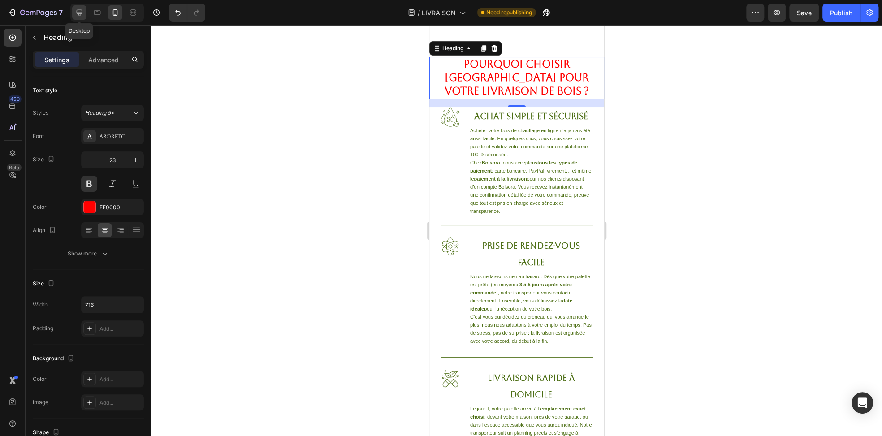
click at [79, 17] on div at bounding box center [79, 12] width 14 height 14
type input "25"
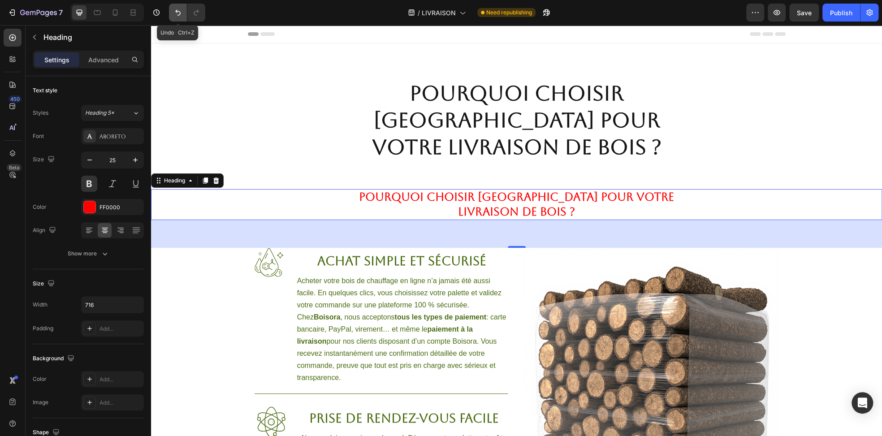
click at [176, 9] on icon "Undo/Redo" at bounding box center [178, 12] width 9 height 9
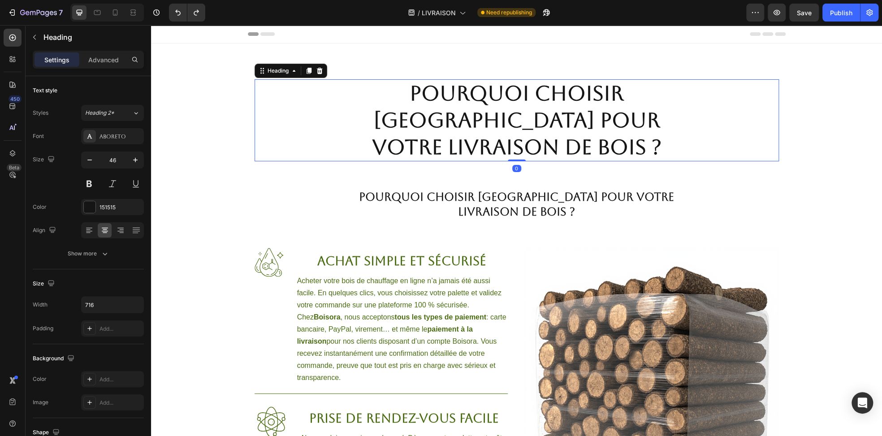
click at [403, 120] on strong "Pourquoi choisir Boisora pour votre livraison de bois ?" at bounding box center [517, 120] width 290 height 78
click at [318, 73] on icon at bounding box center [320, 71] width 6 height 6
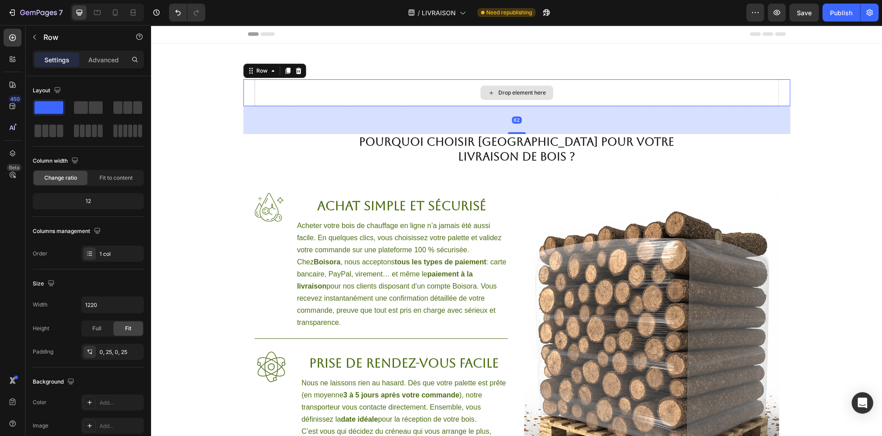
click at [319, 94] on div "Drop element here" at bounding box center [517, 92] width 525 height 27
click at [298, 73] on div at bounding box center [298, 70] width 11 height 11
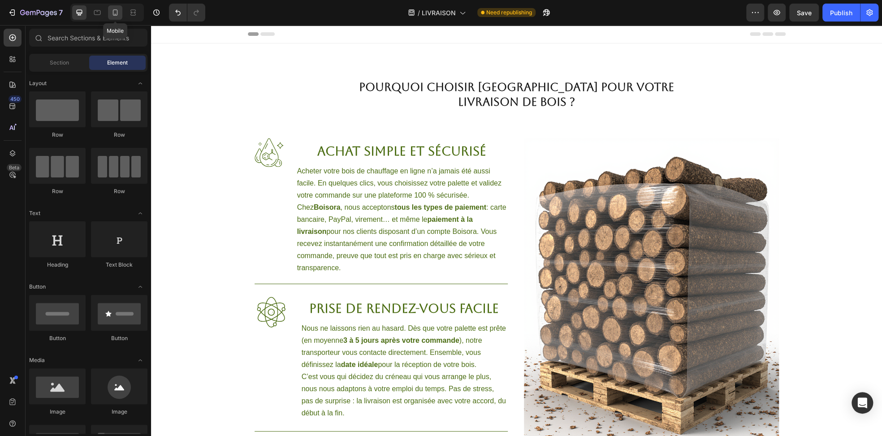
click at [111, 16] on icon at bounding box center [115, 12] width 9 height 9
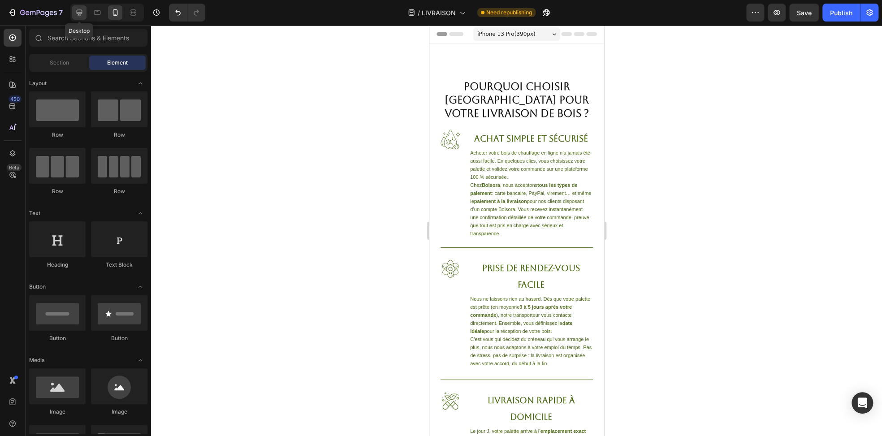
click at [82, 16] on icon at bounding box center [79, 12] width 9 height 9
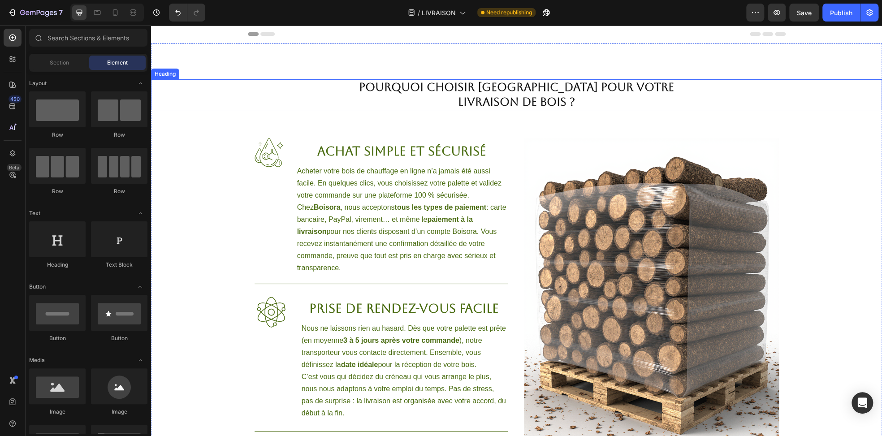
click at [485, 94] on h2 "Pourquoi choisir Boisora pour votre livraison de bois ?" at bounding box center [516, 94] width 321 height 31
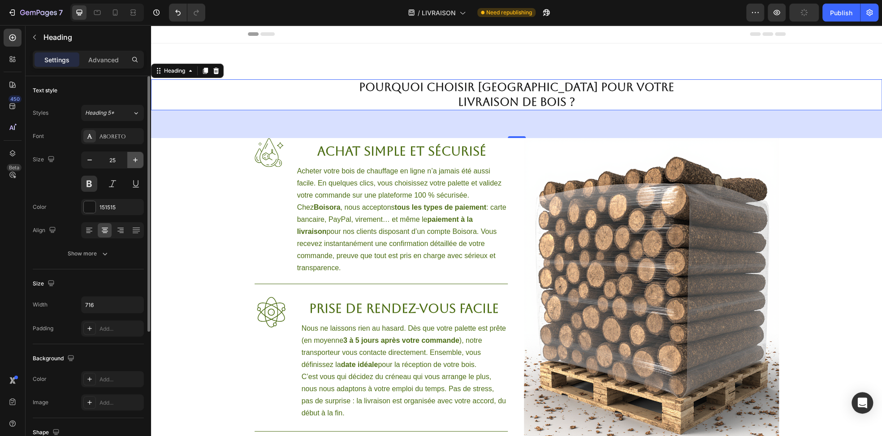
click at [137, 161] on icon "button" at bounding box center [135, 160] width 9 height 9
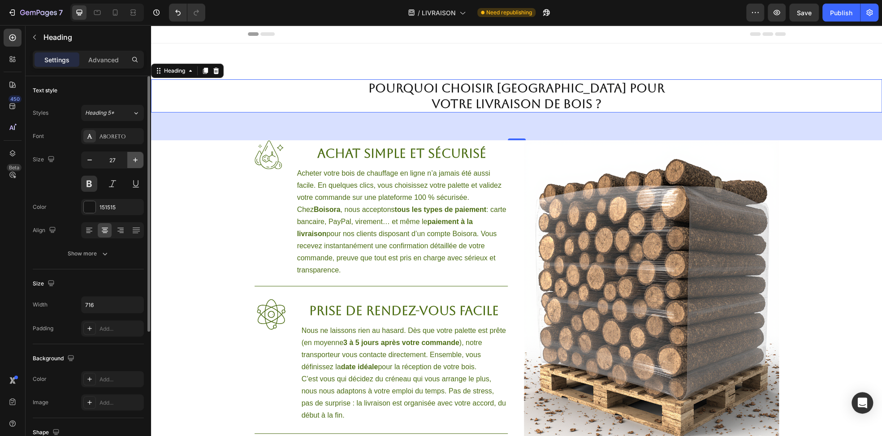
click at [136, 161] on icon "button" at bounding box center [135, 160] width 9 height 9
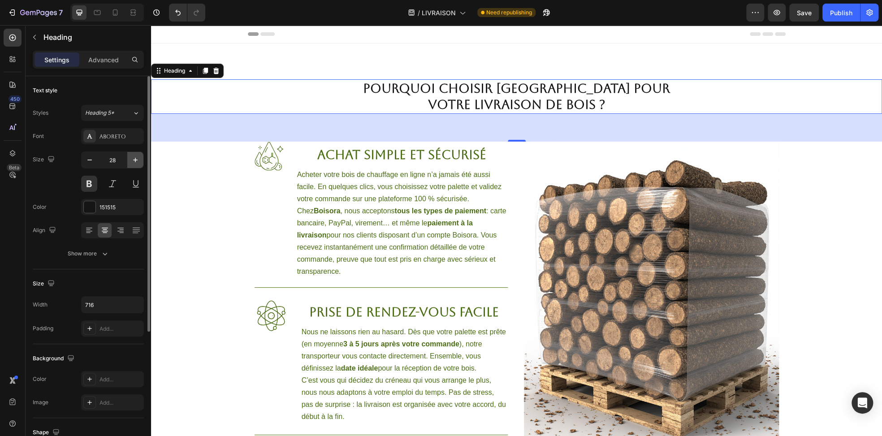
click at [136, 162] on icon "button" at bounding box center [135, 160] width 9 height 9
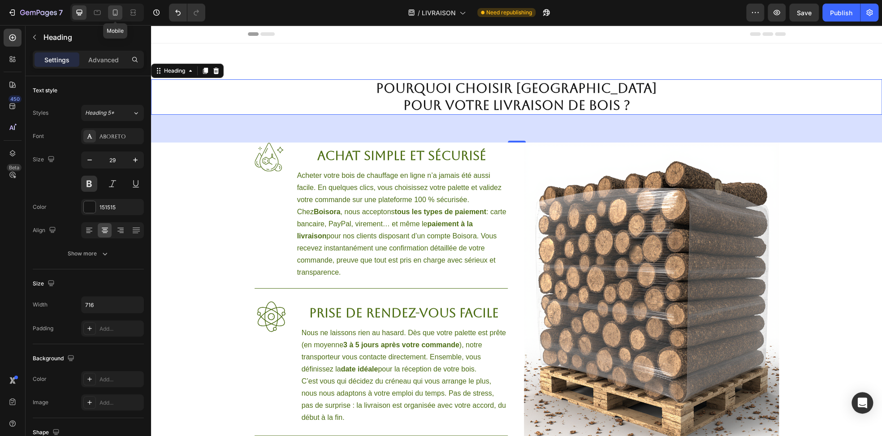
click at [113, 13] on icon at bounding box center [115, 12] width 9 height 9
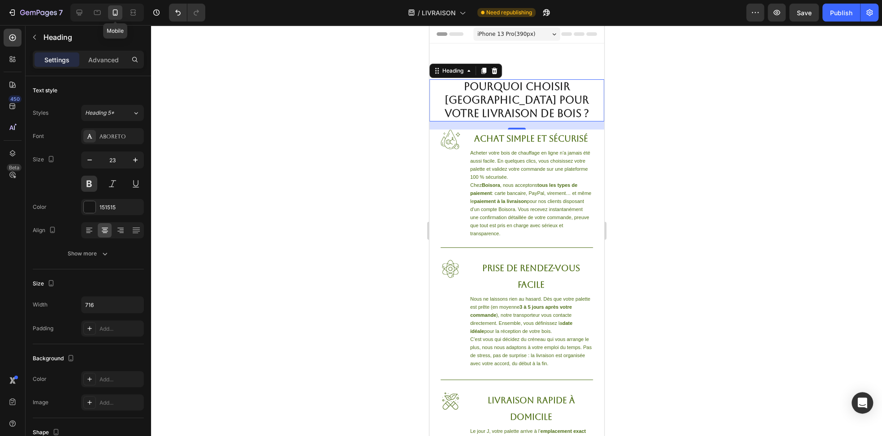
scroll to position [22, 0]
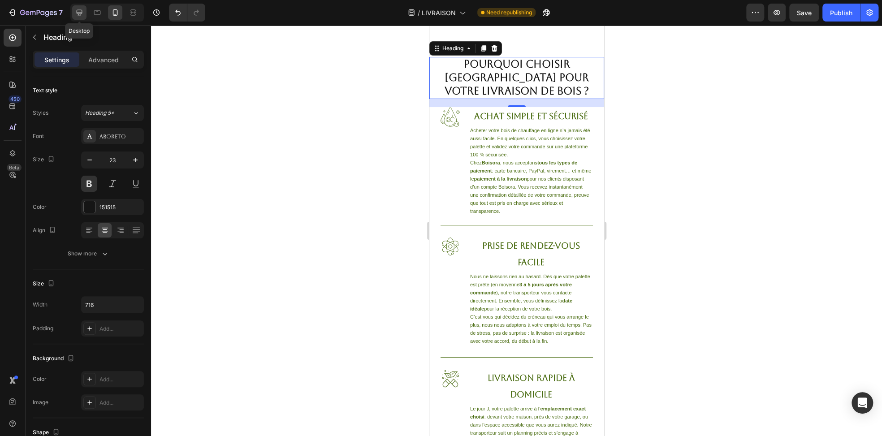
click at [80, 17] on div at bounding box center [79, 12] width 14 height 14
type input "29"
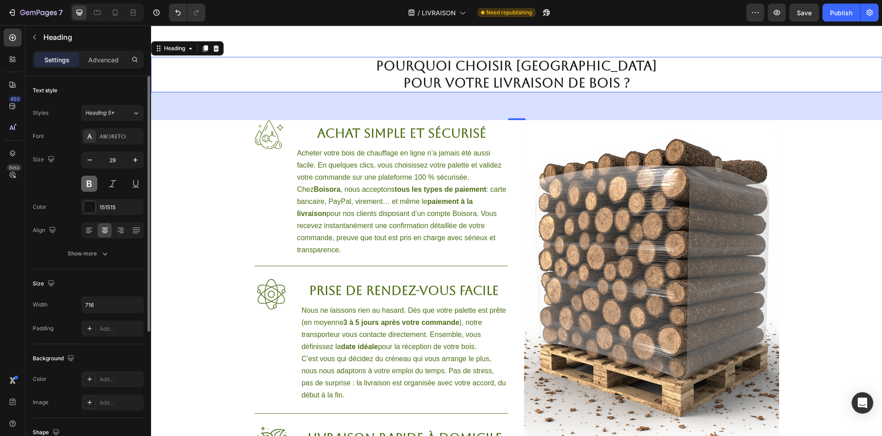
click at [92, 188] on button at bounding box center [89, 184] width 16 height 16
click at [287, 44] on div "Pourquoi choisir Boisora pour votre livraison de bois ? Heading 62 Image Achat …" at bounding box center [516, 323] width 731 height 604
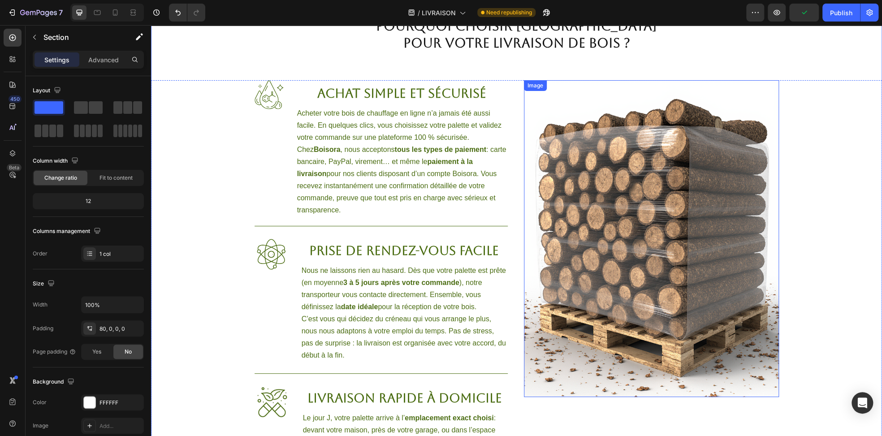
scroll to position [67, 0]
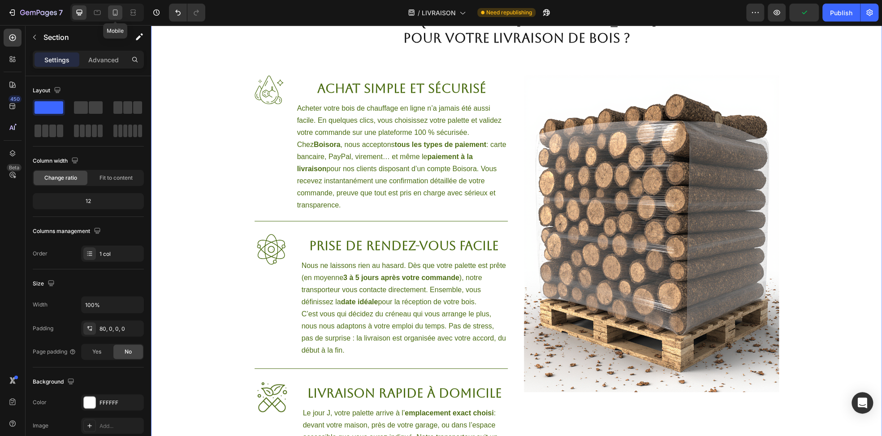
click at [117, 12] on icon at bounding box center [115, 12] width 5 height 6
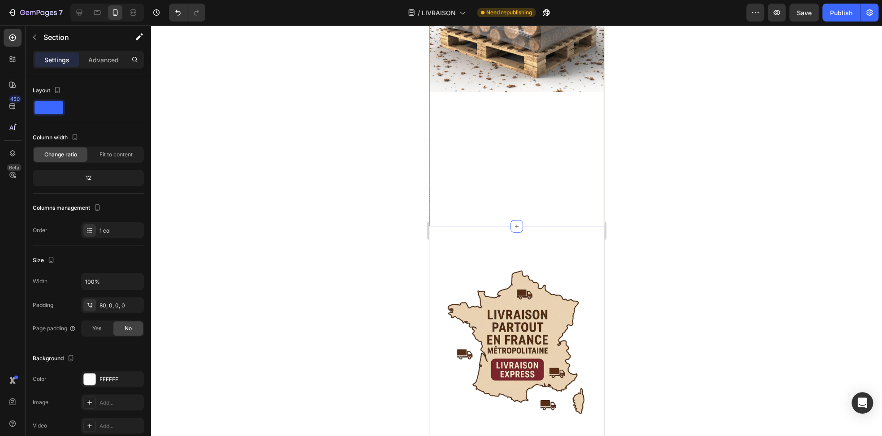
scroll to position [672, 0]
click at [831, 13] on div "Publish" at bounding box center [841, 12] width 22 height 9
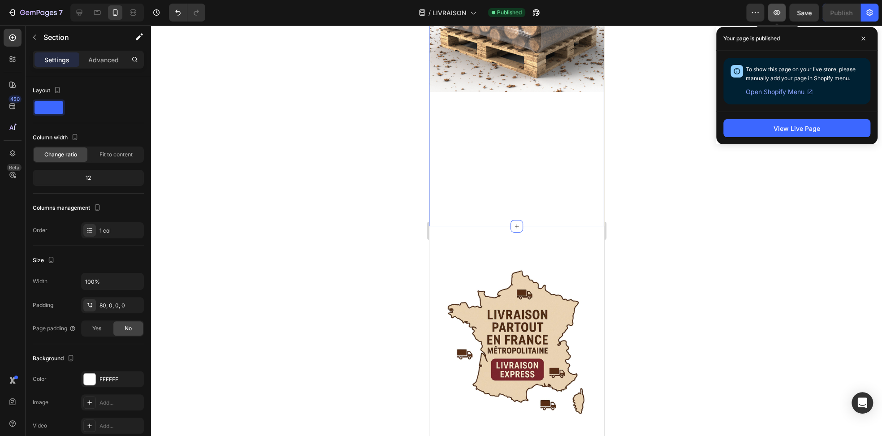
click at [779, 11] on icon "button" at bounding box center [777, 12] width 9 height 9
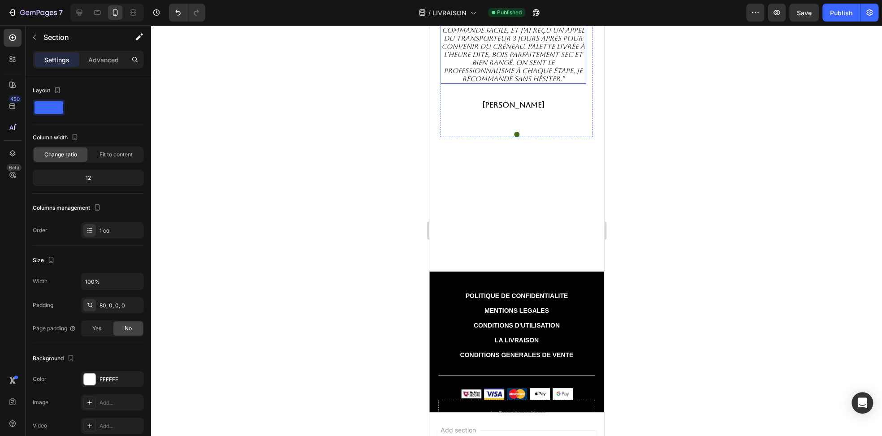
scroll to position [2197, 0]
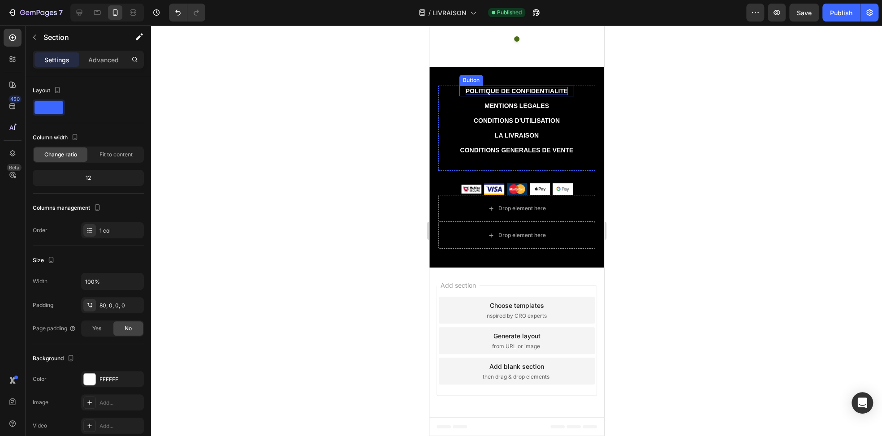
click at [517, 95] on p "POLITIQUE DE CONFIDENTIALITE" at bounding box center [516, 91] width 103 height 8
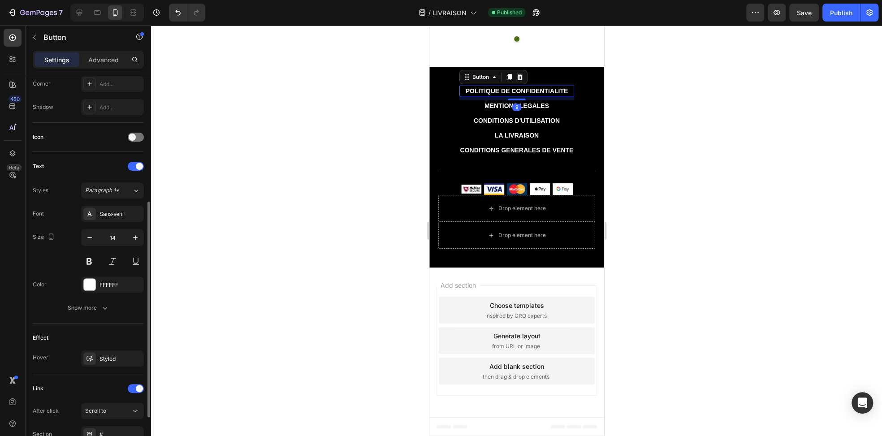
scroll to position [302, 0]
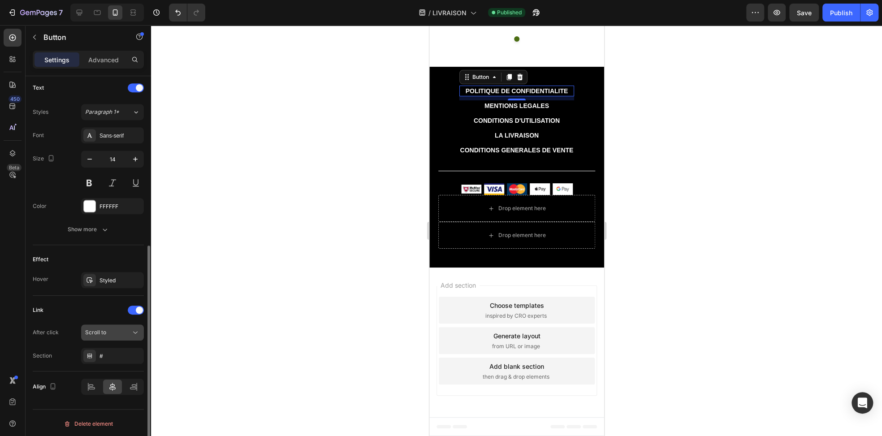
click at [115, 333] on div "Scroll to" at bounding box center [108, 333] width 46 height 8
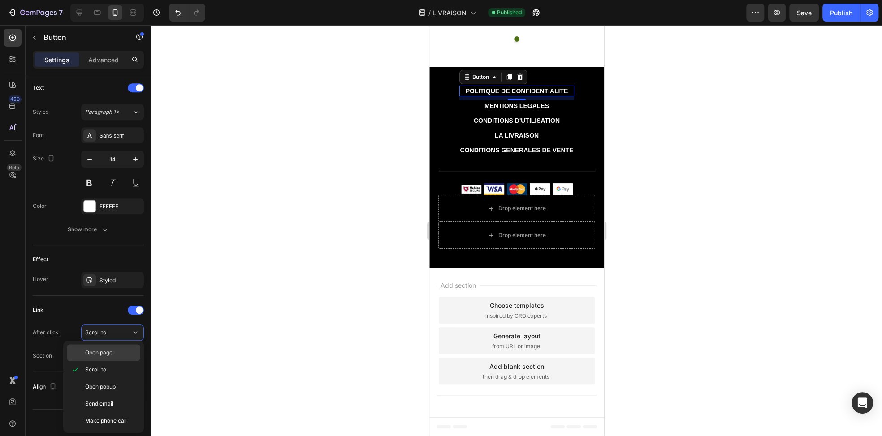
click at [112, 354] on span "Open page" at bounding box center [98, 353] width 27 height 8
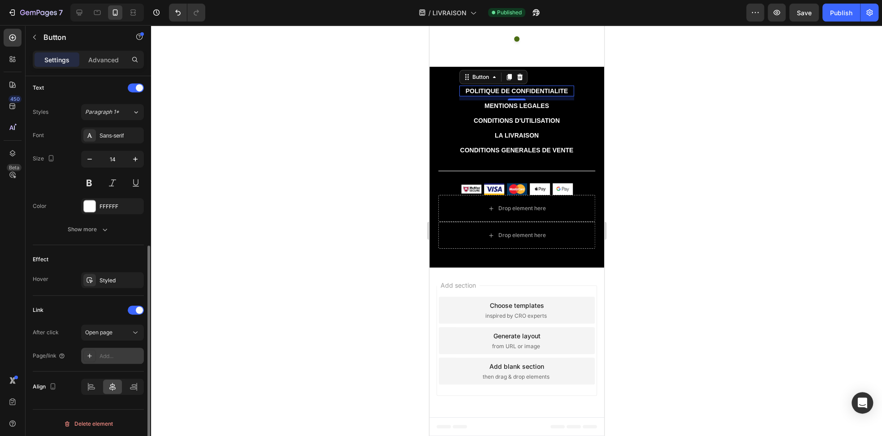
click at [113, 354] on div "Add..." at bounding box center [121, 356] width 42 height 8
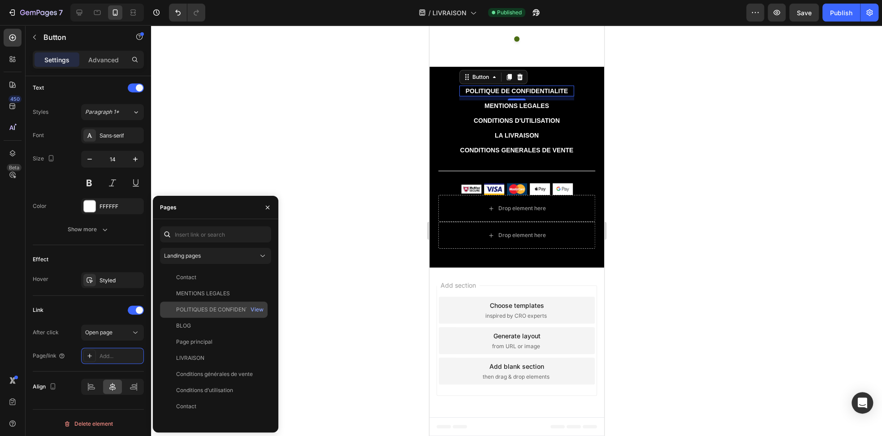
click at [214, 312] on div "POLITIQUES DE CONFIDENTIALITES" at bounding box center [219, 310] width 86 height 8
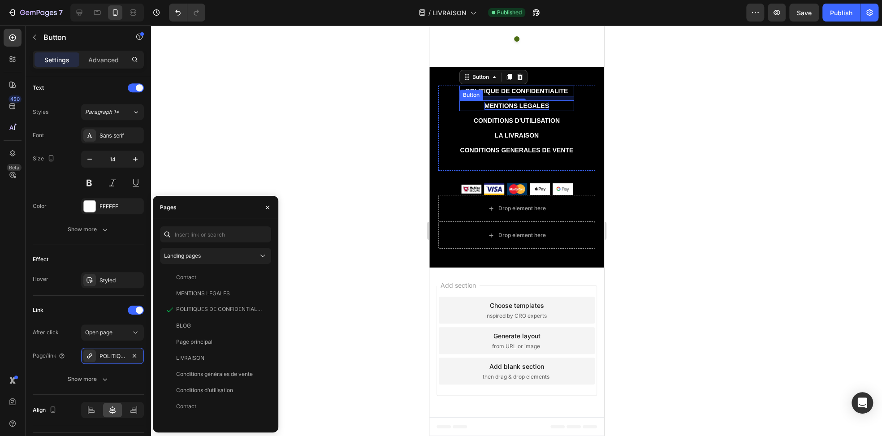
click at [506, 110] on p "MENTIONS LEGALES" at bounding box center [516, 106] width 65 height 8
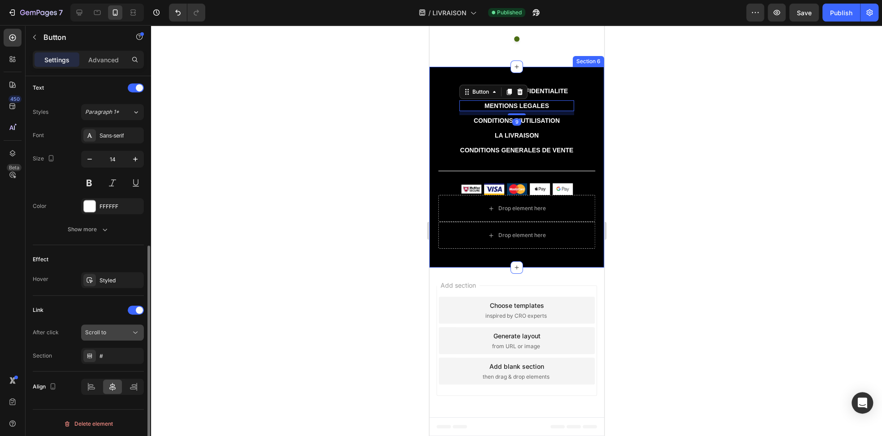
click at [114, 334] on div "Scroll to" at bounding box center [108, 333] width 46 height 8
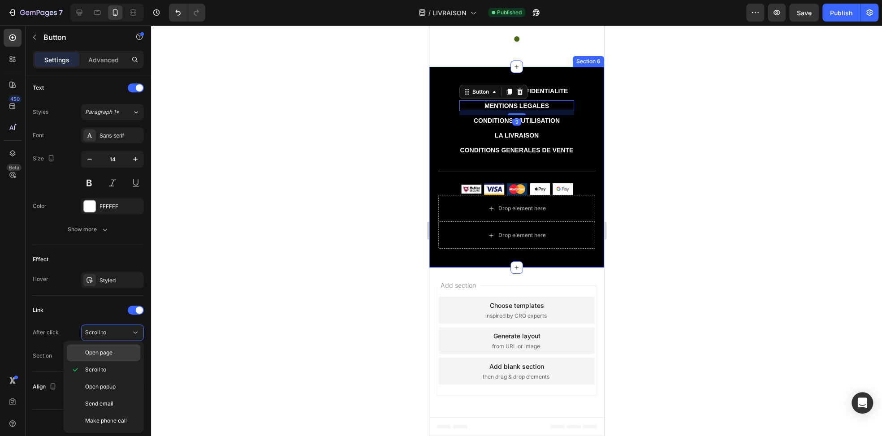
click at [109, 355] on span "Open page" at bounding box center [98, 353] width 27 height 8
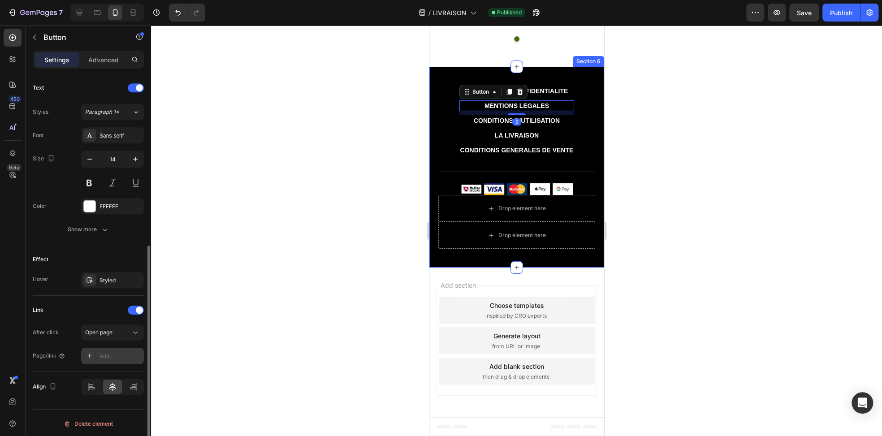
click at [110, 356] on div "Add..." at bounding box center [121, 356] width 42 height 8
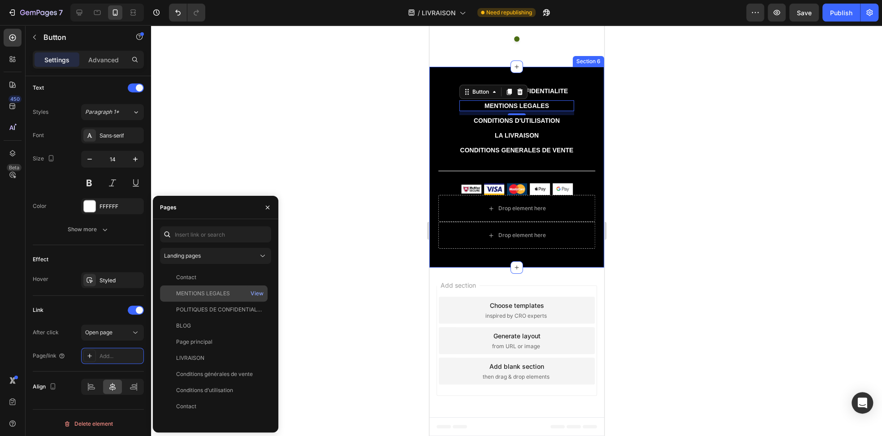
click at [215, 297] on div "MENTIONS LEGALES" at bounding box center [203, 294] width 54 height 8
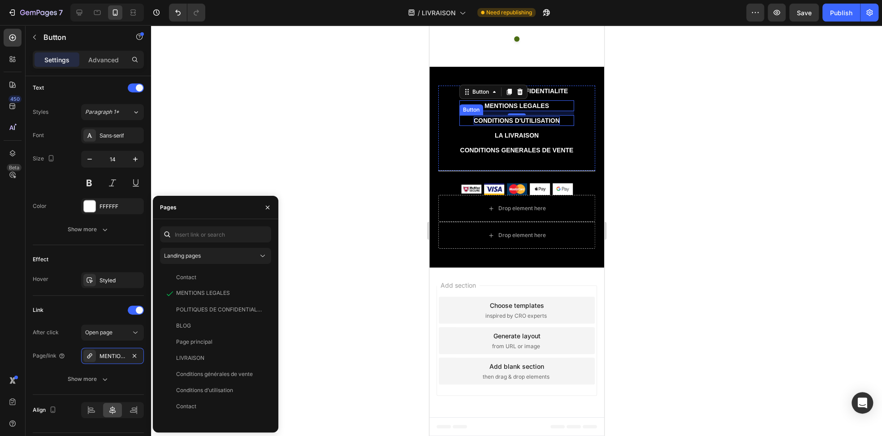
click at [490, 125] on p "CONDITIONS D'UTILISATION" at bounding box center [516, 121] width 86 height 8
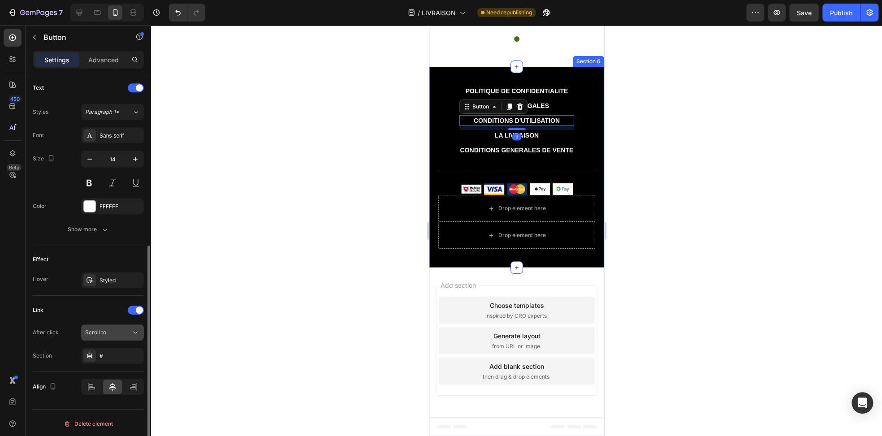
click at [114, 330] on div "Scroll to" at bounding box center [108, 333] width 46 height 8
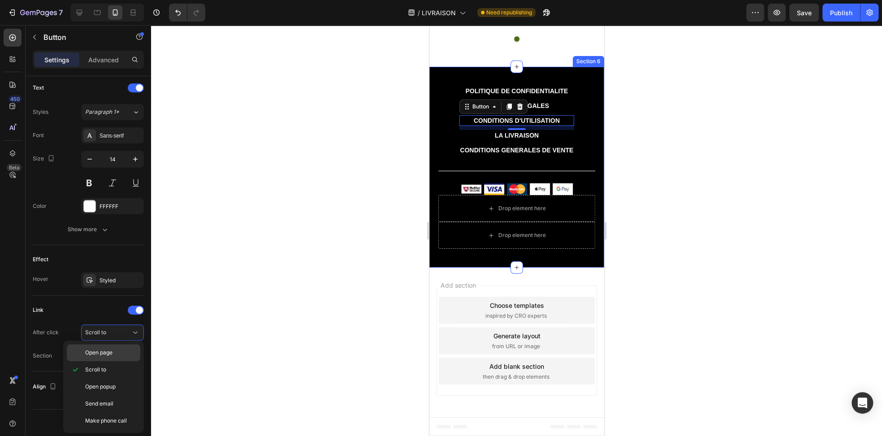
click at [112, 356] on span "Open page" at bounding box center [98, 353] width 27 height 8
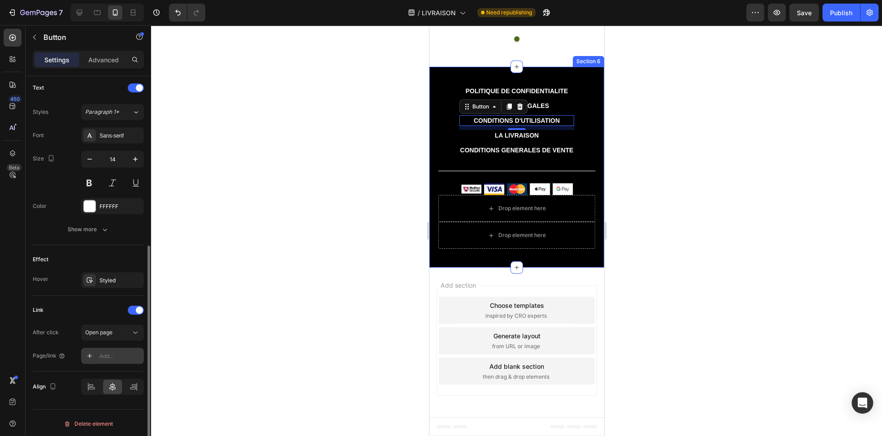
click at [111, 358] on div "Add..." at bounding box center [121, 356] width 42 height 8
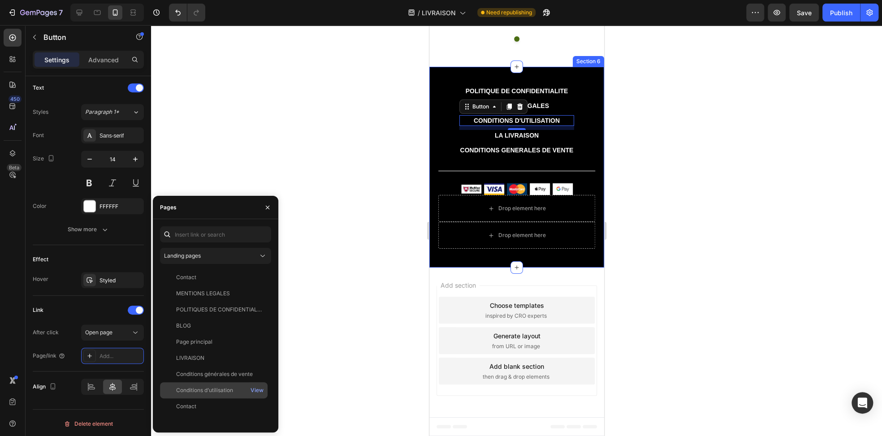
click at [207, 387] on div "Conditions d’utilisation" at bounding box center [204, 391] width 57 height 8
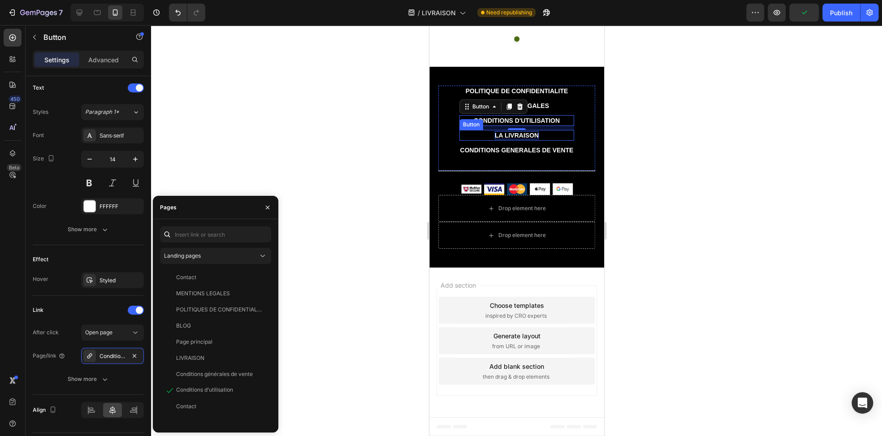
click at [534, 139] on p "LA LIVRAISON" at bounding box center [517, 135] width 44 height 8
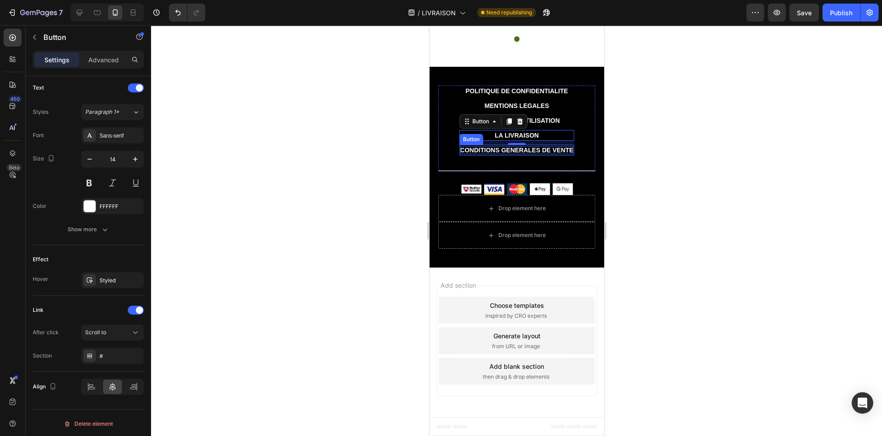
click at [472, 154] on p "CONDITIONS GENERALES DE VENTE" at bounding box center [516, 150] width 113 height 8
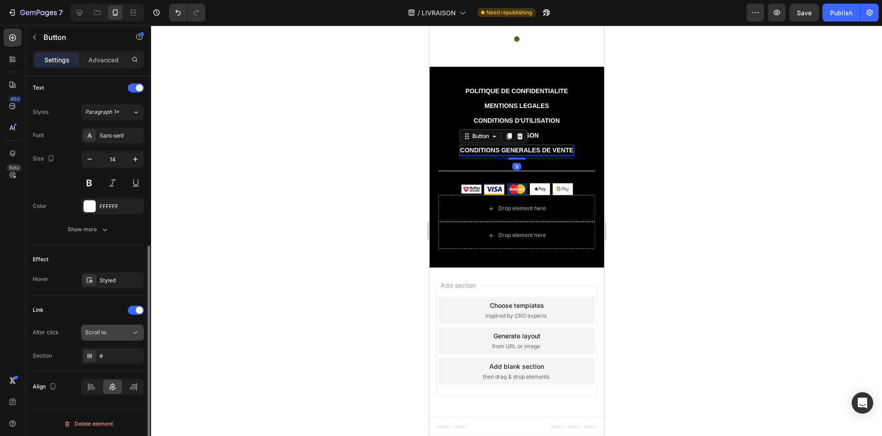
click at [114, 329] on div "Scroll to" at bounding box center [108, 333] width 46 height 8
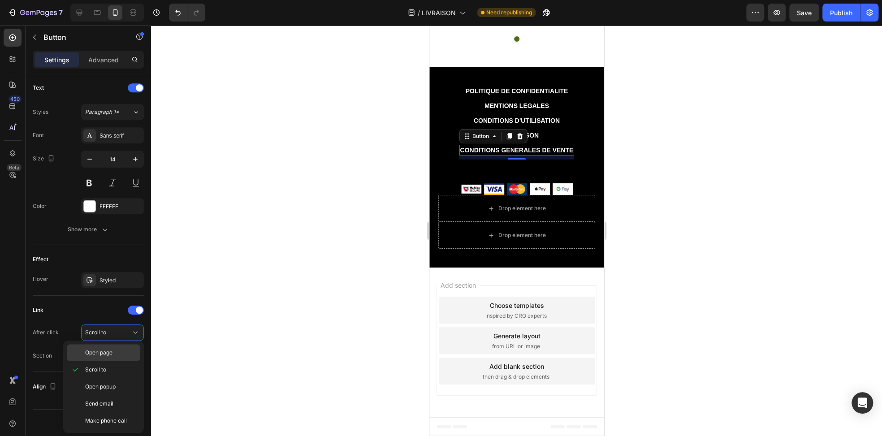
click at [114, 354] on p "Open page" at bounding box center [110, 353] width 51 height 8
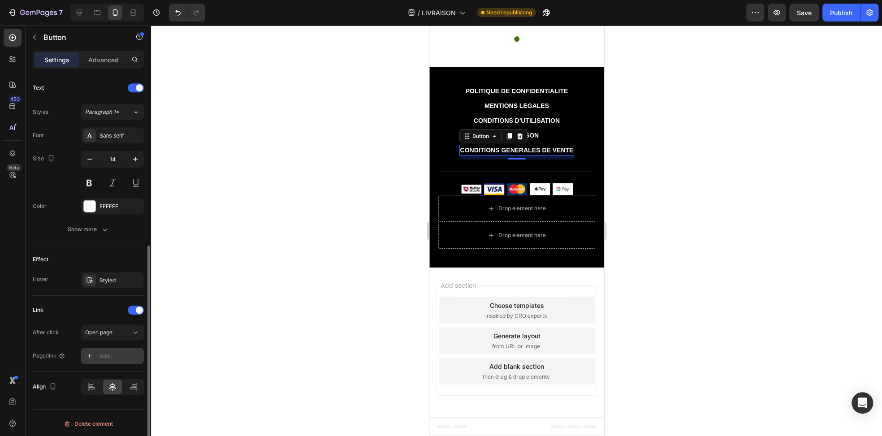
click at [107, 356] on div "Add..." at bounding box center [121, 356] width 42 height 8
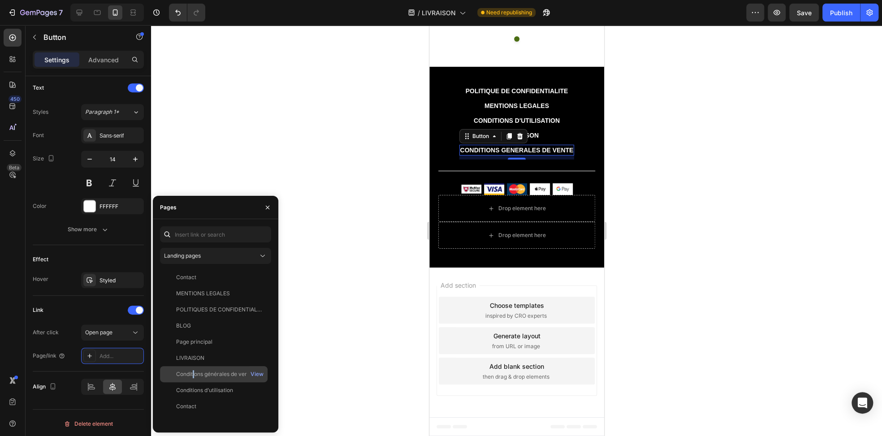
click at [194, 376] on div "Conditions générales de vente" at bounding box center [214, 374] width 77 height 8
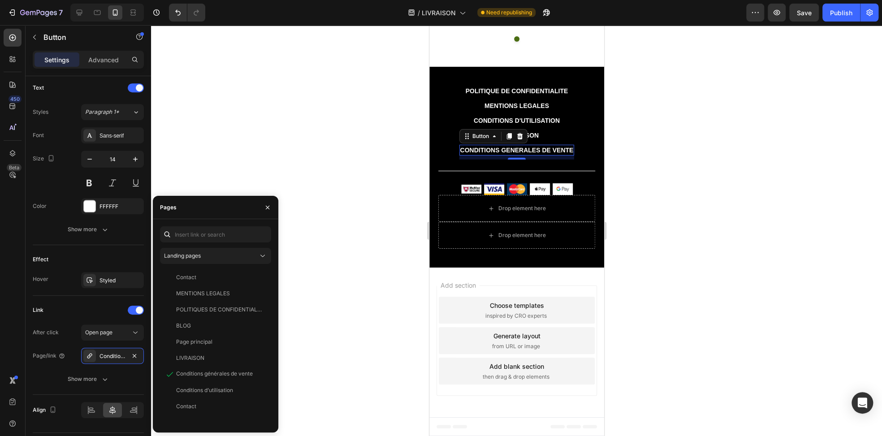
click at [327, 200] on div at bounding box center [516, 230] width 731 height 411
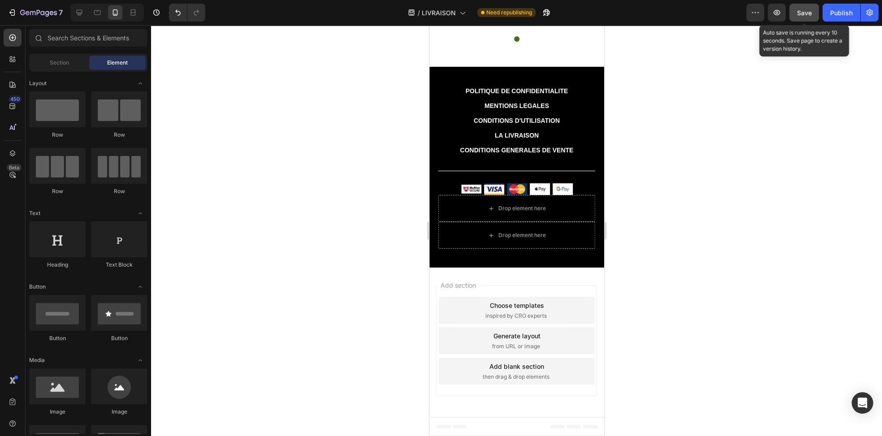
click at [812, 14] on button "Save" at bounding box center [805, 13] width 30 height 18
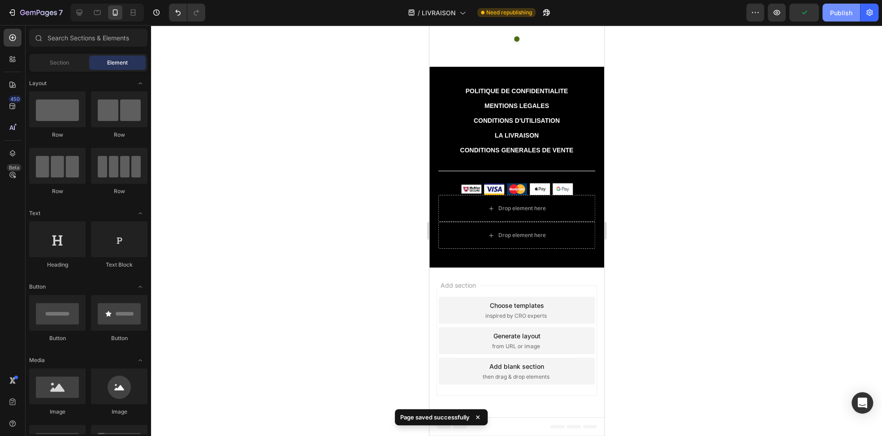
click at [833, 12] on div "Publish" at bounding box center [841, 12] width 22 height 9
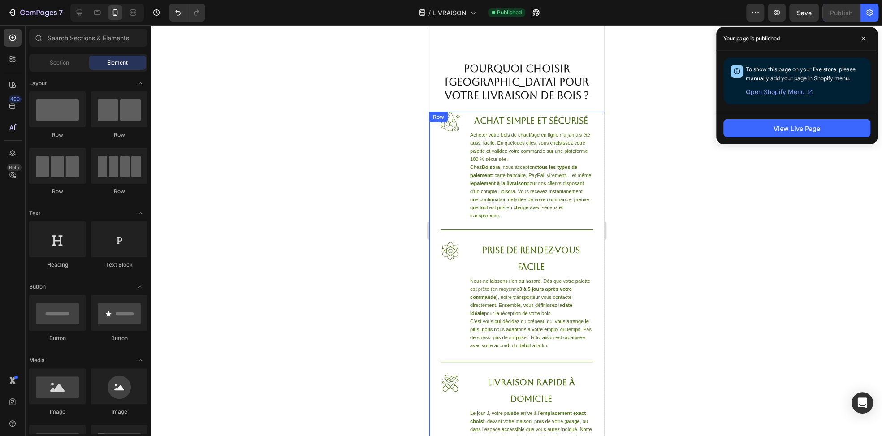
scroll to position [0, 0]
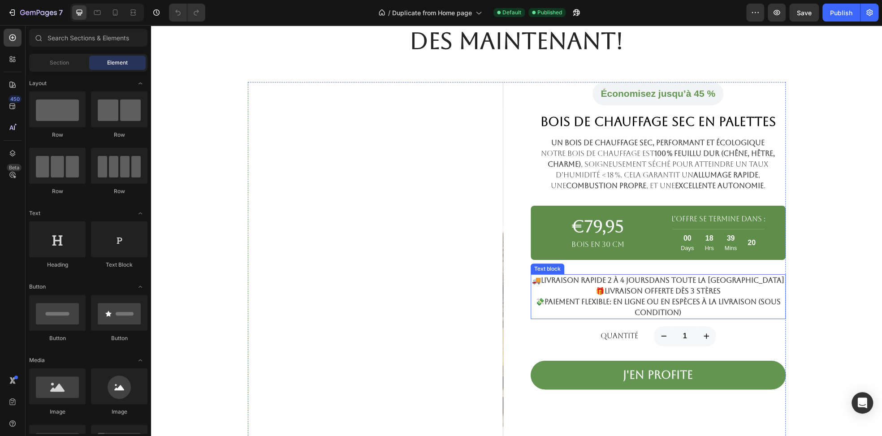
scroll to position [448, 0]
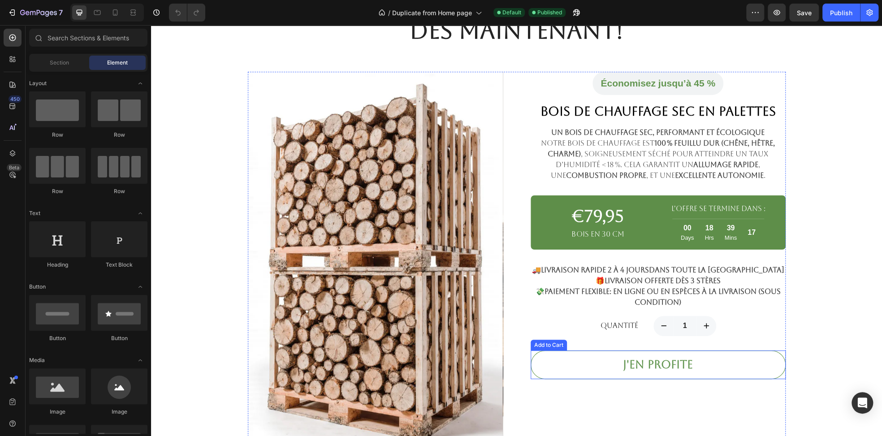
click at [587, 365] on button "j'en profite" at bounding box center [658, 365] width 255 height 29
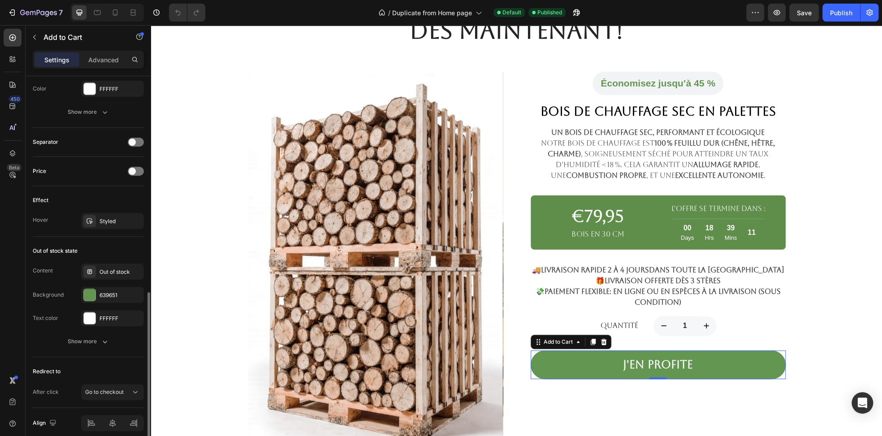
scroll to position [573, 0]
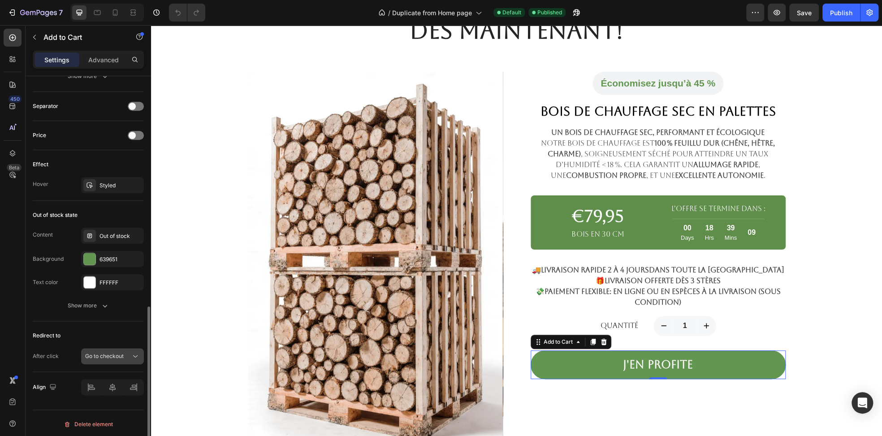
click at [119, 356] on span "Go to checkout" at bounding box center [104, 356] width 39 height 7
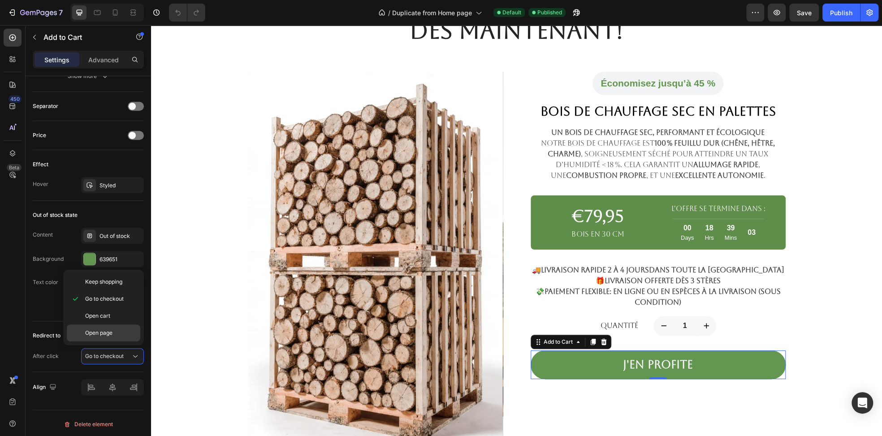
click at [102, 334] on span "Open page" at bounding box center [98, 333] width 27 height 8
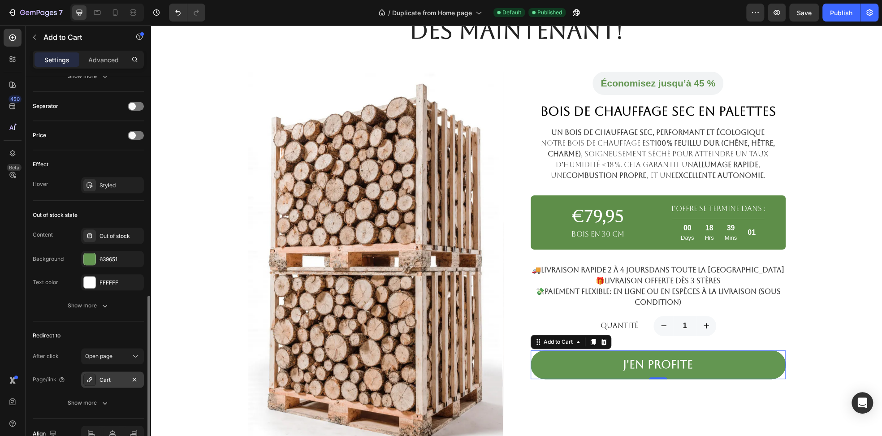
click at [106, 379] on div "Cart" at bounding box center [113, 380] width 26 height 8
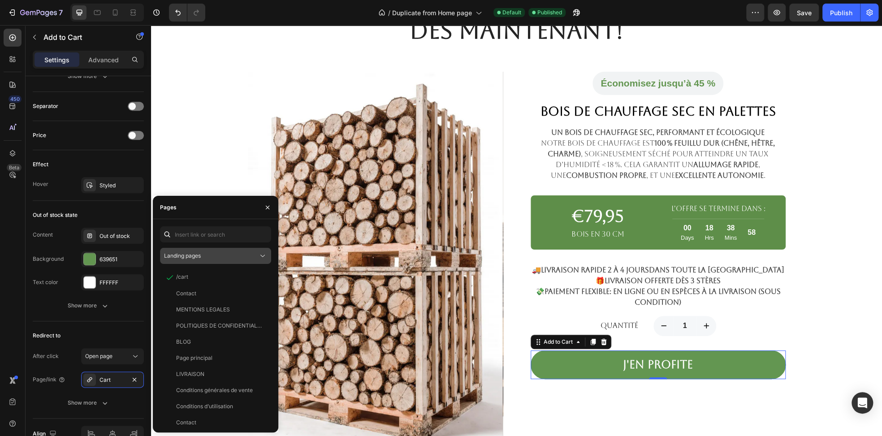
click at [209, 261] on button "Landing pages" at bounding box center [215, 256] width 111 height 16
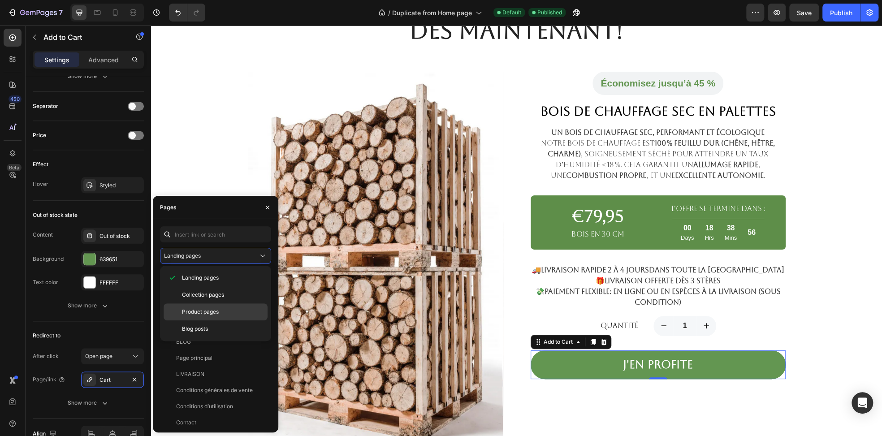
click at [200, 315] on span "Product pages" at bounding box center [200, 312] width 37 height 8
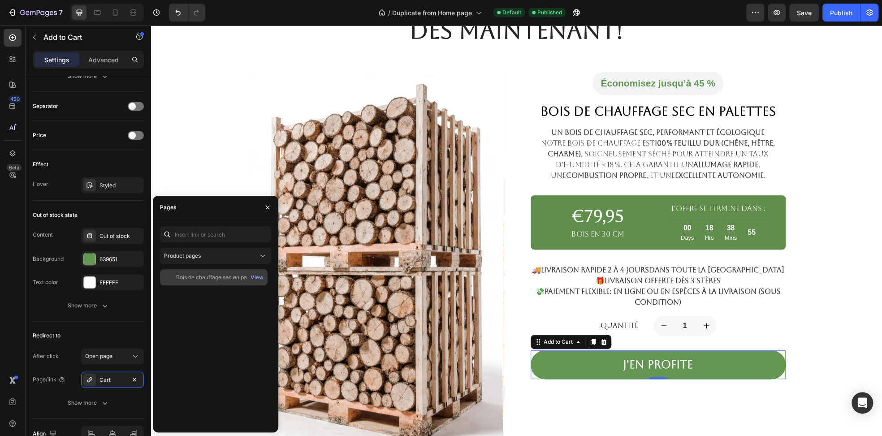
click at [216, 280] on div "Bois de chauffage sec en palettes" at bounding box center [218, 278] width 85 height 8
click at [195, 146] on div "preparez votre hiver des maintenant! Heading Row Row Product Images Économisez …" at bounding box center [517, 246] width 718 height 521
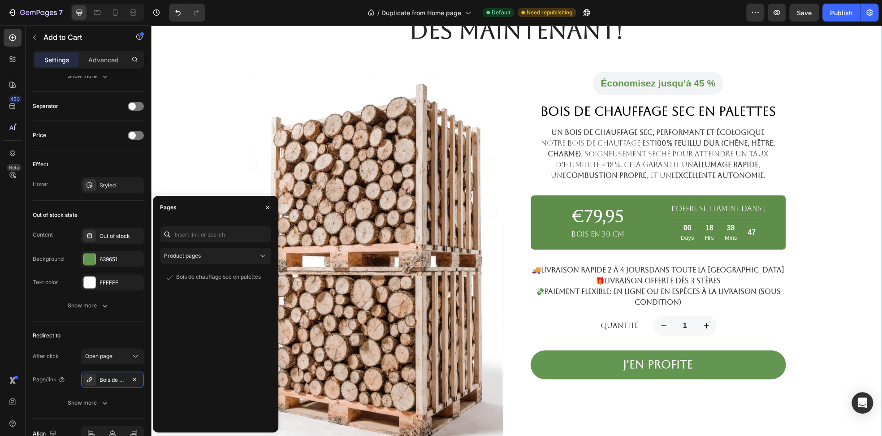
scroll to position [0, 0]
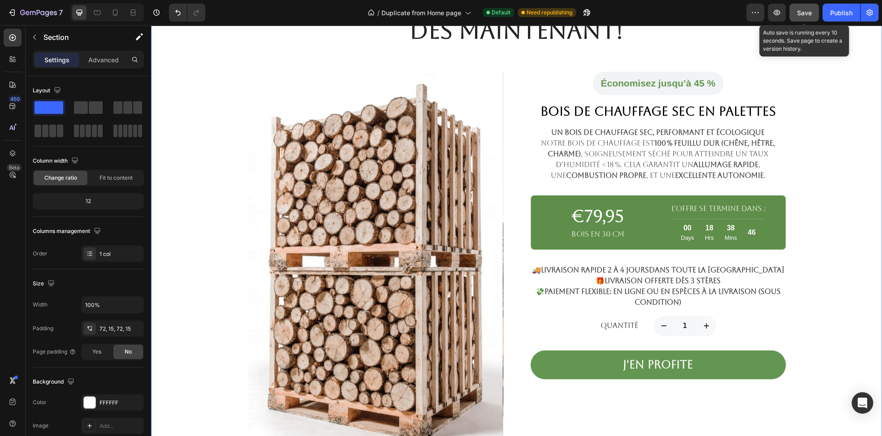
drag, startPoint x: 810, startPoint y: 5, endPoint x: 812, endPoint y: 10, distance: 5.0
click at [809, 5] on button "Save" at bounding box center [805, 13] width 30 height 18
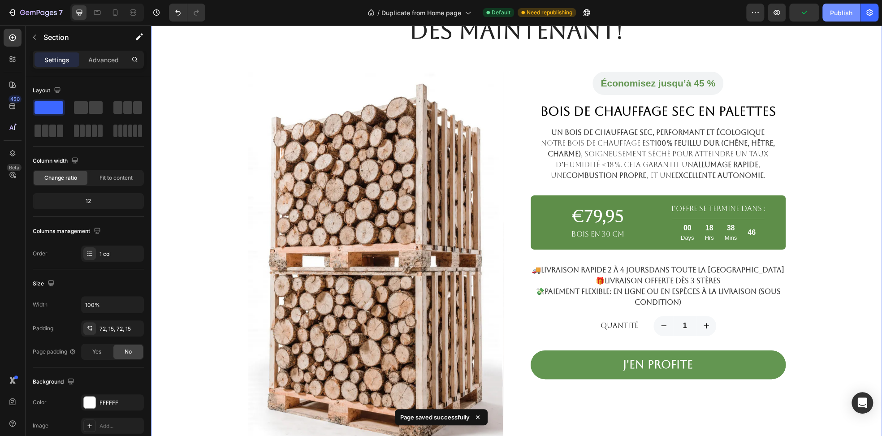
click at [828, 12] on button "Publish" at bounding box center [842, 13] width 38 height 18
